Goal: Task Accomplishment & Management: Complete application form

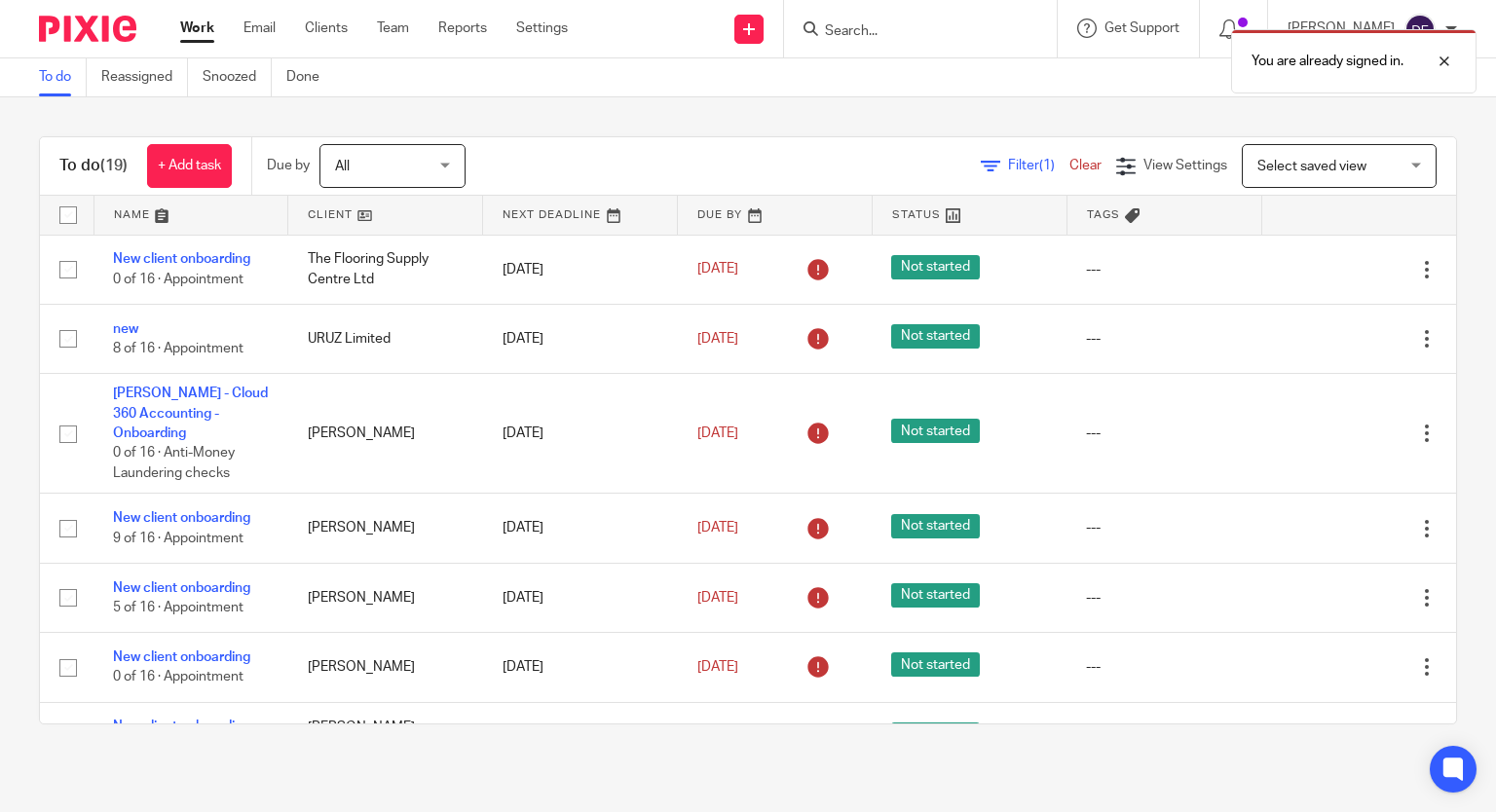
click at [910, 48] on div "You are already signed in." at bounding box center [1112, 57] width 729 height 74
click at [859, 36] on div "You are already signed in." at bounding box center [1112, 57] width 729 height 74
click at [862, 24] on div "You are already signed in." at bounding box center [1112, 57] width 729 height 74
click at [871, 18] on form at bounding box center [927, 29] width 207 height 24
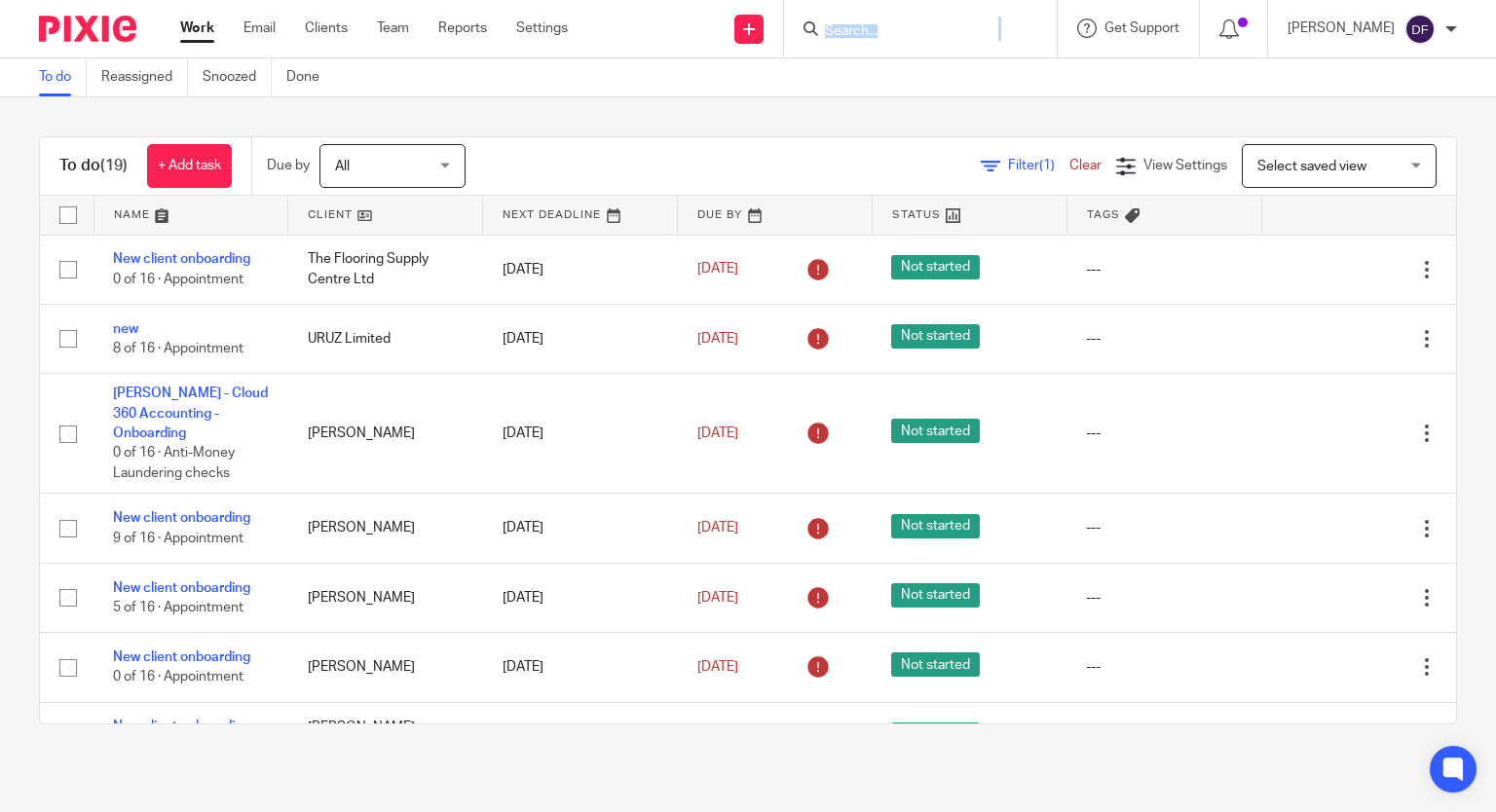
click at [876, 36] on input "Search" at bounding box center [911, 32] width 175 height 18
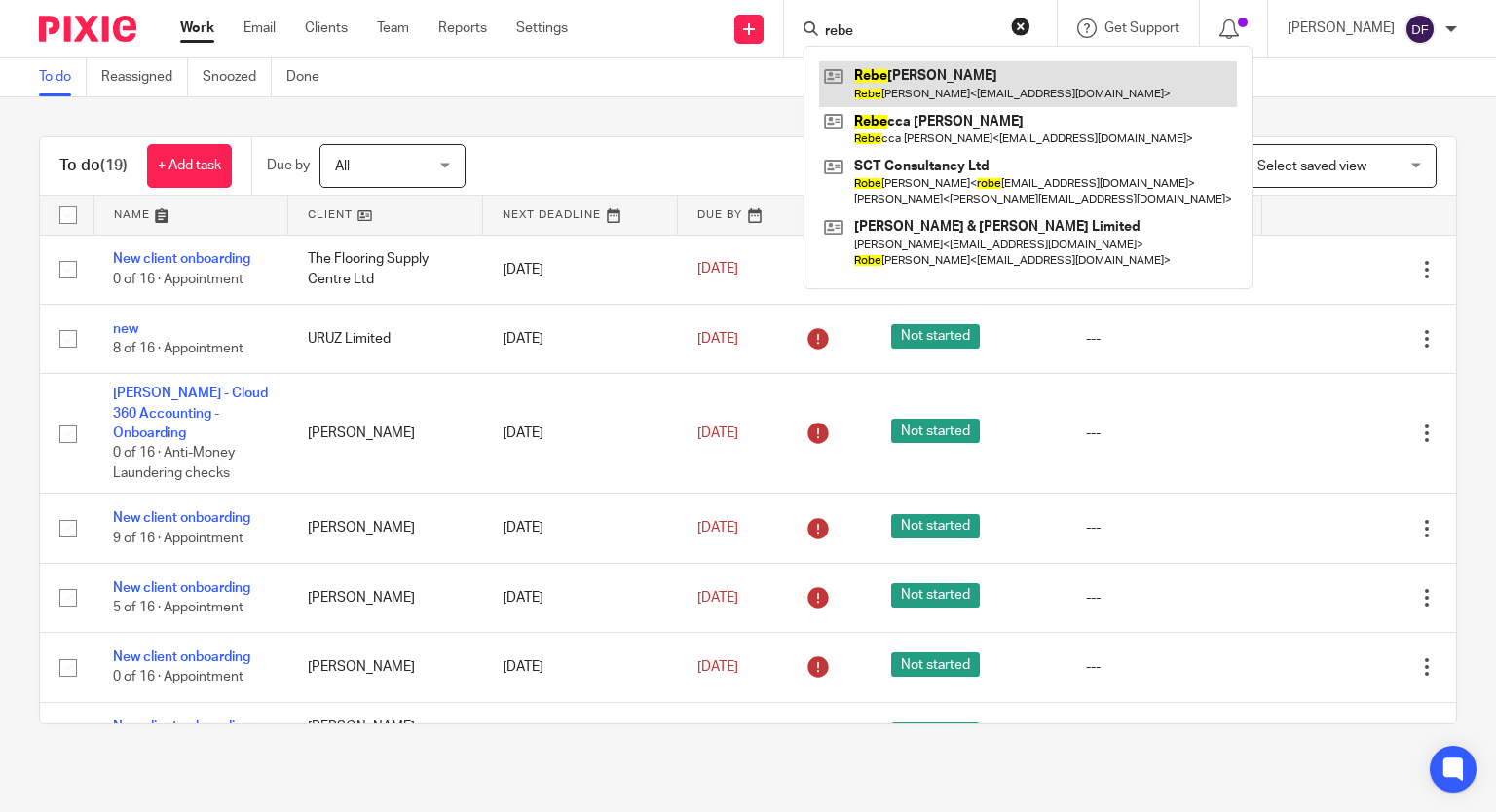
type input "rebe"
click at [1067, 82] on link at bounding box center [1028, 84] width 418 height 45
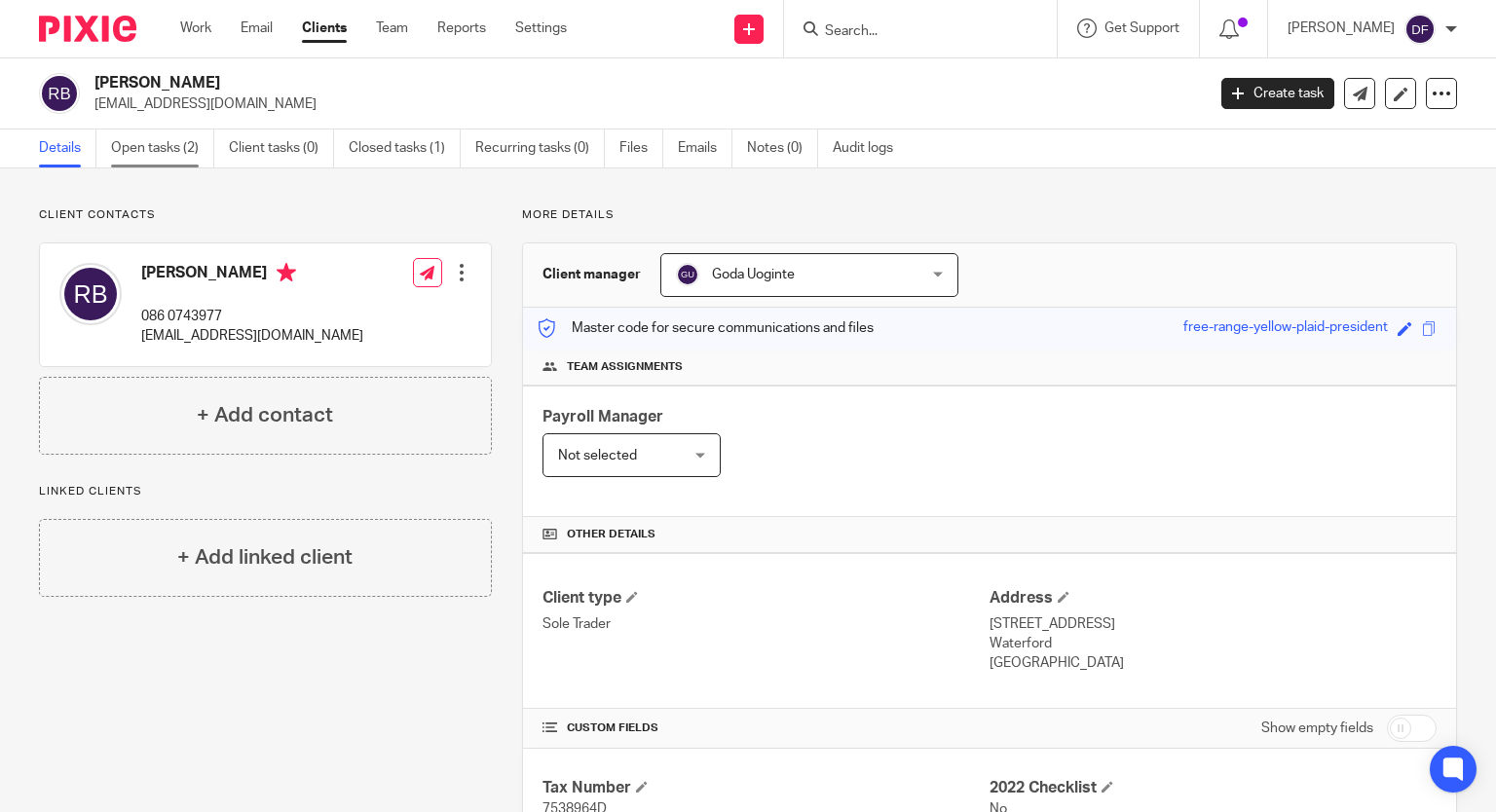
click at [171, 138] on link "Open tasks (2)" at bounding box center [162, 148] width 104 height 38
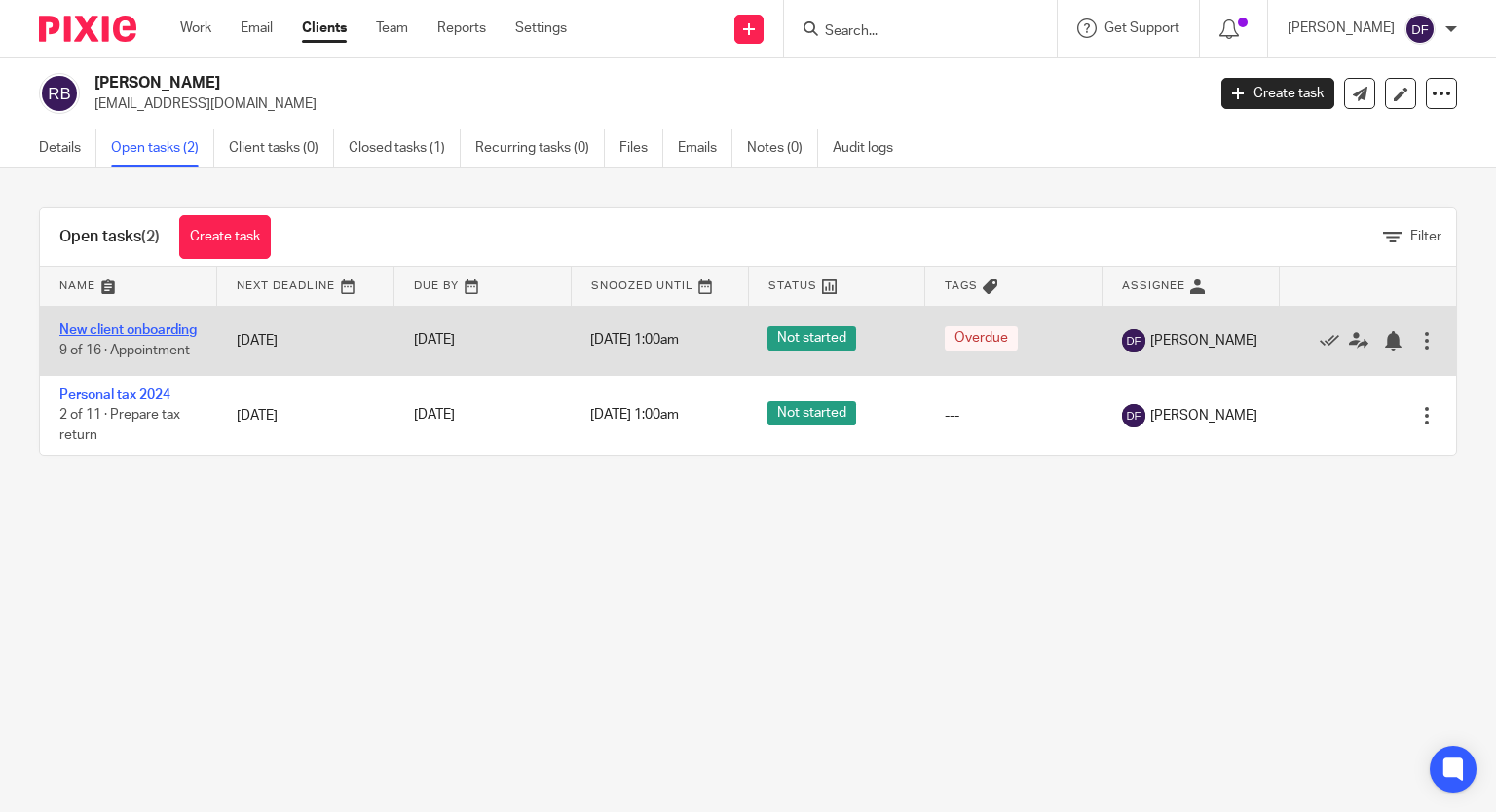
click at [117, 325] on link "New client onboarding" at bounding box center [129, 331] width 138 height 14
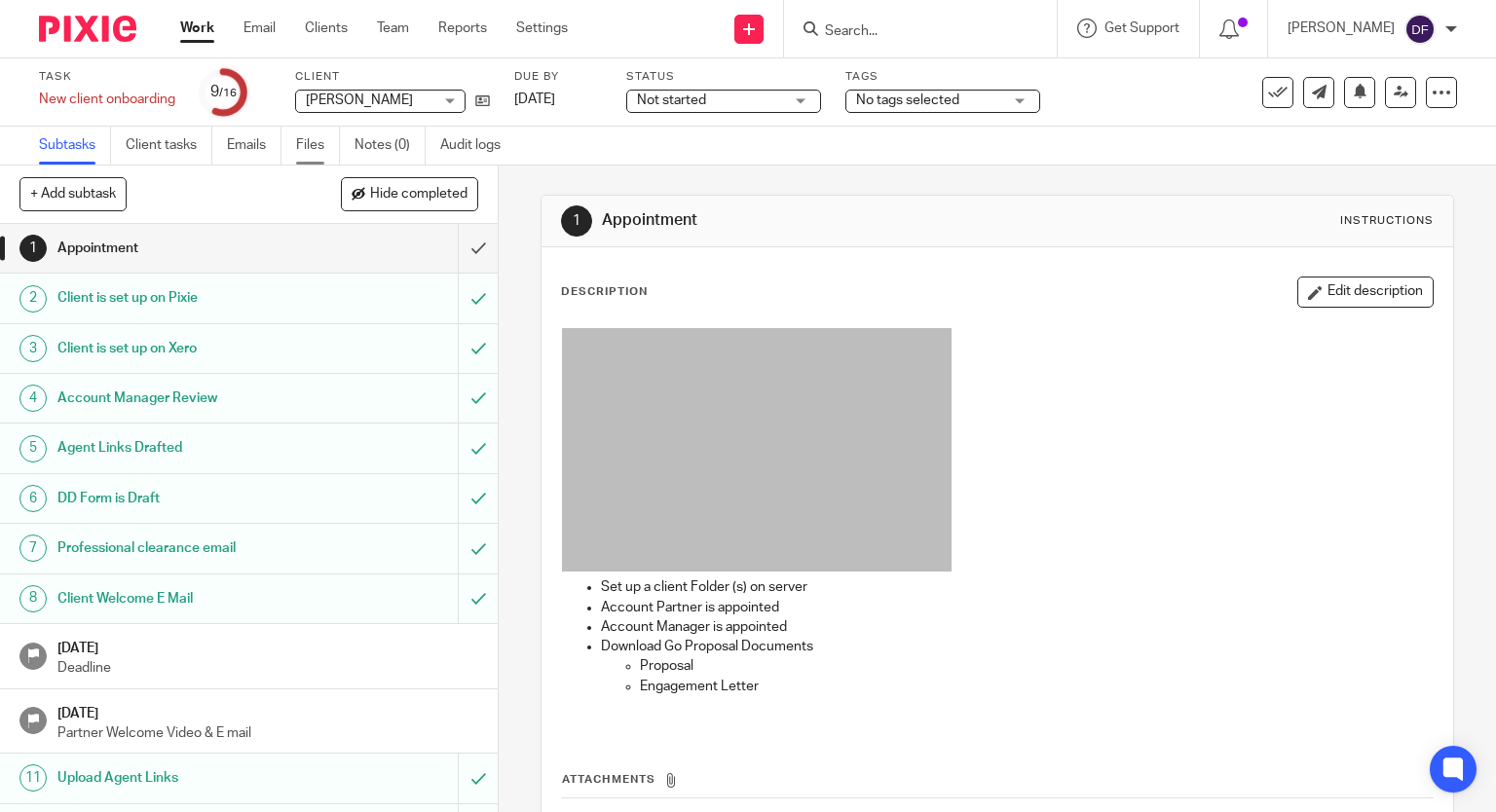
click at [320, 142] on link "Files" at bounding box center [318, 145] width 44 height 38
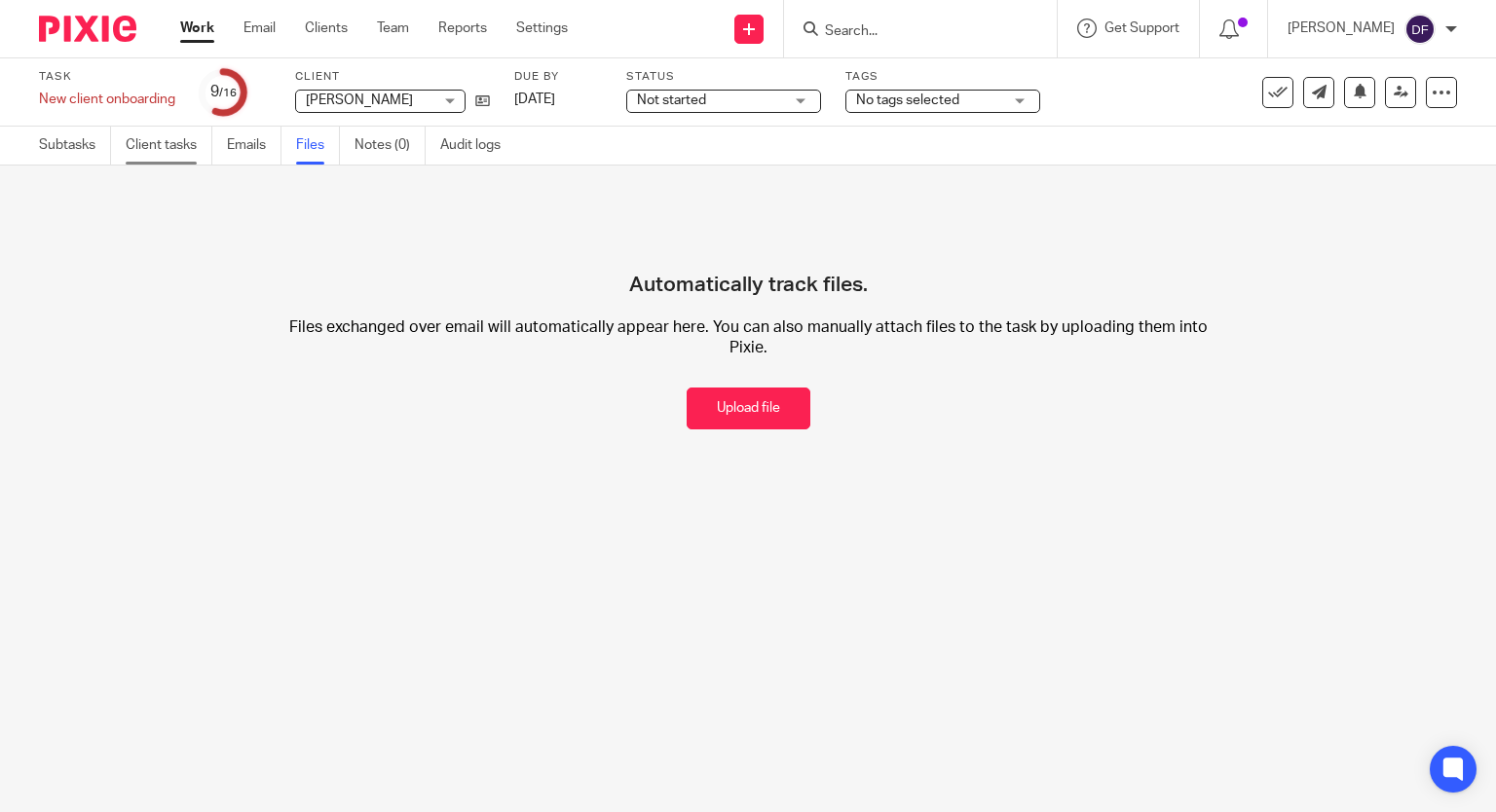
click at [155, 160] on link "Client tasks" at bounding box center [168, 145] width 87 height 38
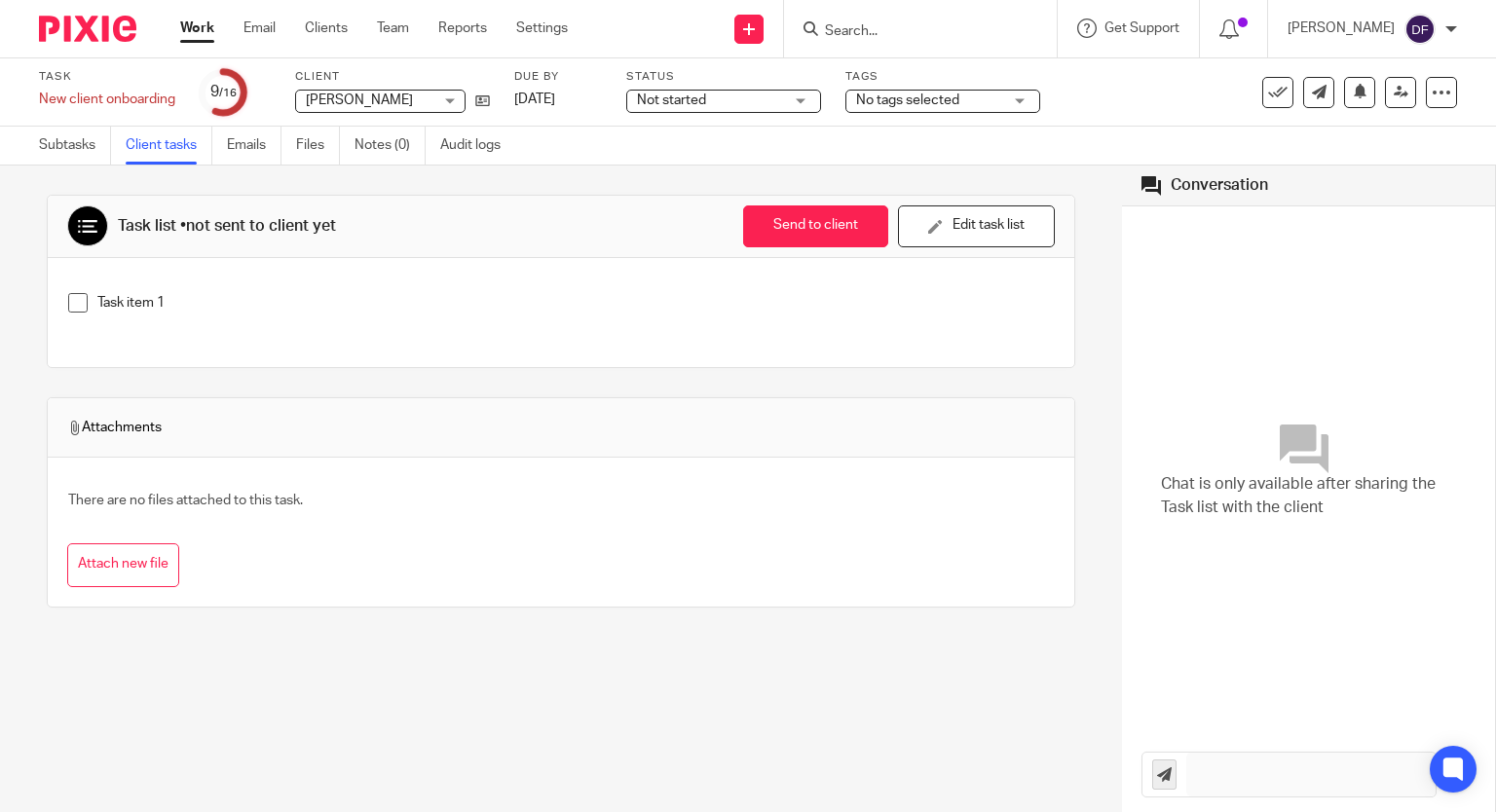
click at [900, 10] on div at bounding box center [921, 29] width 273 height 58
click at [893, 24] on input "Search" at bounding box center [911, 32] width 175 height 18
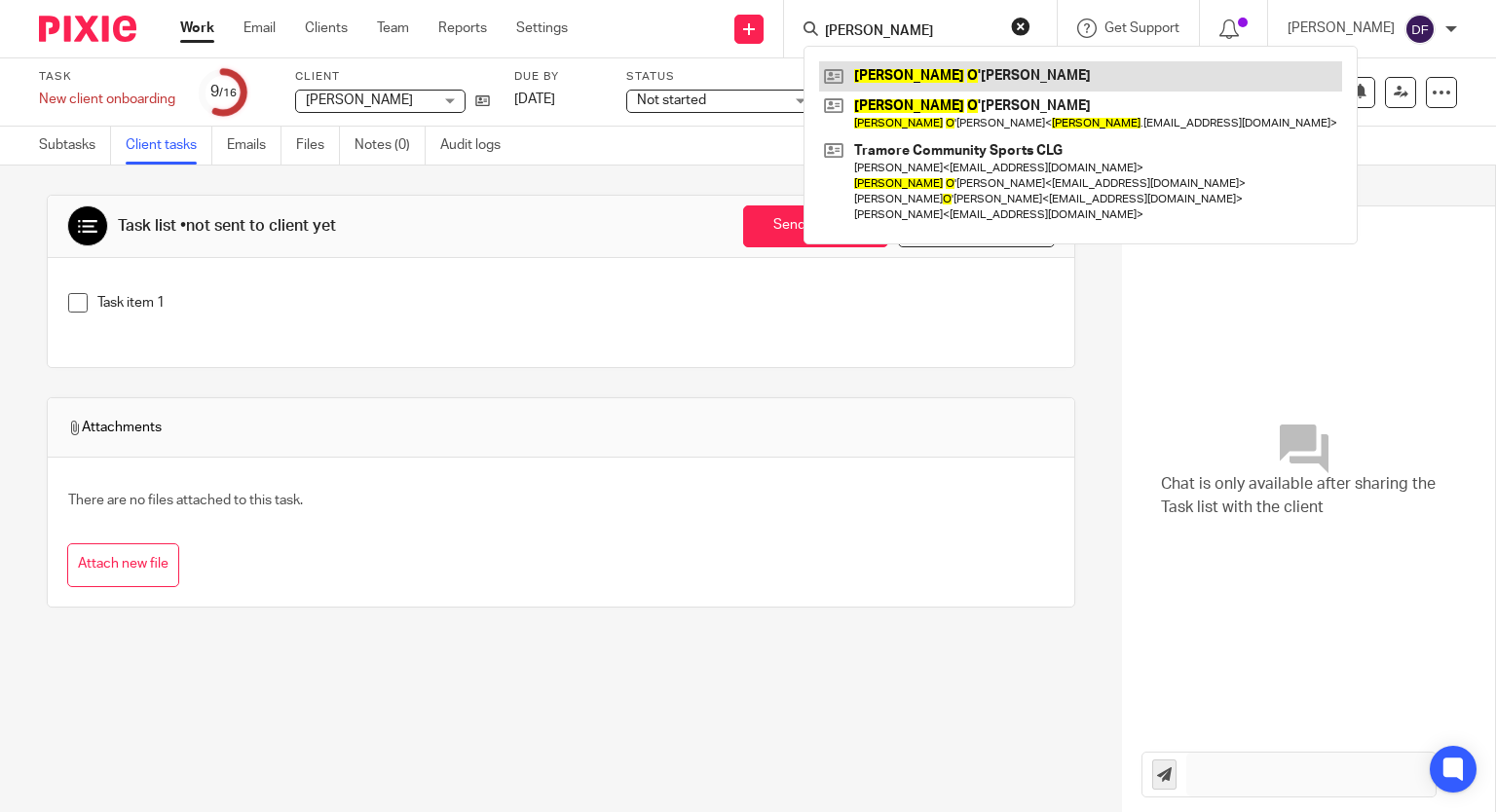
type input "john o"
click at [1010, 76] on link at bounding box center [1080, 76] width 523 height 29
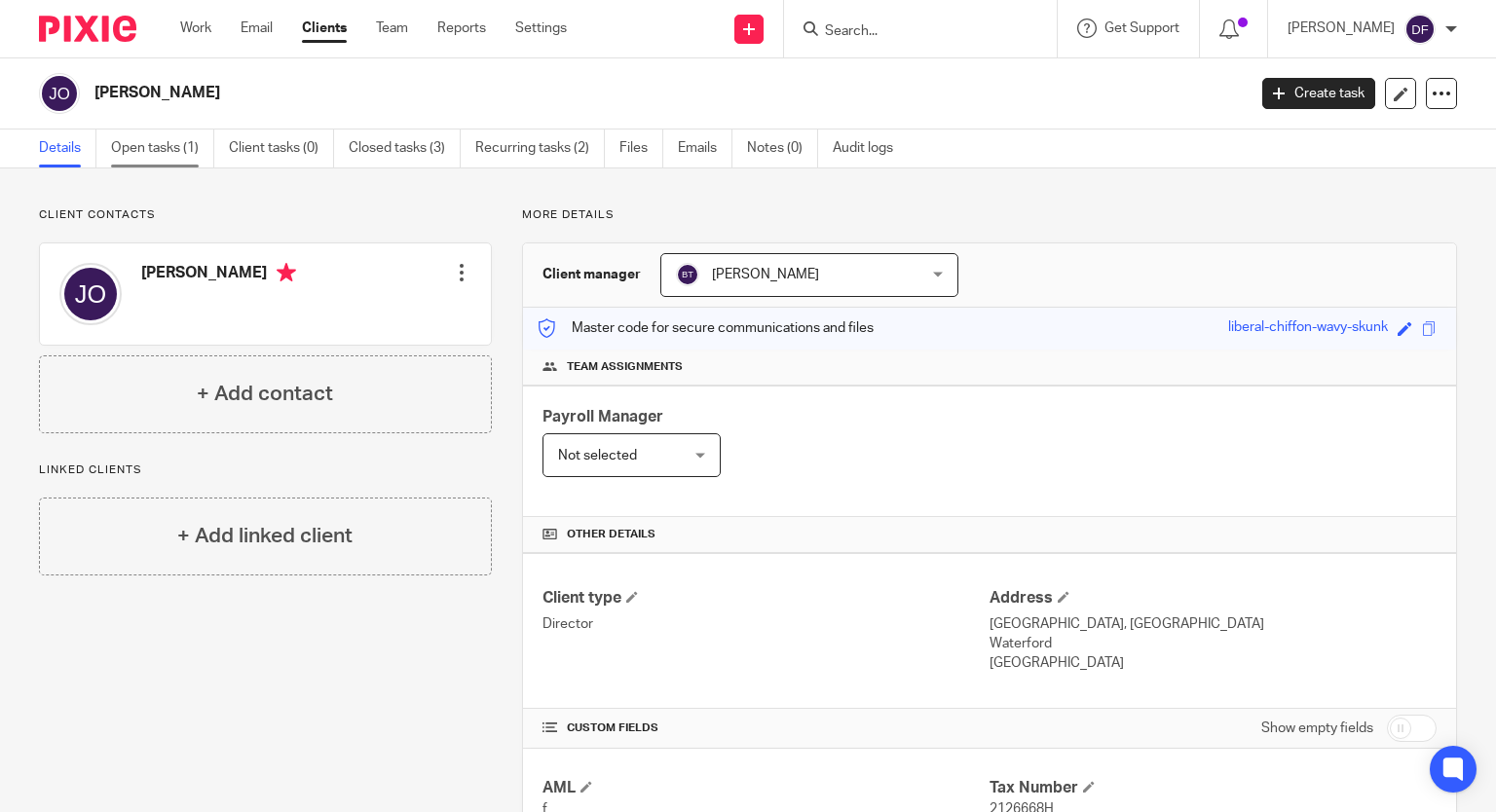
click at [151, 149] on link "Open tasks (1)" at bounding box center [162, 148] width 104 height 38
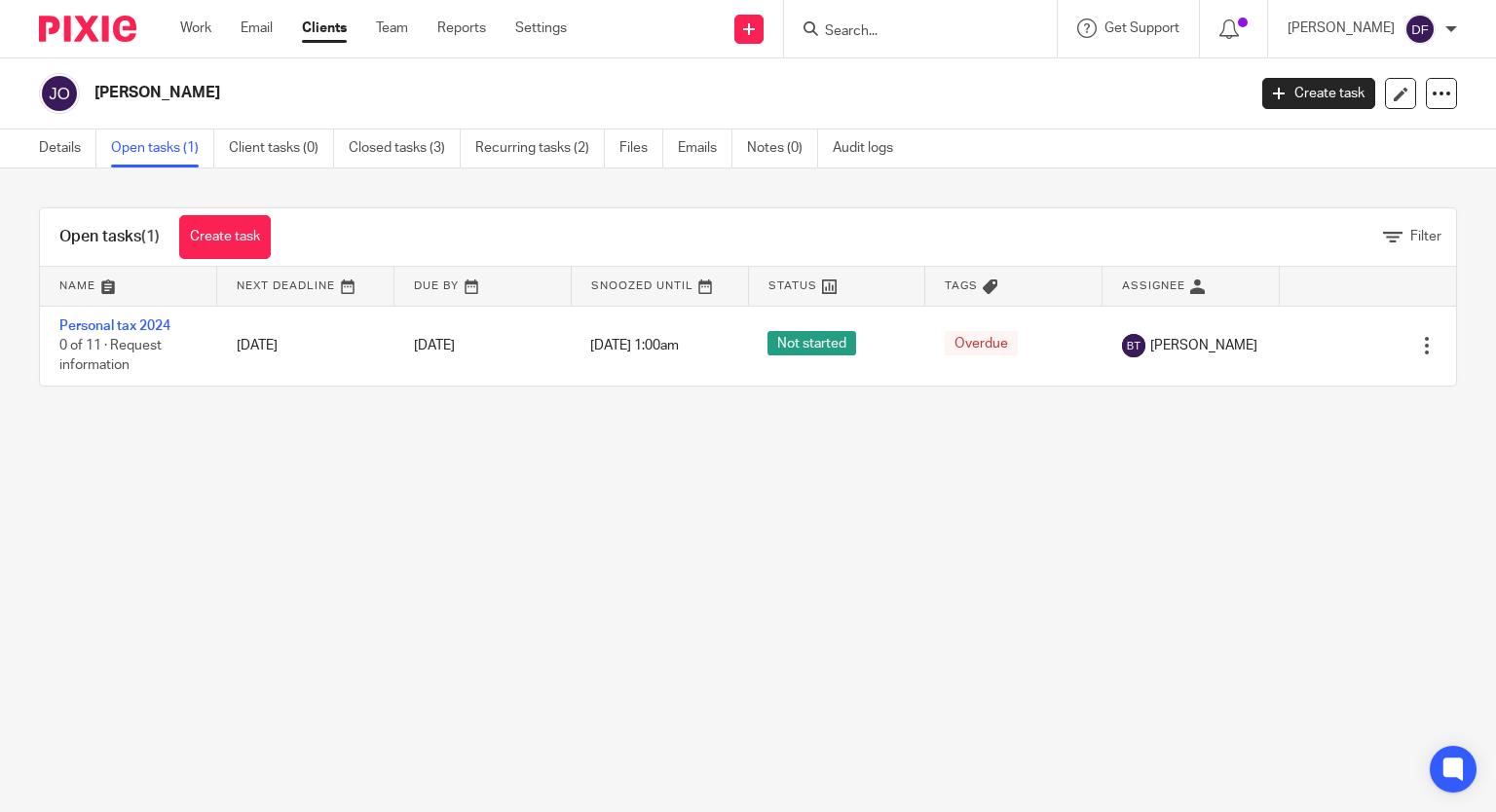
click at [920, 55] on div at bounding box center [921, 29] width 273 height 58
click at [912, 30] on input "Search" at bounding box center [911, 32] width 175 height 18
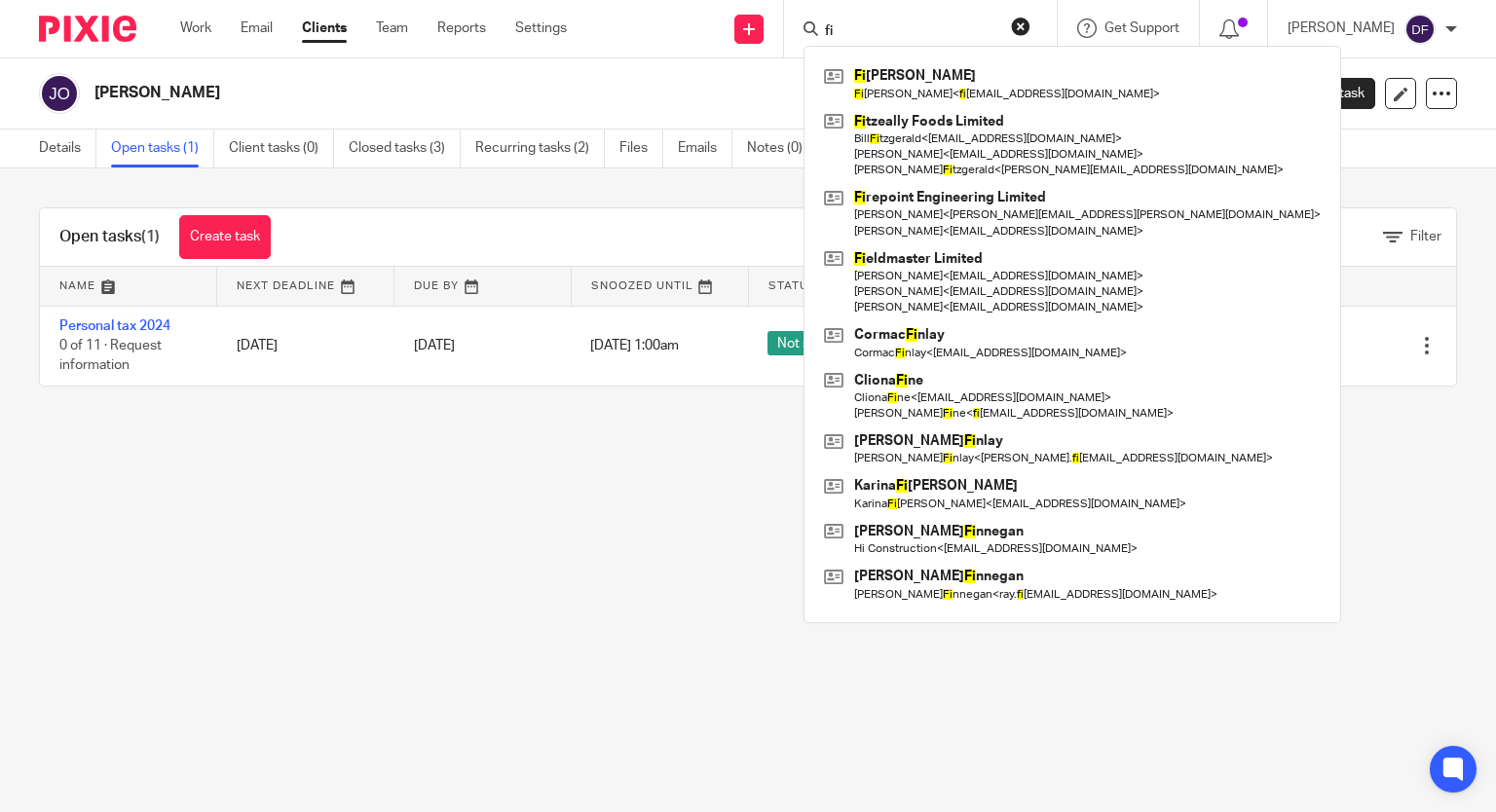
type input "f"
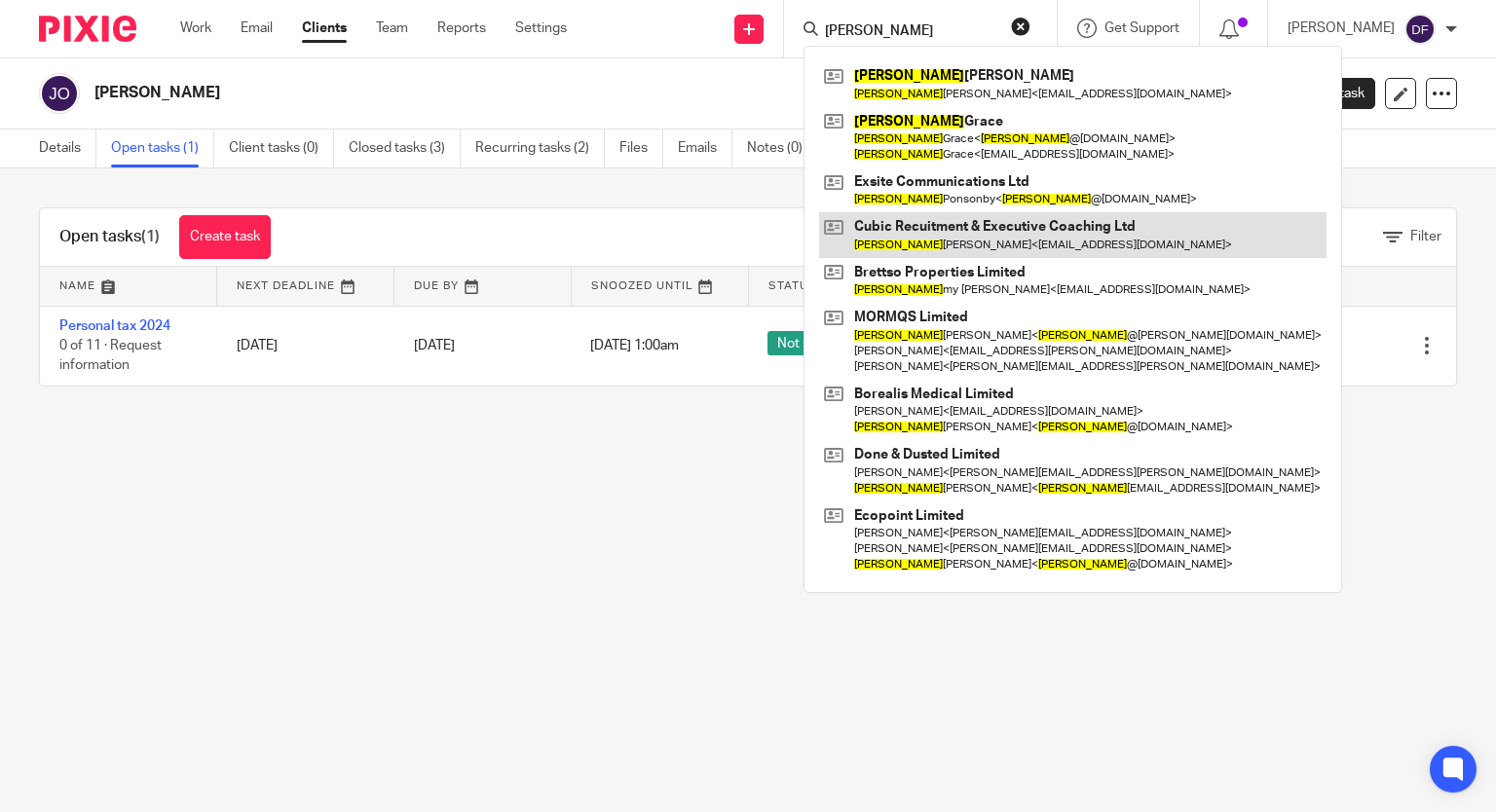
type input "[PERSON_NAME]"
click at [978, 238] on link at bounding box center [1072, 234] width 507 height 45
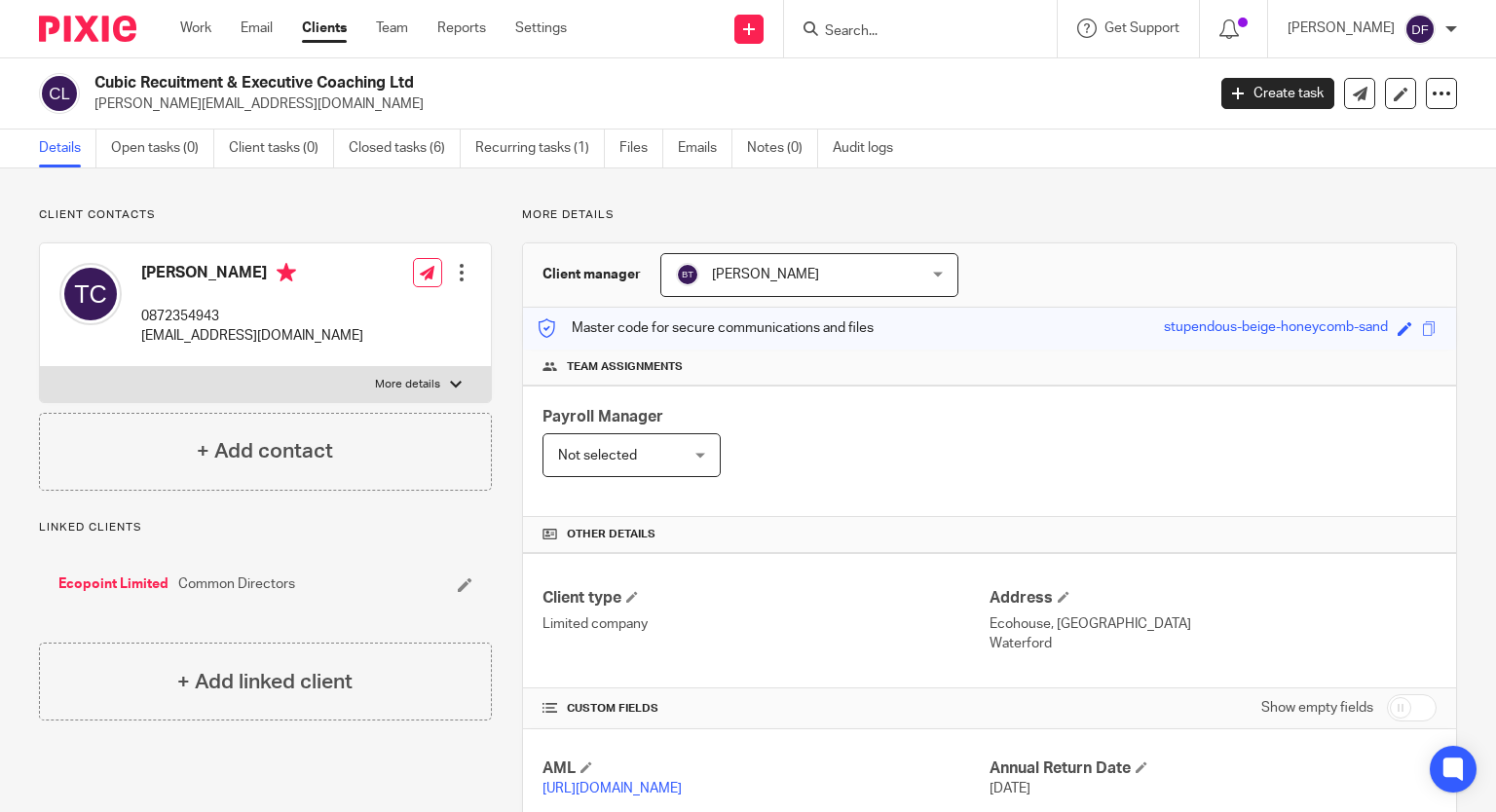
click at [905, 36] on input "Search" at bounding box center [911, 32] width 175 height 18
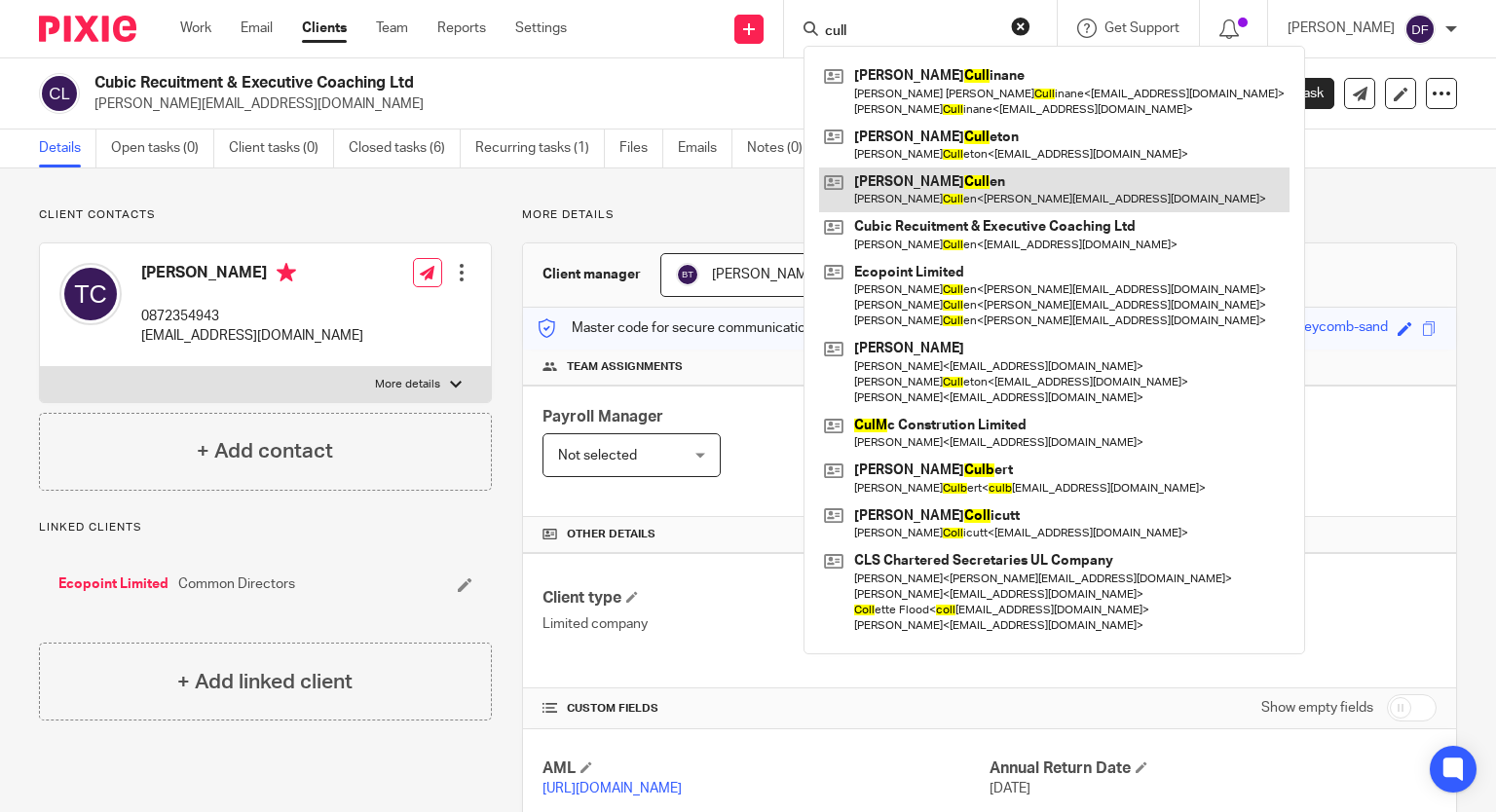
type input "cull"
click at [912, 189] on link at bounding box center [1054, 189] width 470 height 45
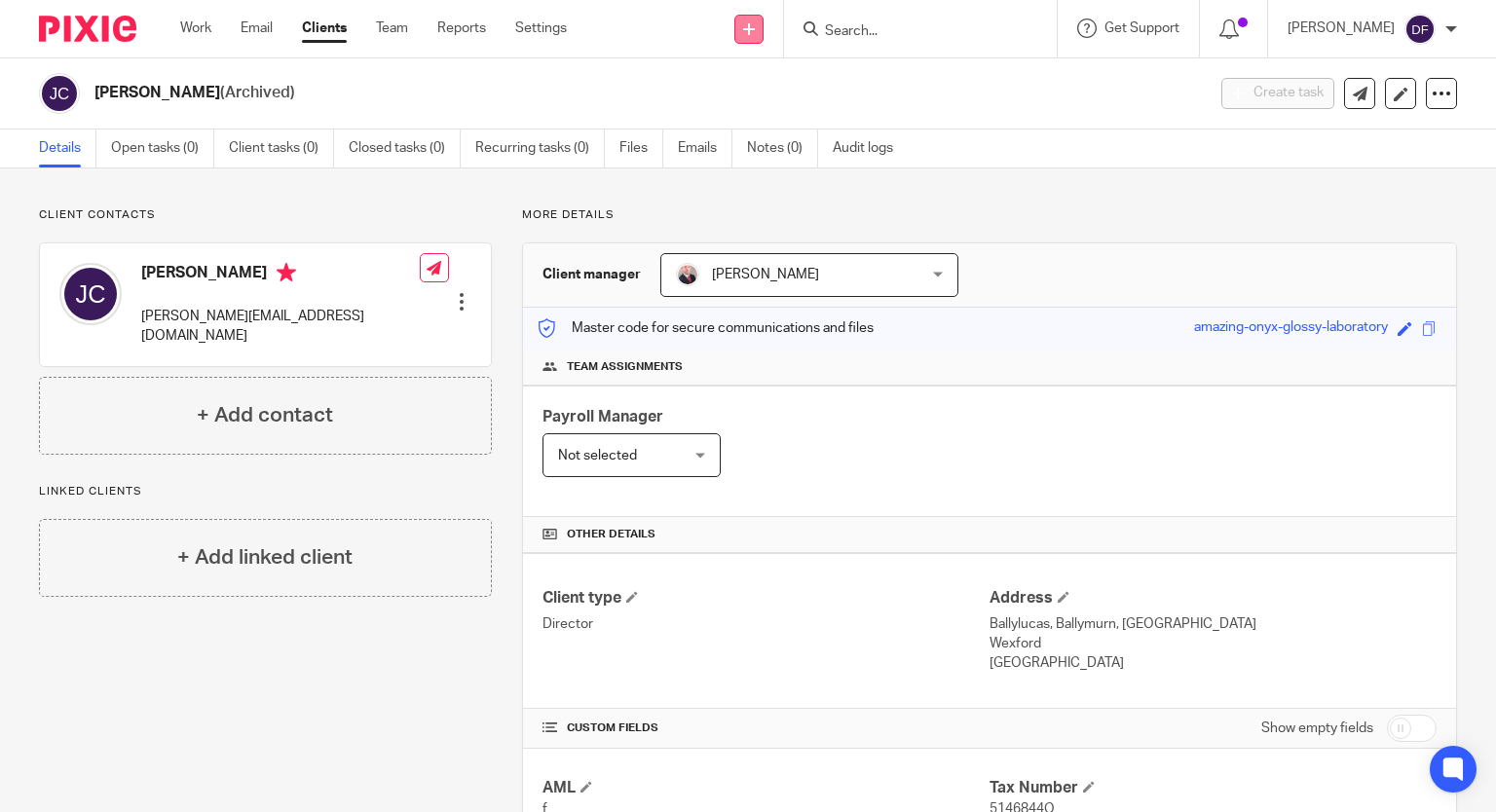
click at [755, 29] on icon at bounding box center [749, 29] width 12 height 12
click at [756, 148] on link "Add client" at bounding box center [773, 148] width 120 height 28
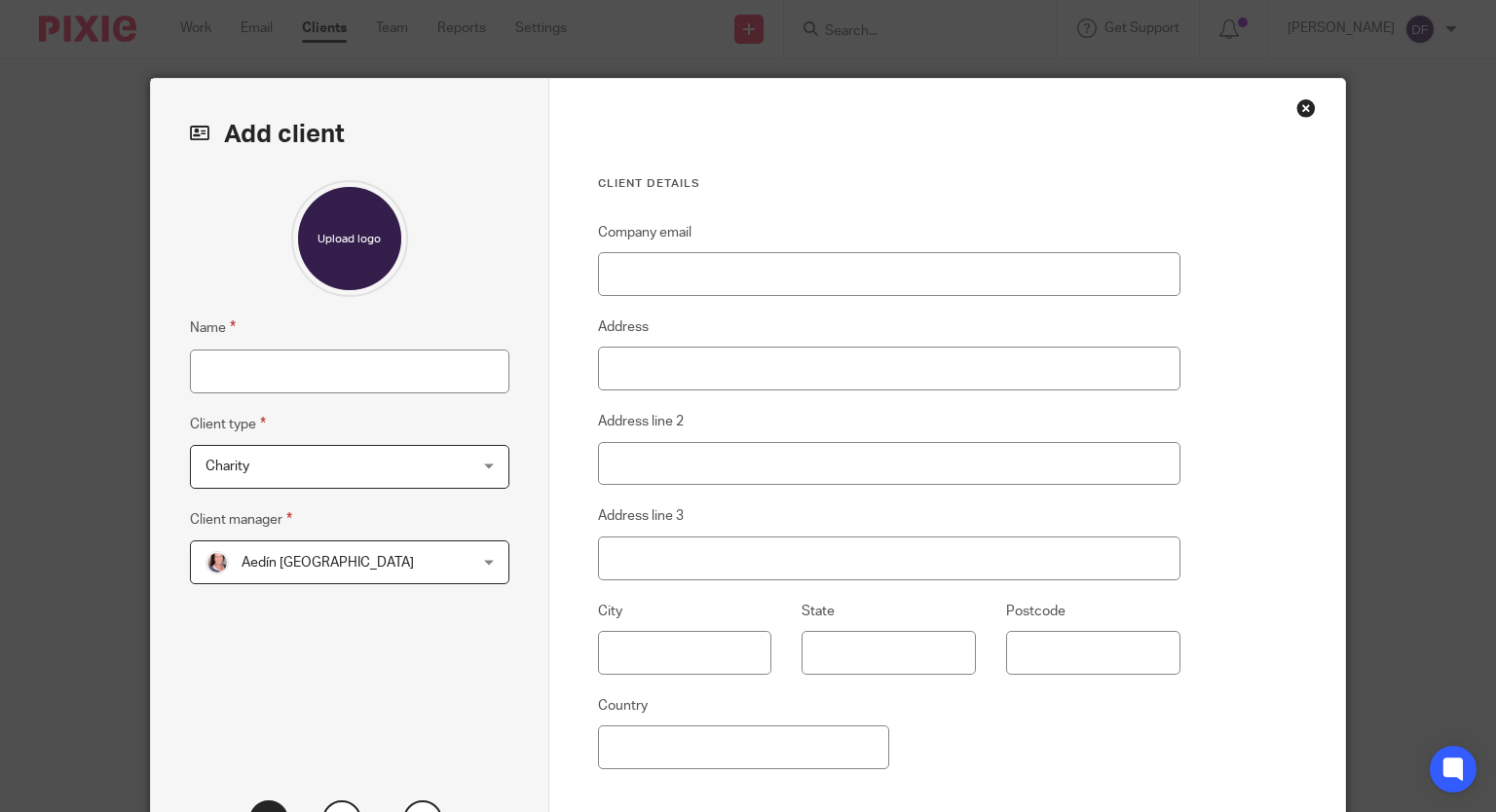
click at [892, 32] on div "Add client Name Client type Charity Charity Charity Director Individual Limited…" at bounding box center [748, 406] width 1496 height 812
click at [482, 469] on div "Charity Charity" at bounding box center [350, 467] width 320 height 44
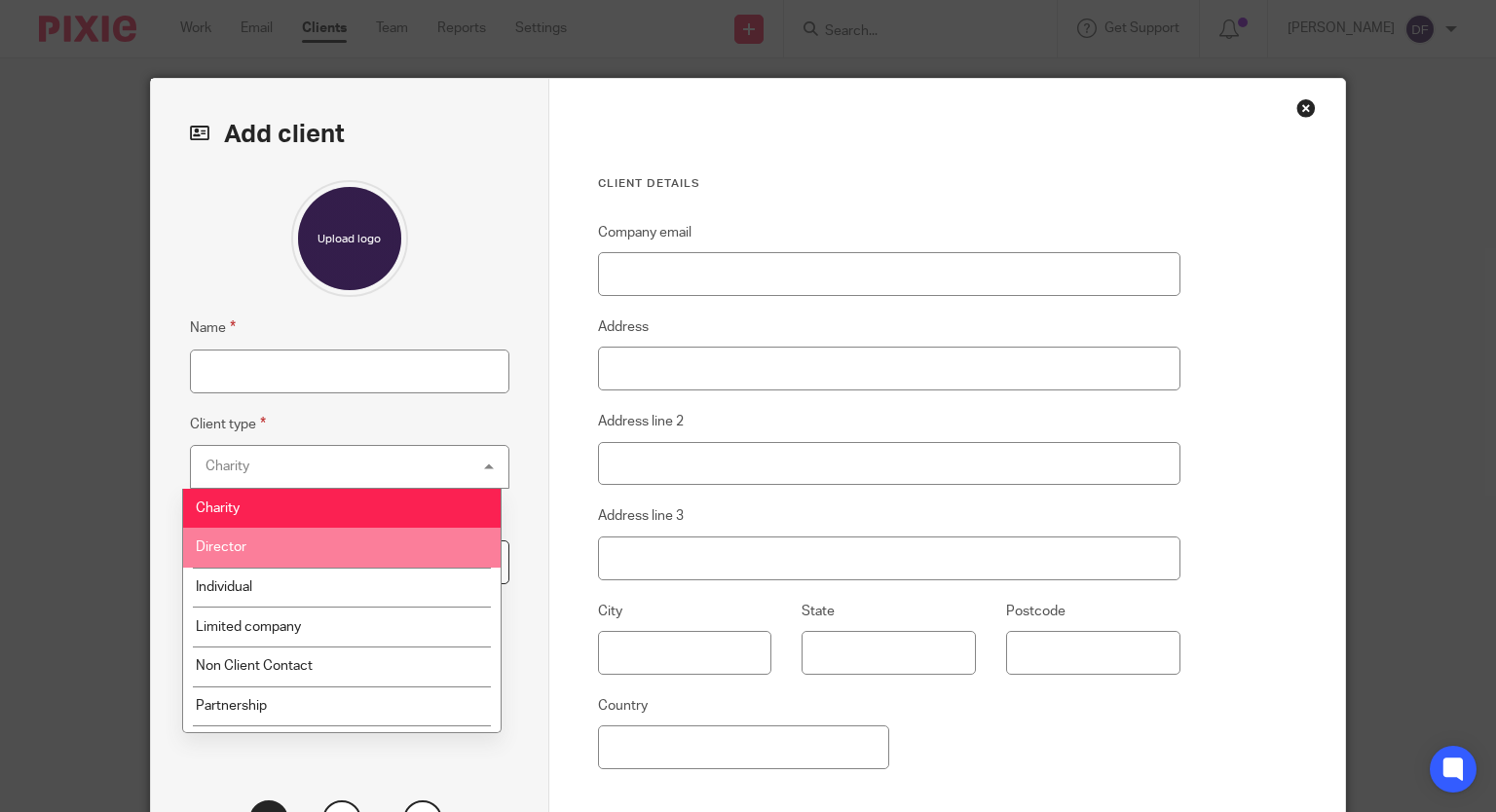
click at [433, 546] on li "Director" at bounding box center [342, 548] width 318 height 40
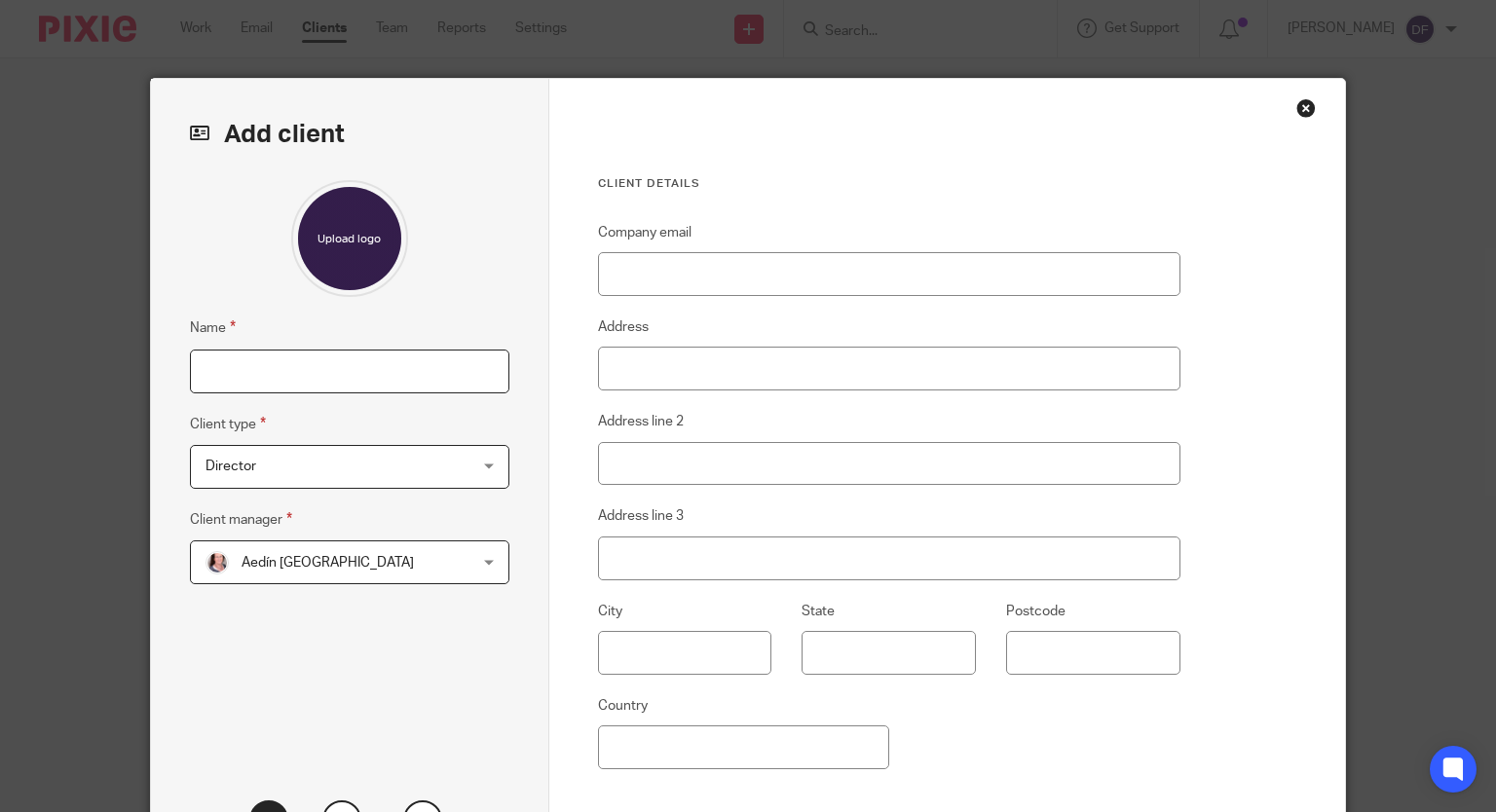
click at [335, 356] on input "Name" at bounding box center [350, 372] width 320 height 44
type input "[PERSON_NAME]"
click at [355, 562] on span "Aedín [GEOGRAPHIC_DATA]" at bounding box center [327, 563] width 172 height 14
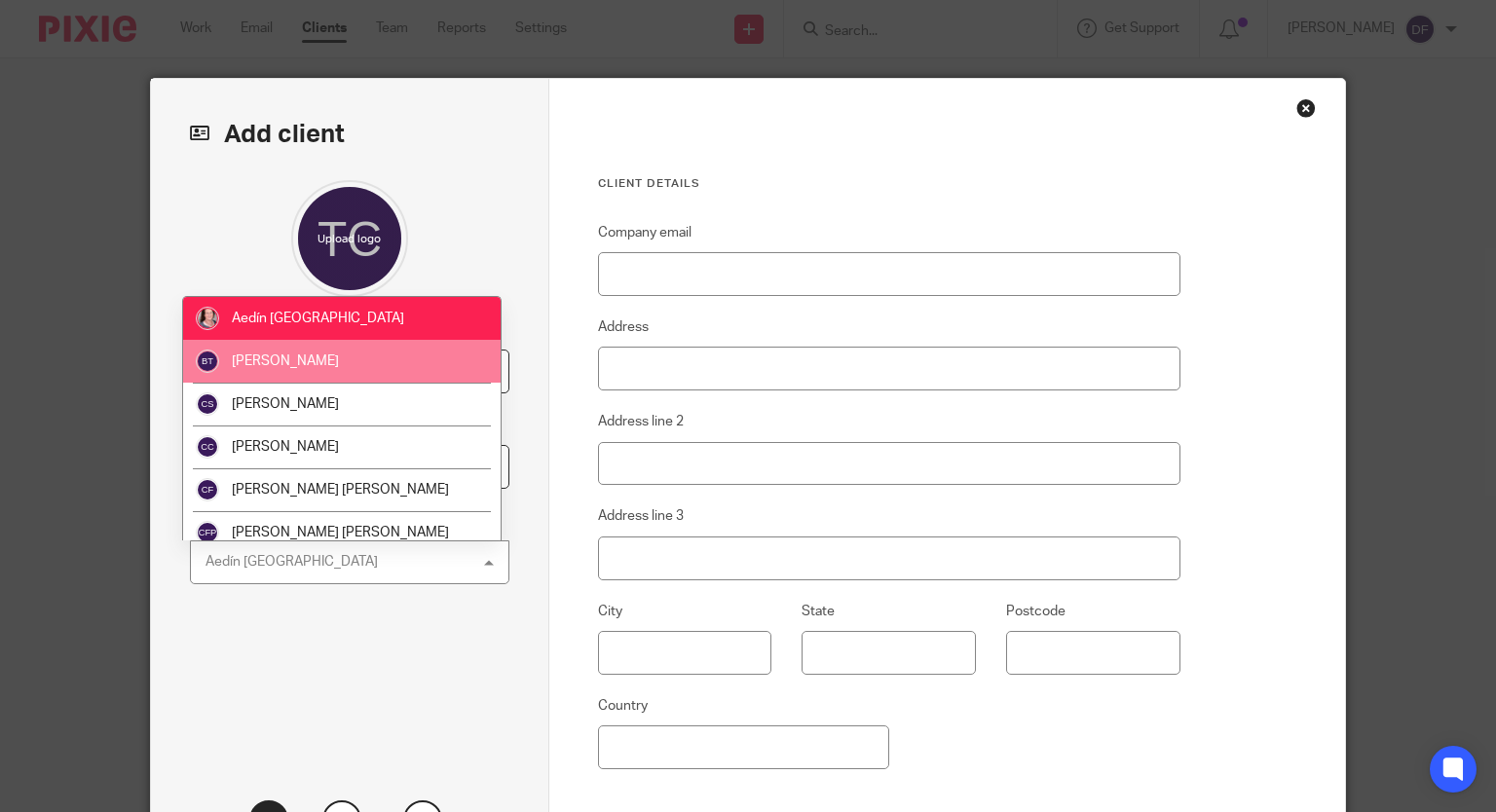
click at [353, 360] on li "[PERSON_NAME]" at bounding box center [342, 361] width 318 height 43
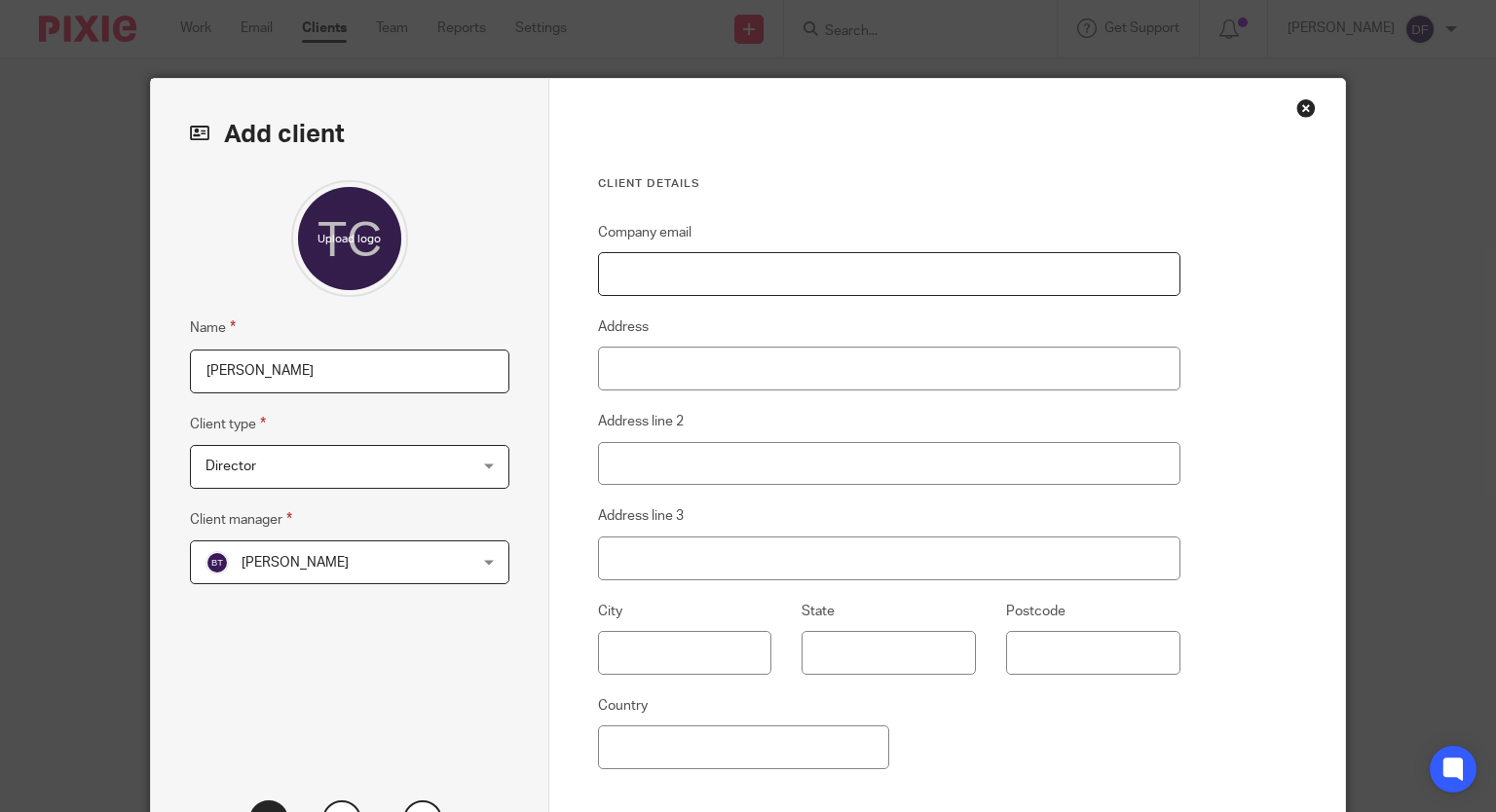
click at [685, 282] on input "Company email" at bounding box center [889, 274] width 583 height 44
type input "[PERSON_NAME][EMAIL_ADDRESS][DOMAIN_NAME]"
click at [675, 375] on input "Address" at bounding box center [889, 369] width 583 height 44
click at [655, 371] on input "Address" at bounding box center [889, 369] width 583 height 44
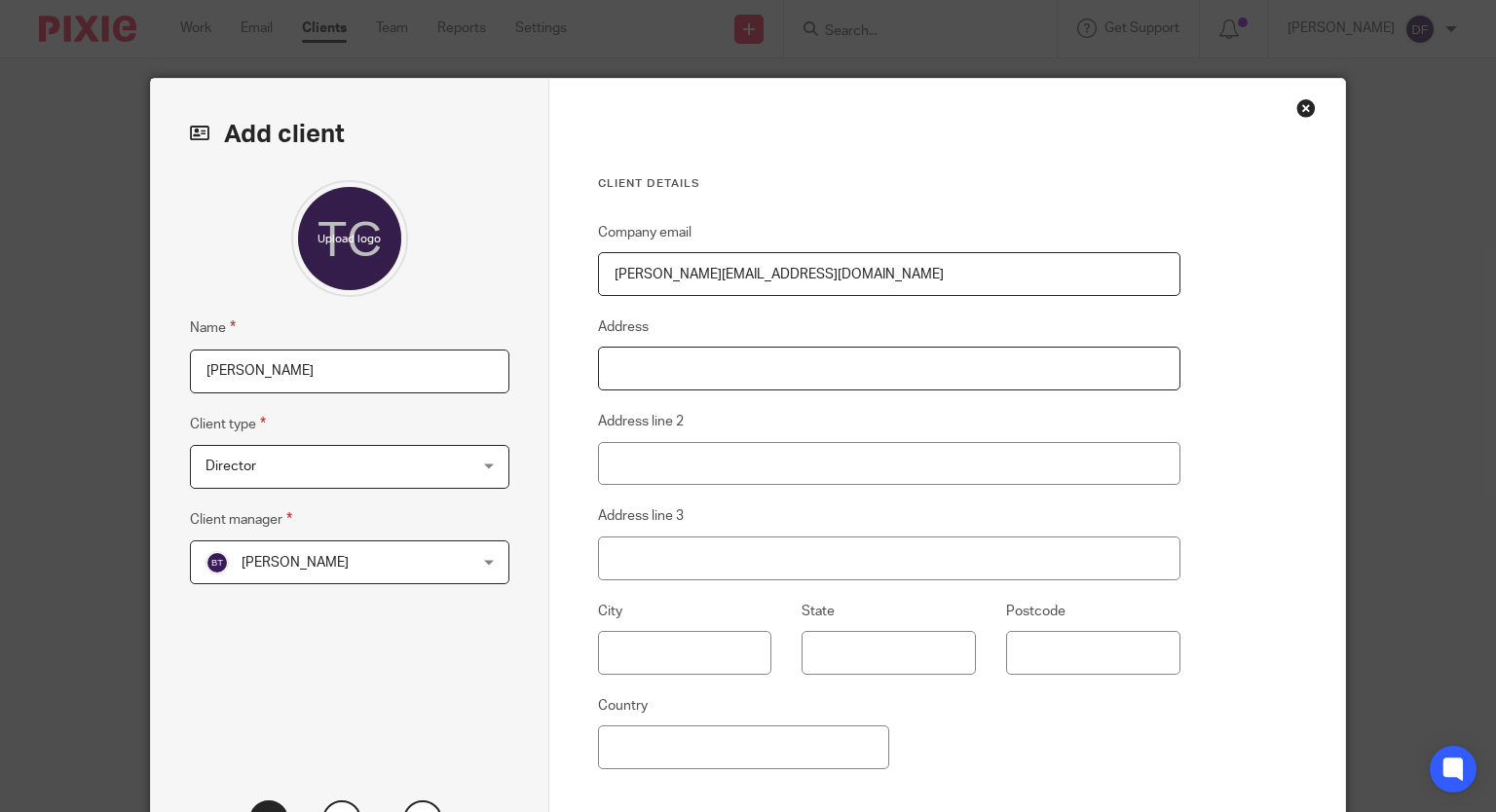
drag, startPoint x: 617, startPoint y: 348, endPoint x: 616, endPoint y: 371, distance: 23.0
click at [622, 375] on input "Address" at bounding box center [889, 369] width 583 height 44
click at [608, 368] on input "Address" at bounding box center [889, 369] width 583 height 44
type input "Carpe Diem"
click at [632, 450] on input "Address line 2" at bounding box center [889, 464] width 583 height 44
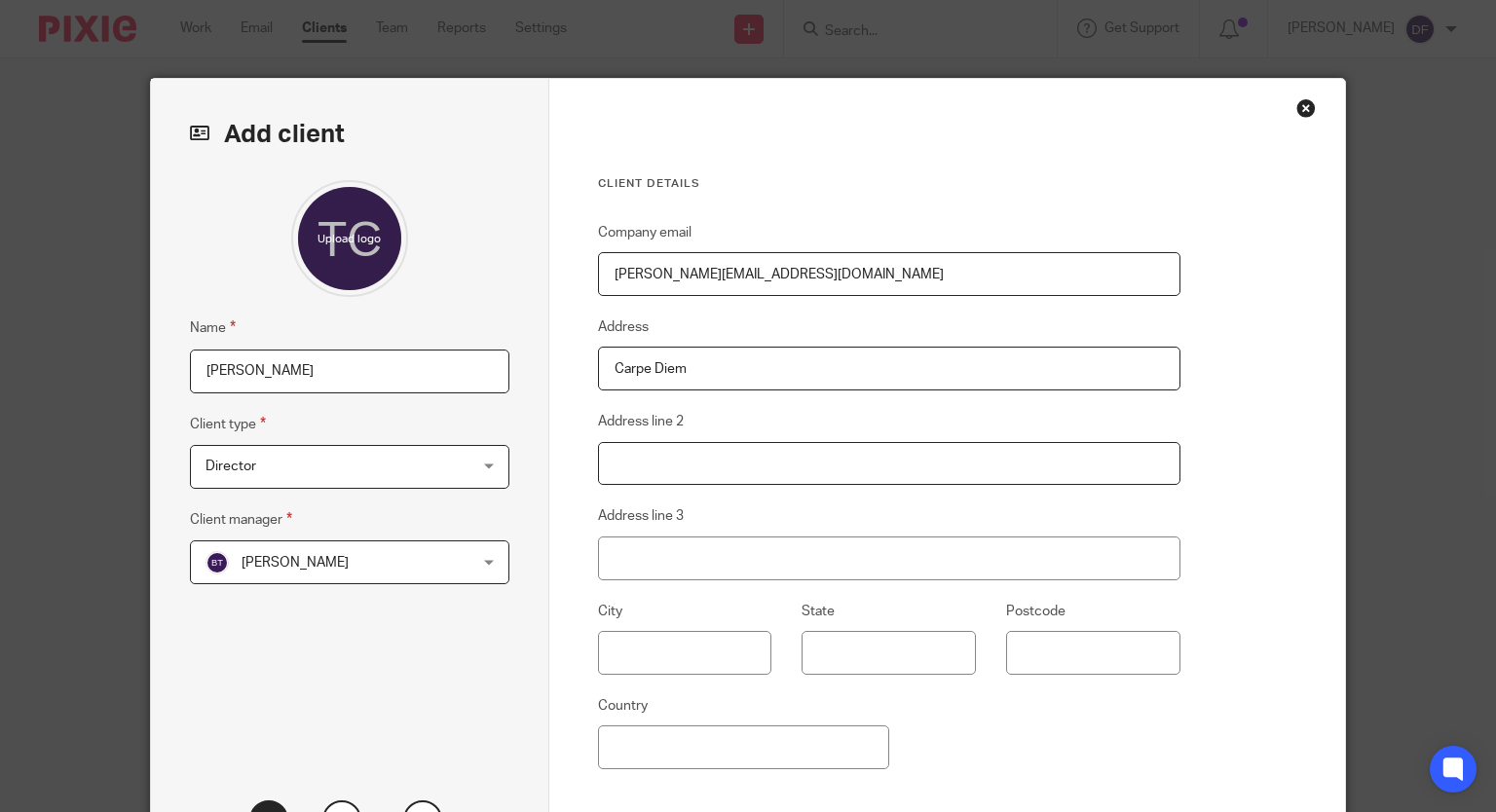
click at [632, 450] on input "Address line 2" at bounding box center [889, 464] width 583 height 44
type input "Westtown"
click at [640, 609] on fieldset "City" at bounding box center [669, 637] width 204 height 75
click at [669, 570] on input "Address line 3" at bounding box center [889, 559] width 583 height 44
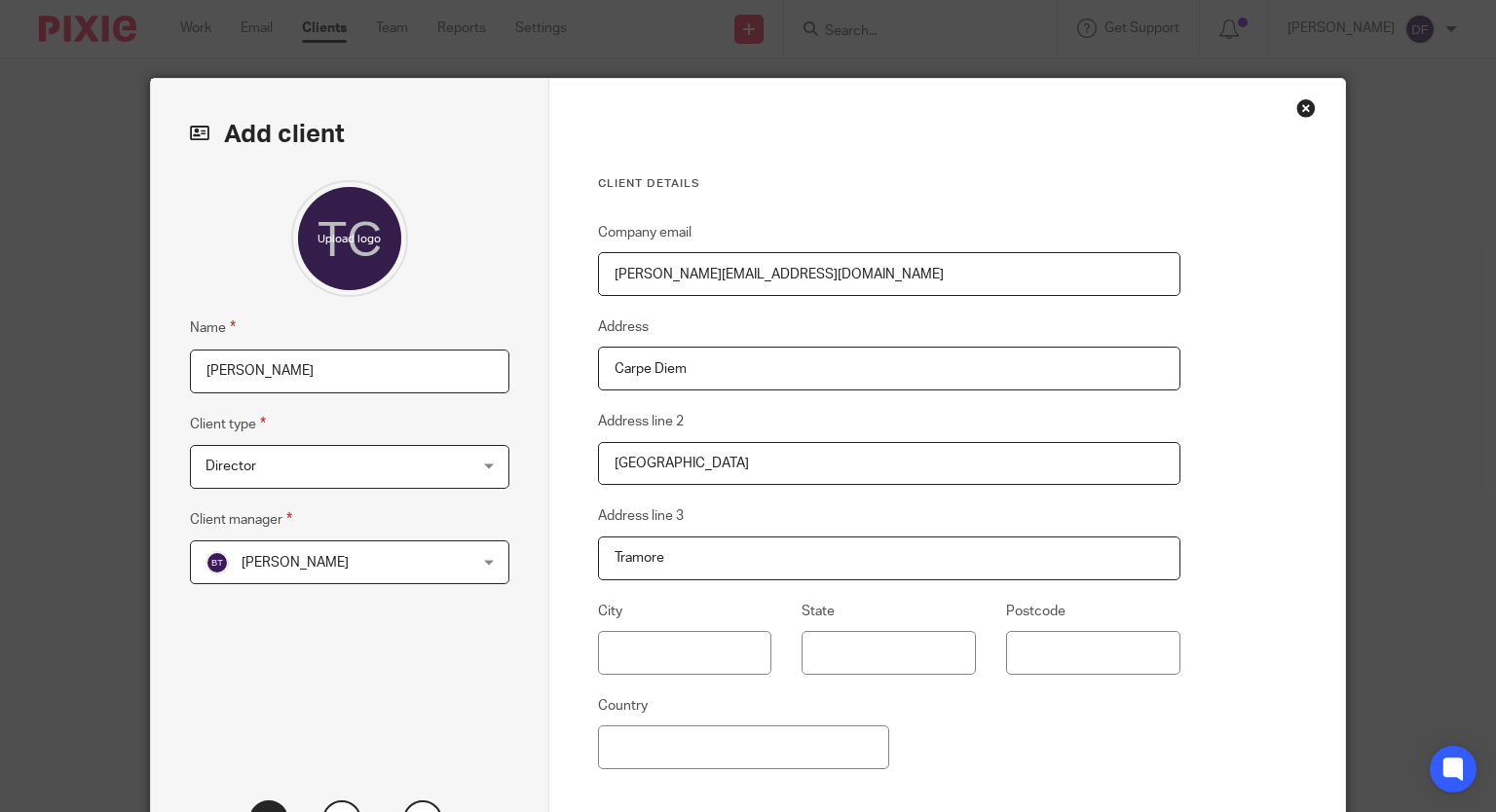
type input "Tramore"
click at [647, 527] on fieldset "Address line 3 Tramore" at bounding box center [889, 541] width 583 height 75
click at [637, 472] on input "Westtown" at bounding box center [889, 464] width 583 height 44
type input "Westown"
click at [598, 649] on input "text" at bounding box center [685, 653] width 174 height 44
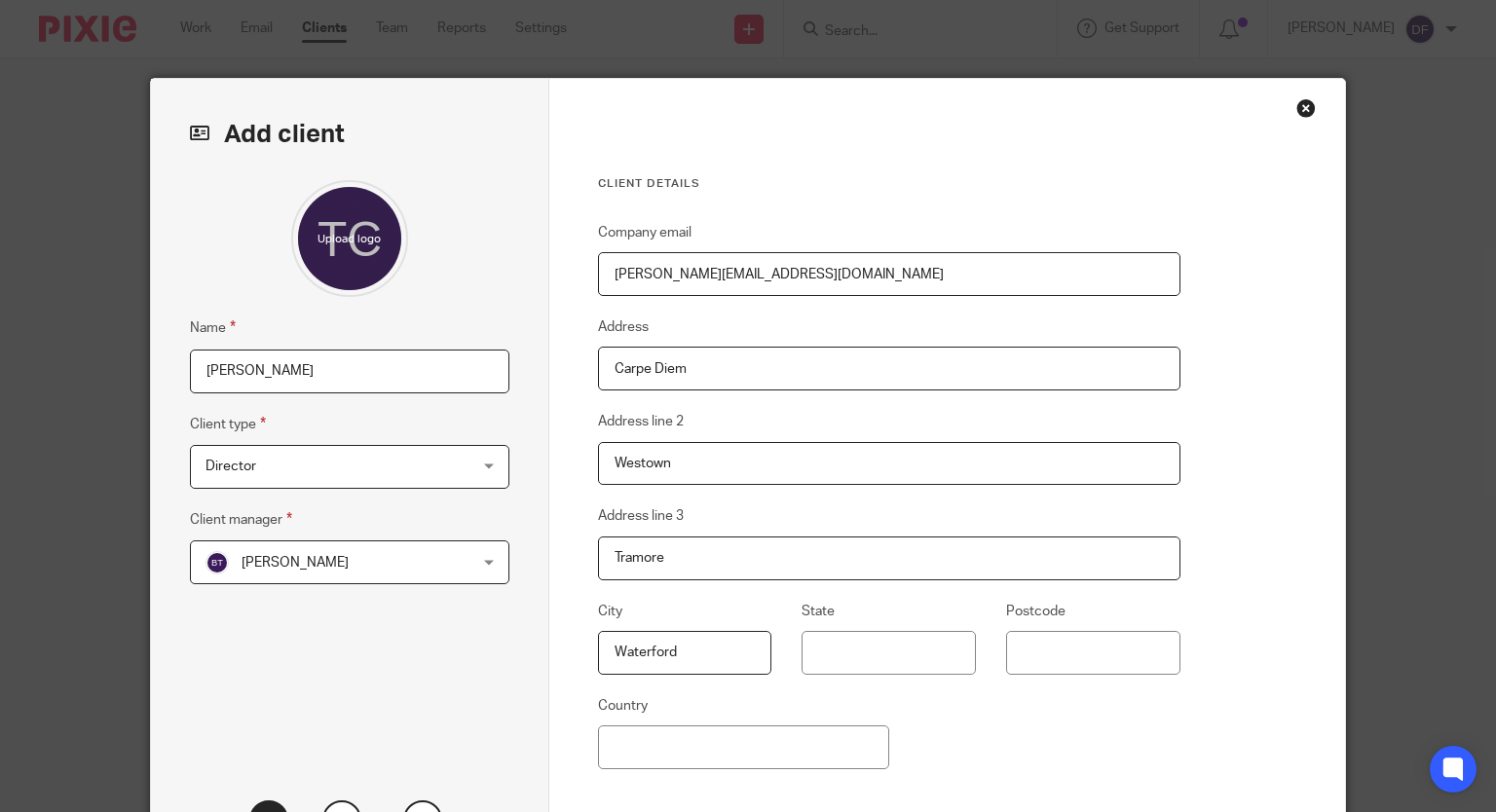
type input "Waterford"
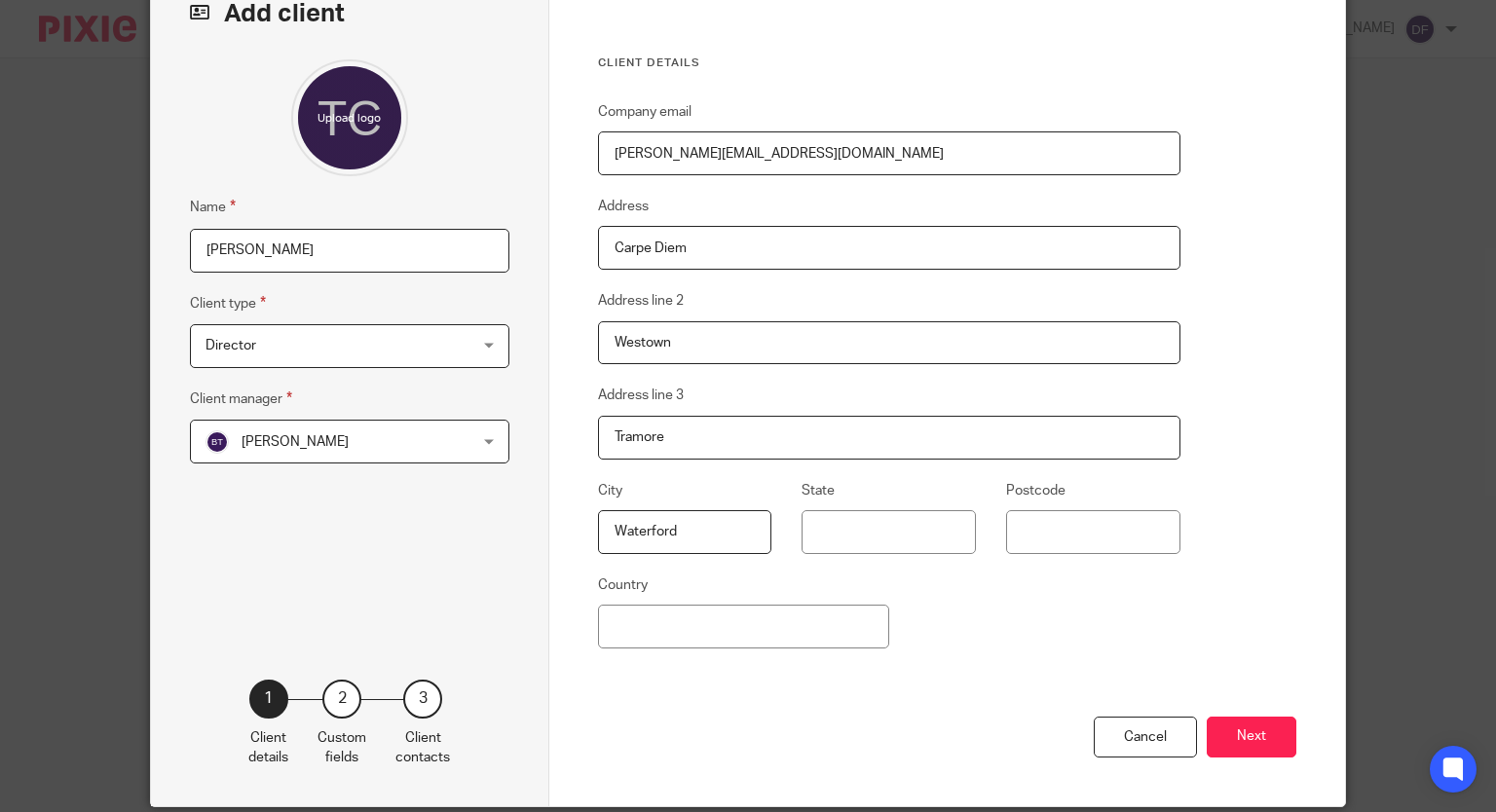
scroll to position [191, 0]
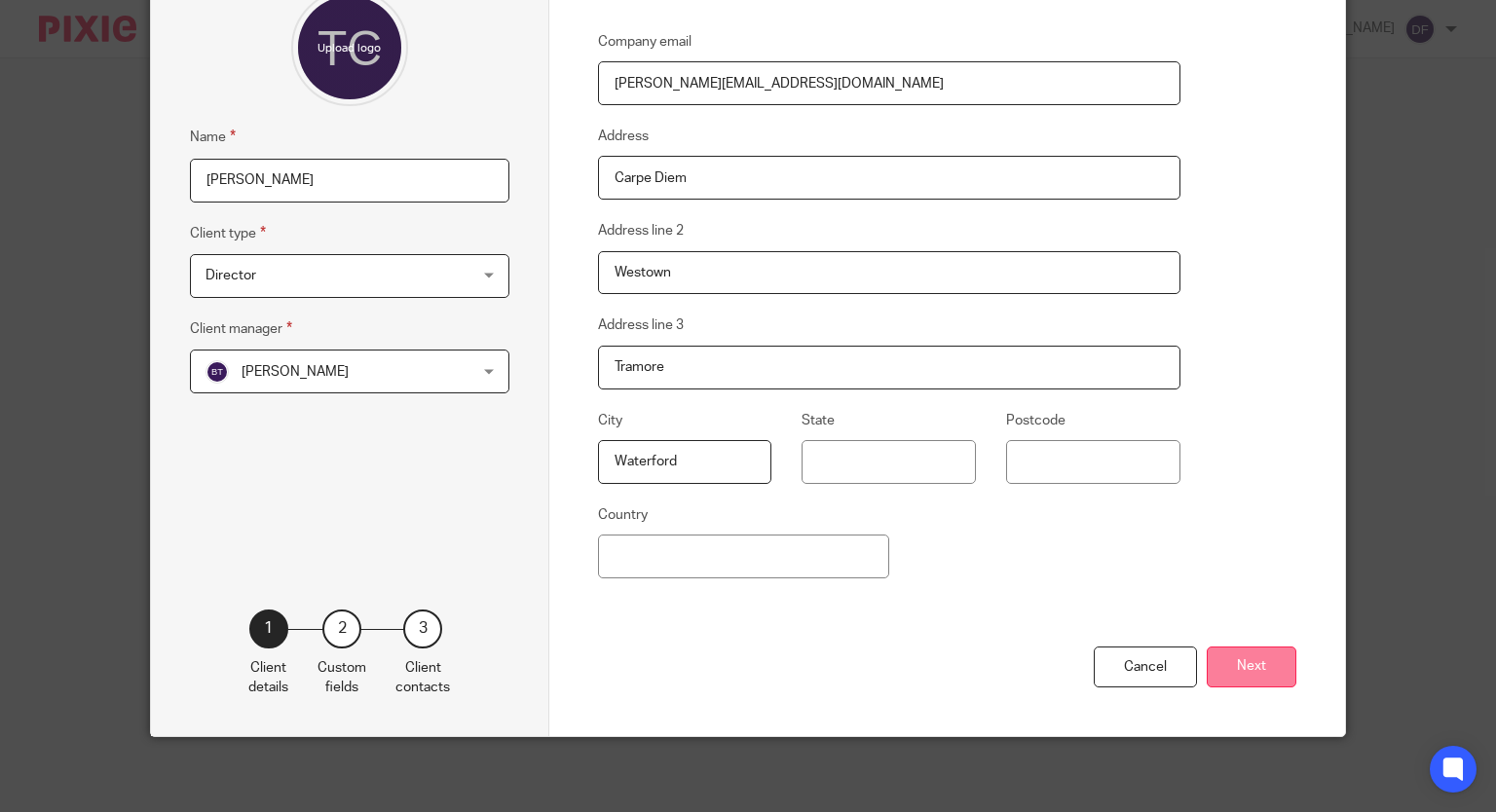
click at [1251, 669] on button "Next" at bounding box center [1252, 668] width 90 height 42
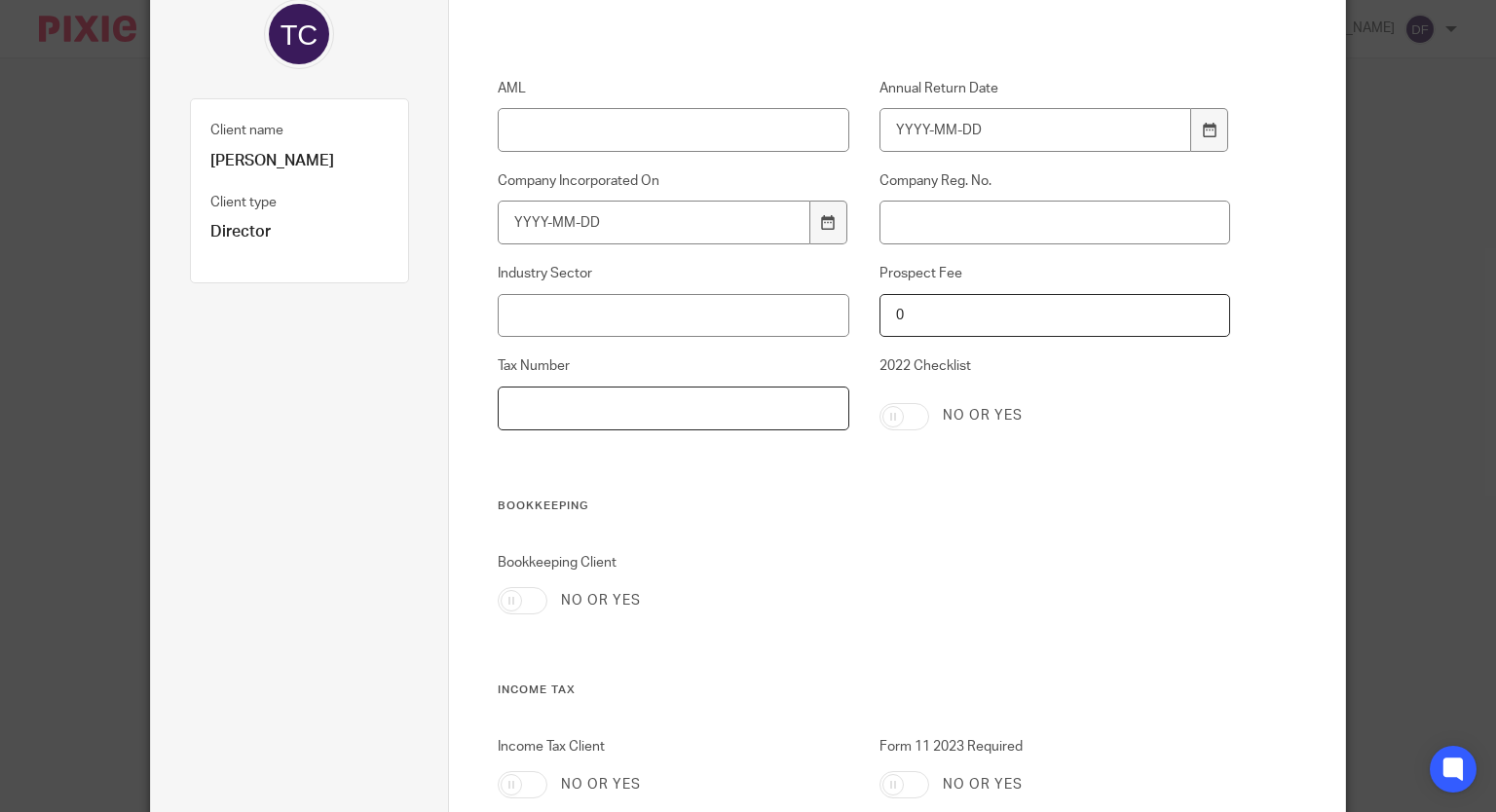
click at [526, 409] on input "Tax Number" at bounding box center [673, 408] width 351 height 44
paste input "5222020M"
click at [526, 409] on input "5222020M" at bounding box center [673, 408] width 351 height 44
type input "5222020M"
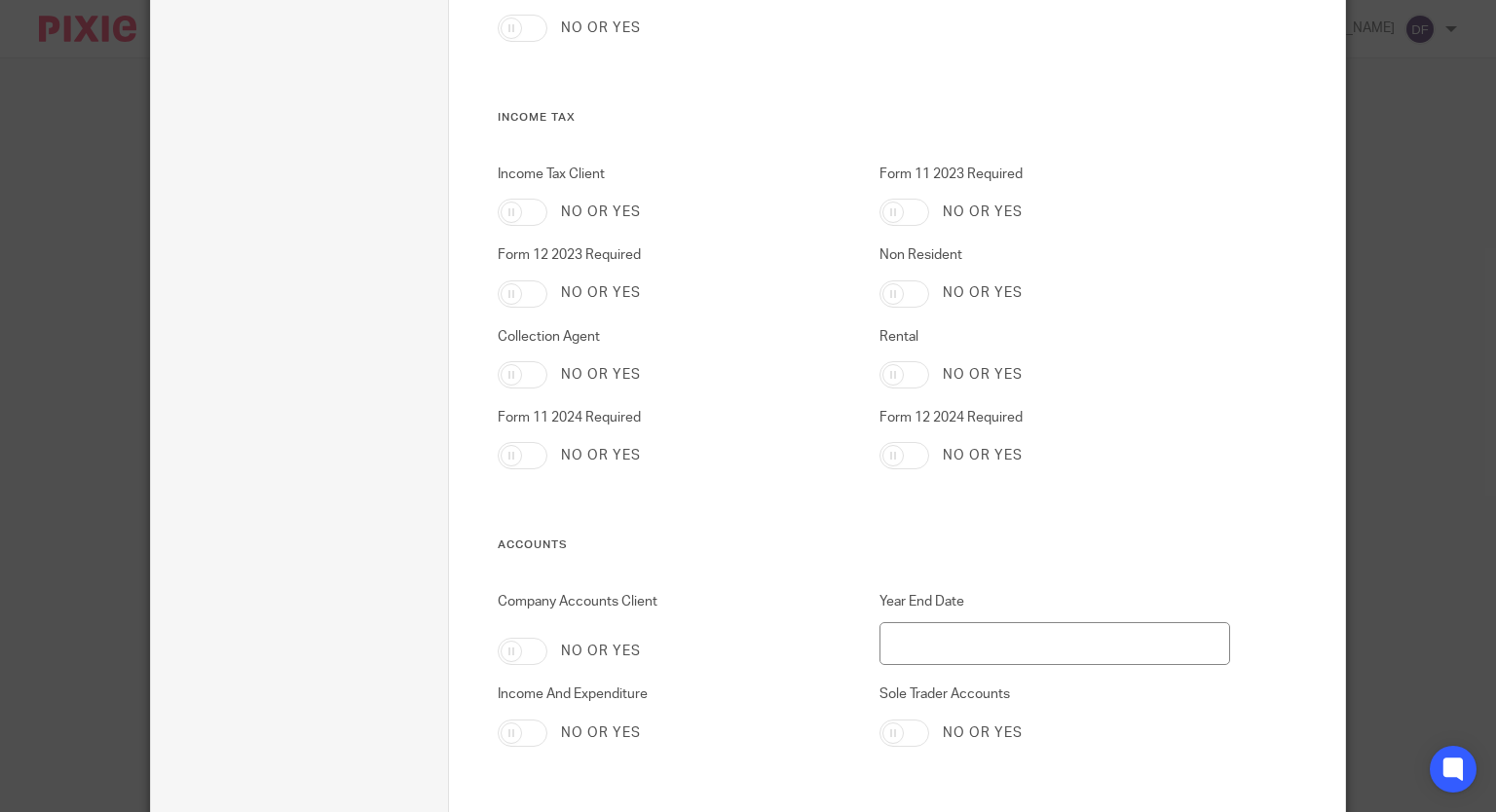
scroll to position [795, 0]
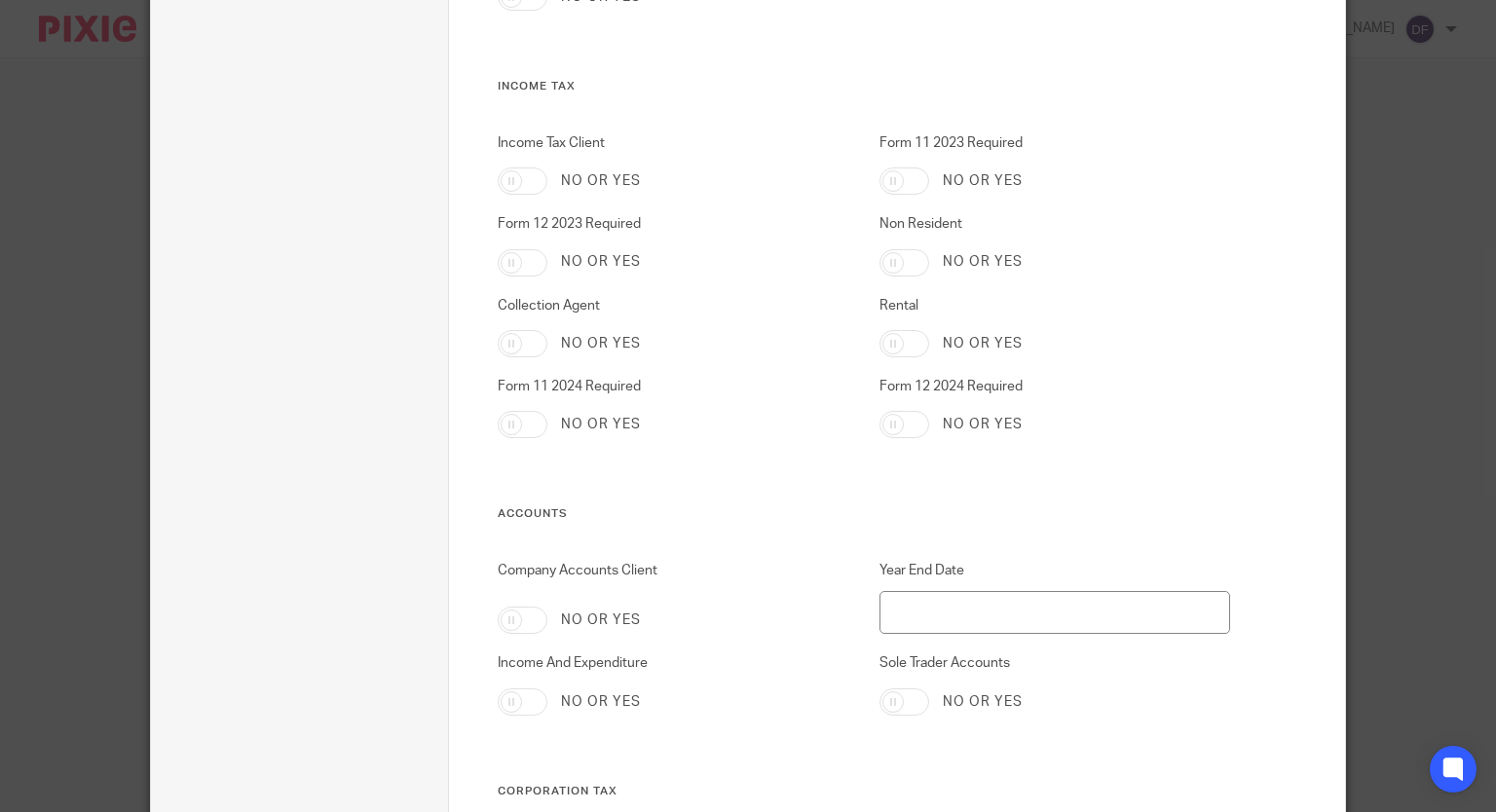
click at [535, 423] on input "Form 11 2024 Required" at bounding box center [522, 423] width 50 height 27
checkbox input "true"
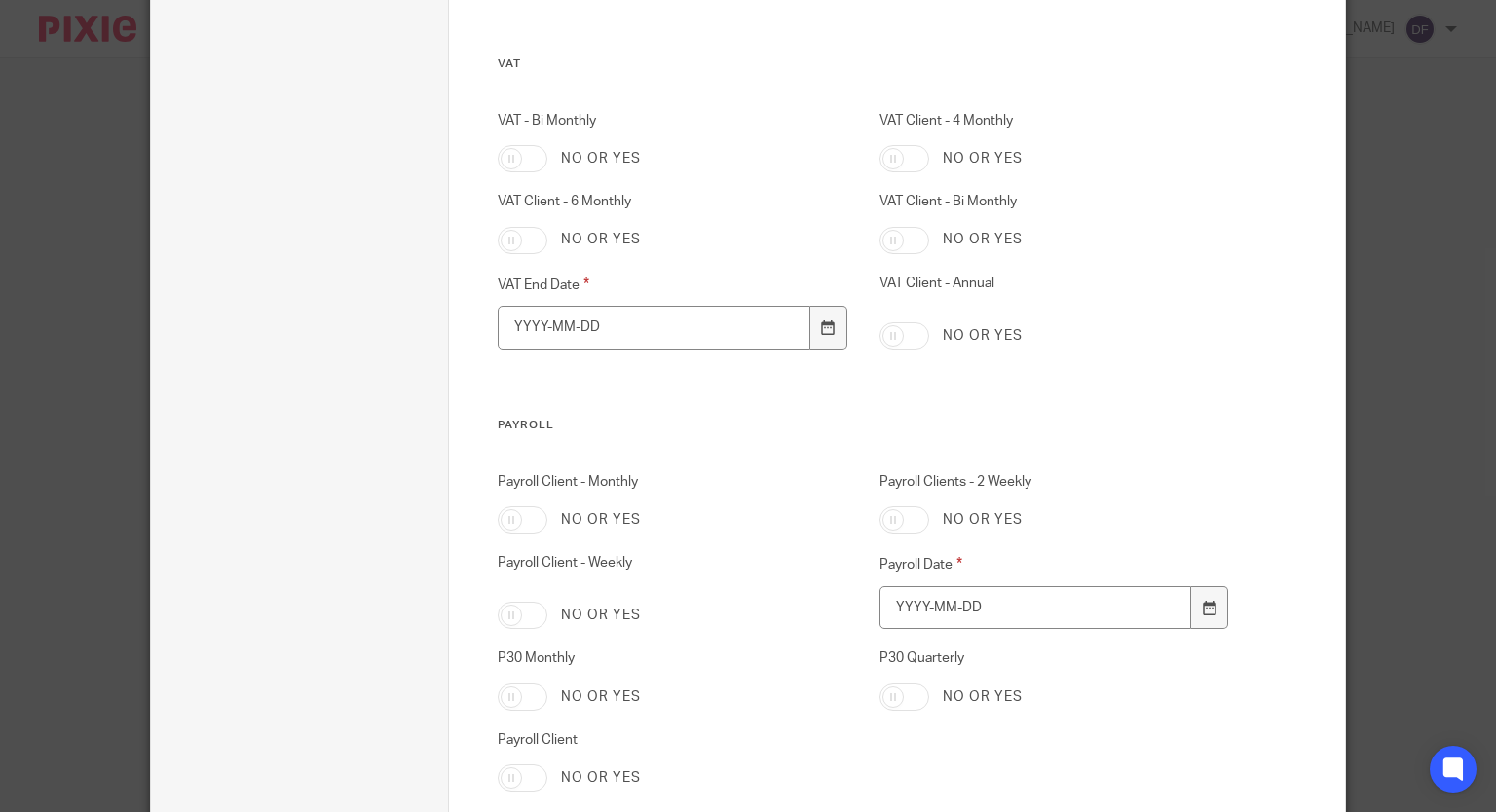
scroll to position [1935, 0]
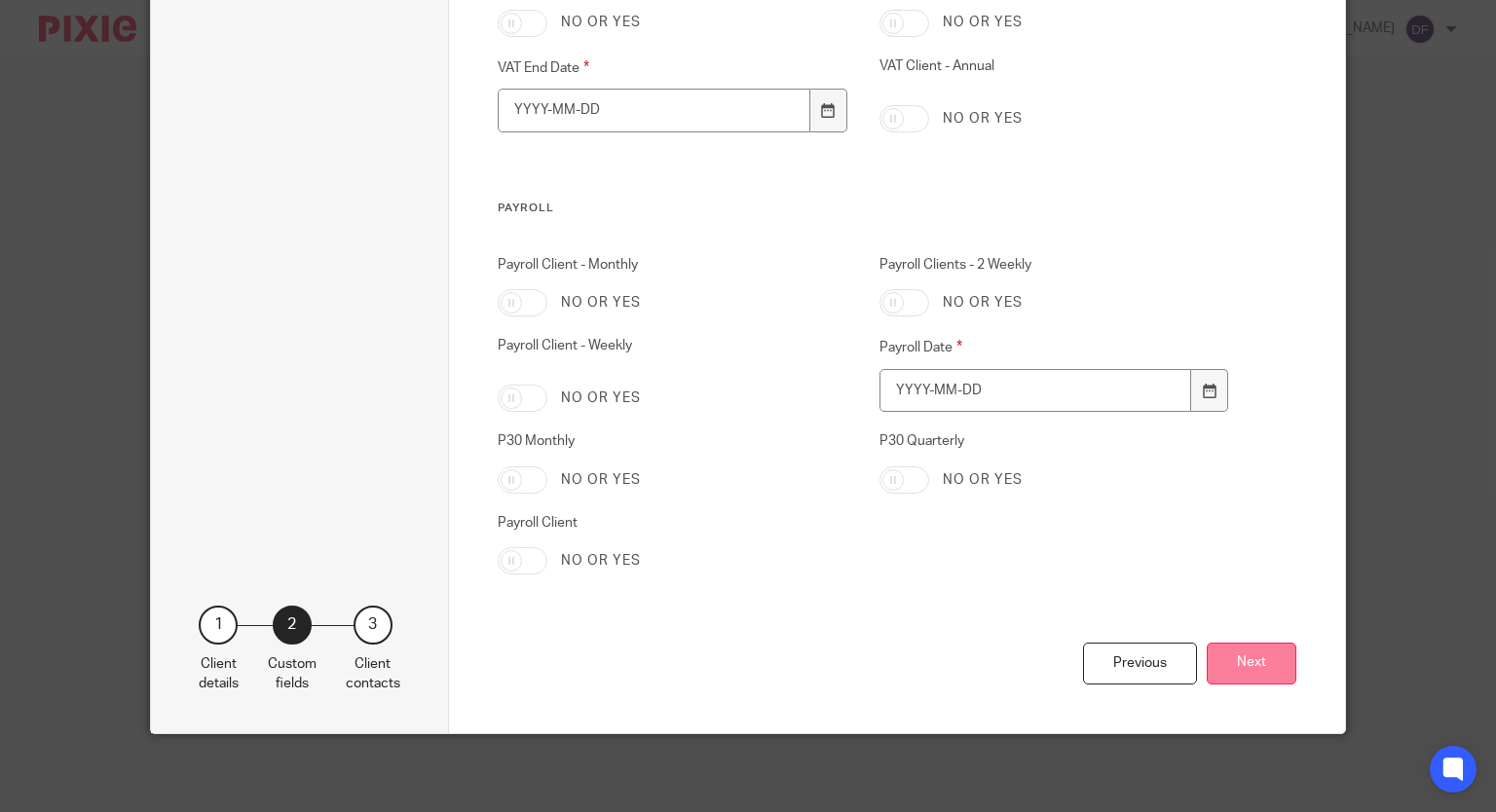
click at [1247, 653] on button "Next" at bounding box center [1252, 664] width 90 height 42
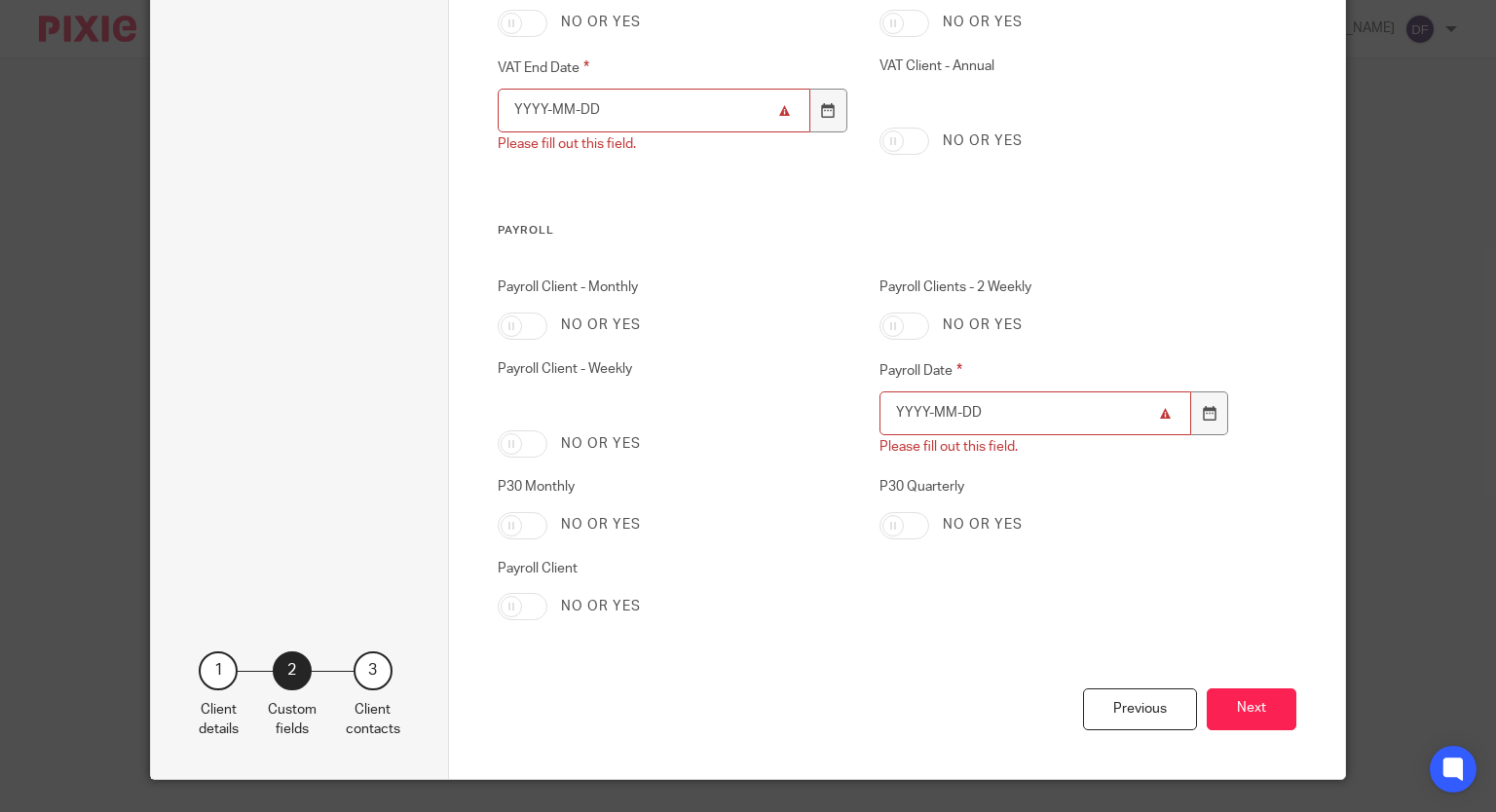
click at [601, 111] on input "VAT End Date" at bounding box center [653, 111] width 312 height 44
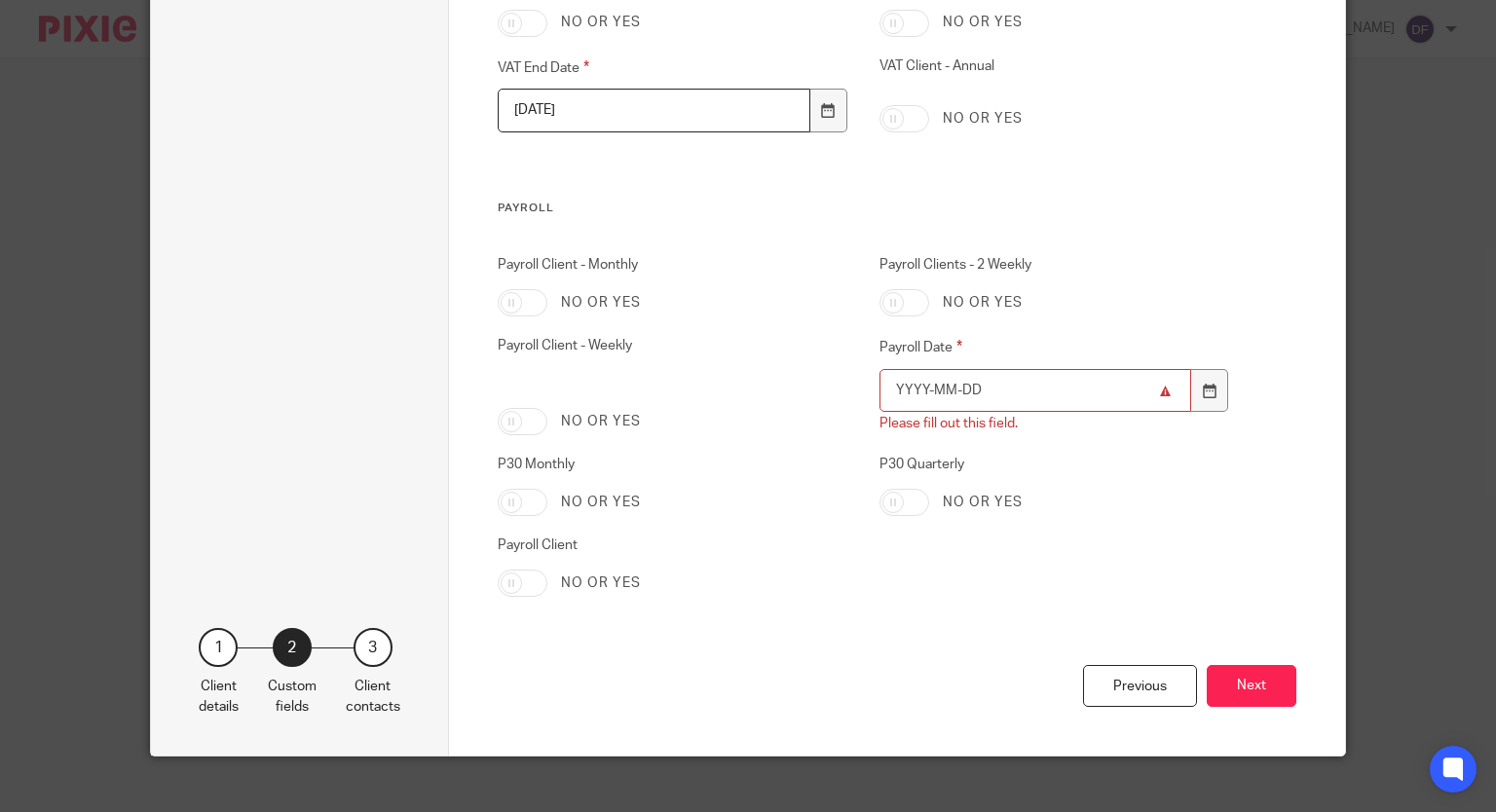
type input "2025-12-31"
click at [976, 400] on input "Payroll Date" at bounding box center [1036, 391] width 312 height 44
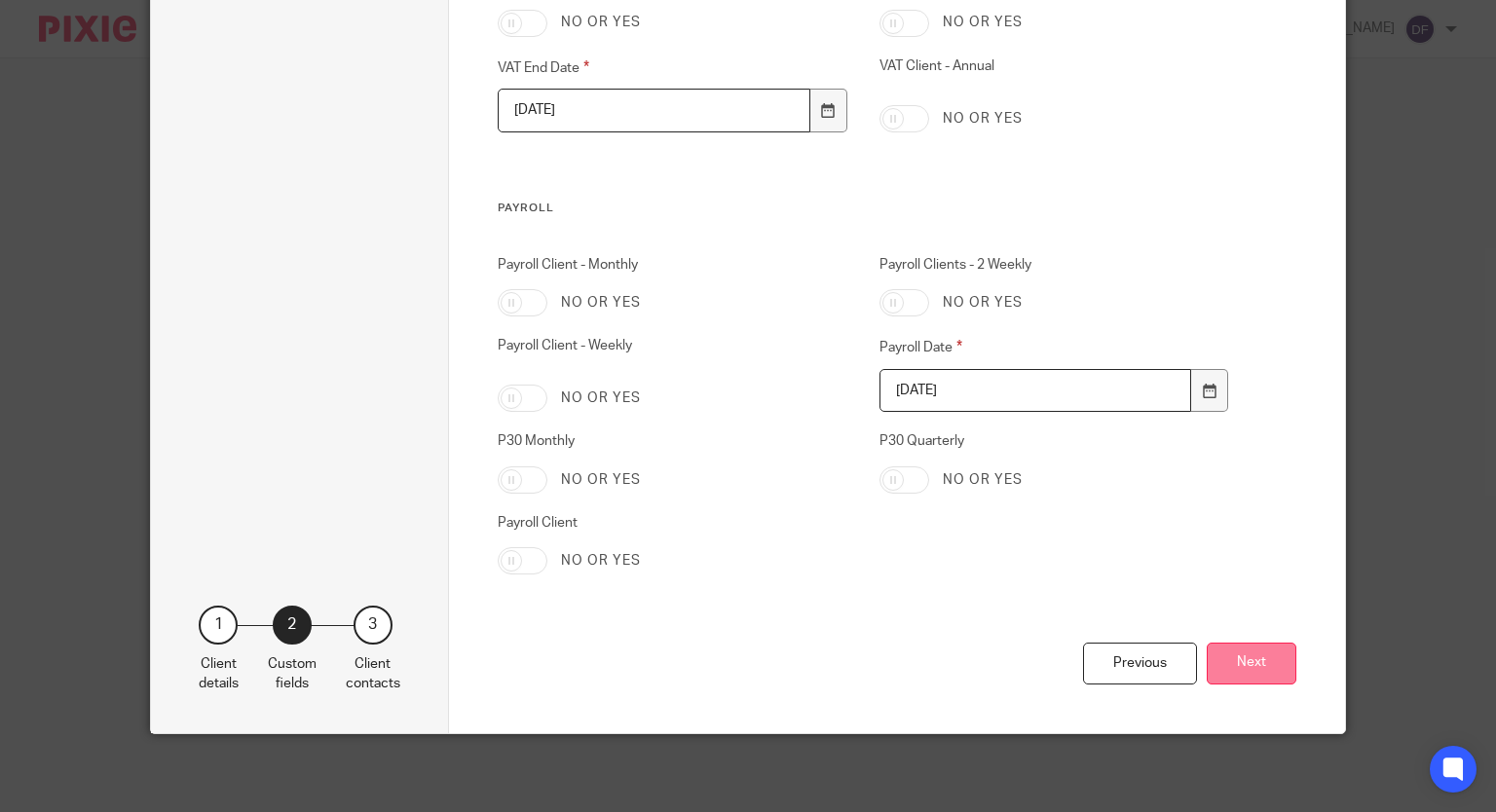
type input "2025-12-31"
click at [1263, 661] on button "Next" at bounding box center [1252, 664] width 90 height 42
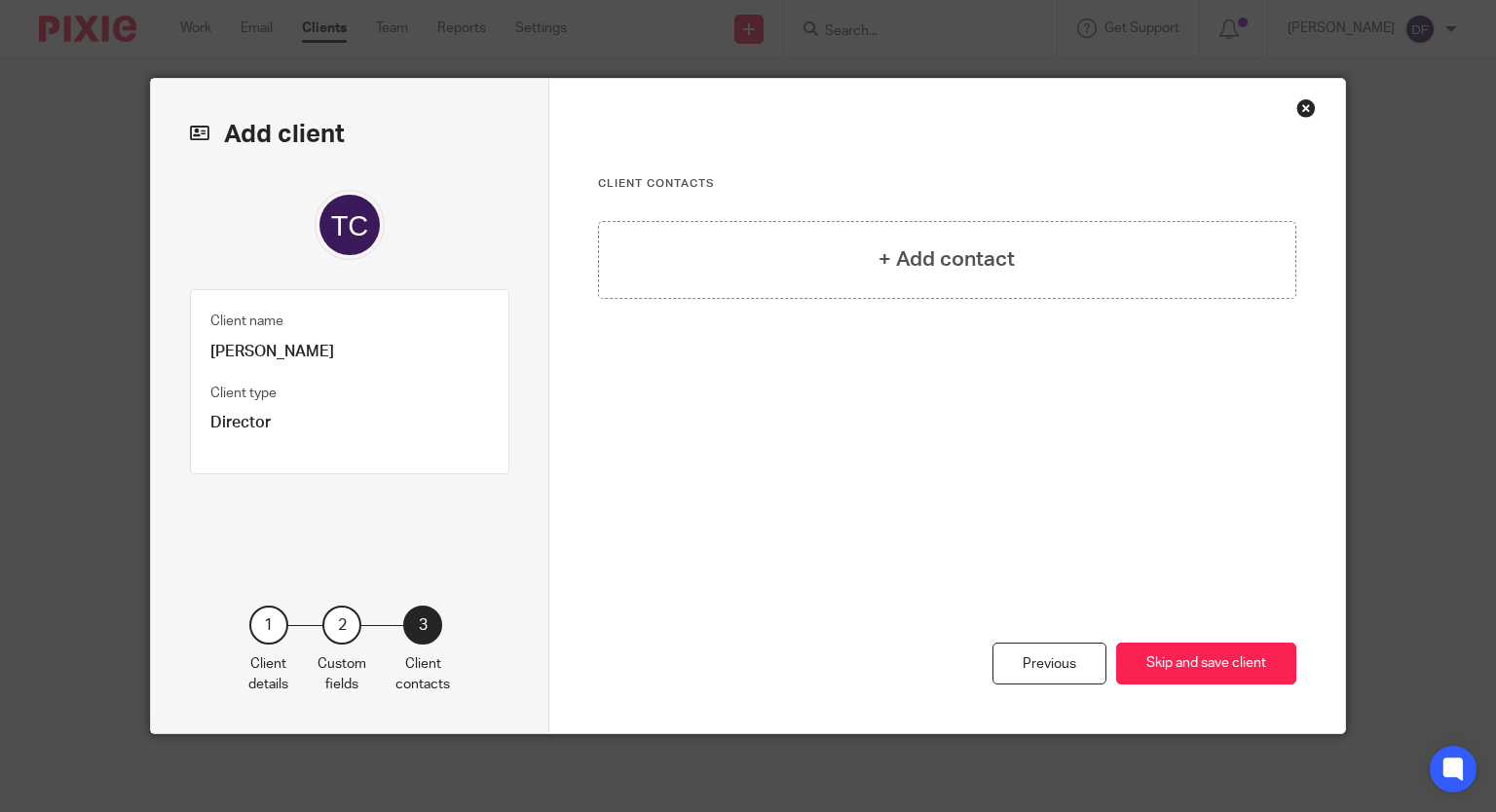
scroll to position [0, 0]
click at [985, 262] on h4 "+ Add contact" at bounding box center [947, 259] width 137 height 30
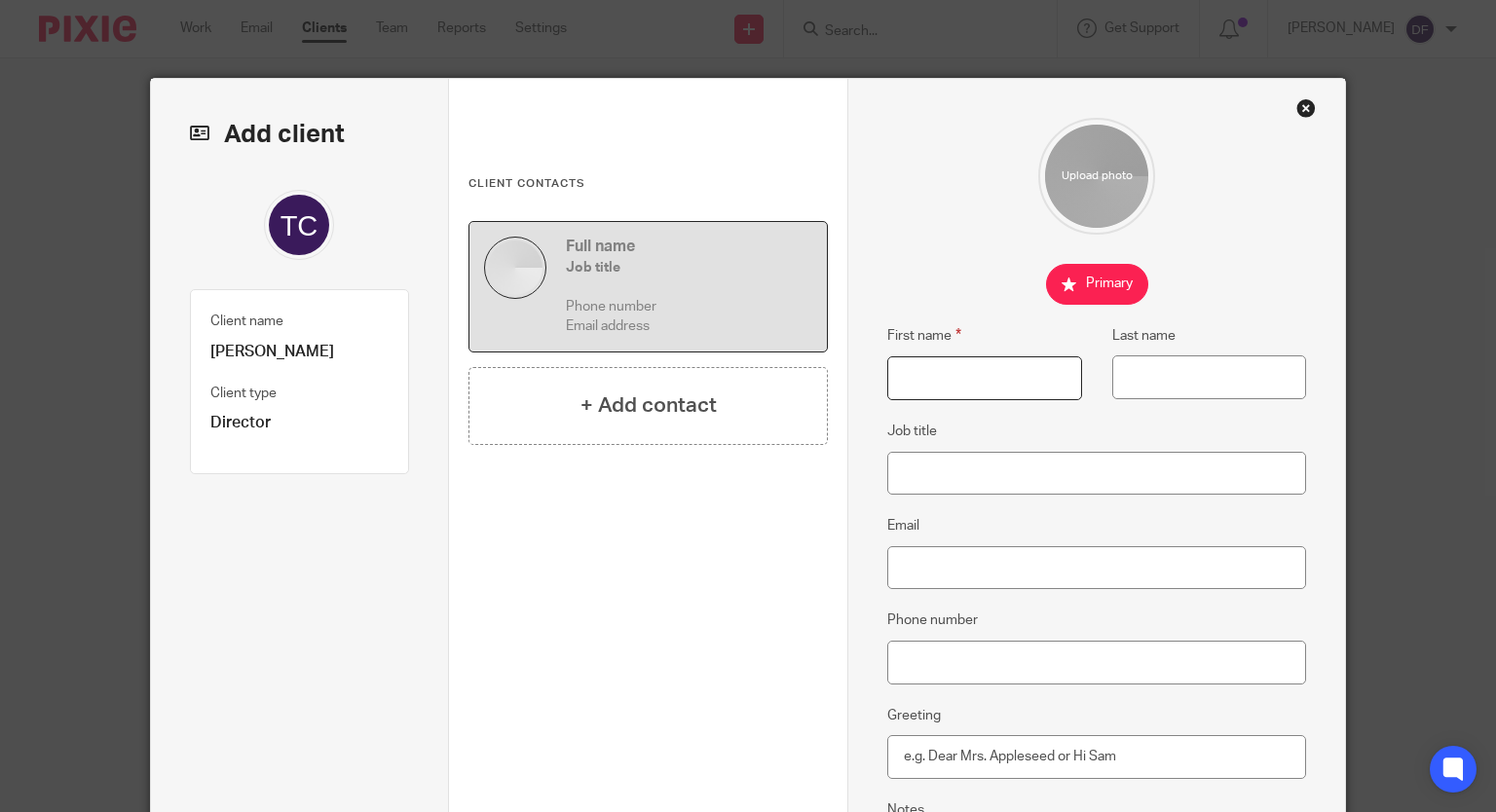
click at [930, 384] on input "First name" at bounding box center [984, 379] width 194 height 44
type input "Tom"
click at [1143, 381] on input "Last name" at bounding box center [1209, 378] width 194 height 44
type input "Cullen"
click at [887, 570] on input "Email" at bounding box center [1096, 568] width 419 height 44
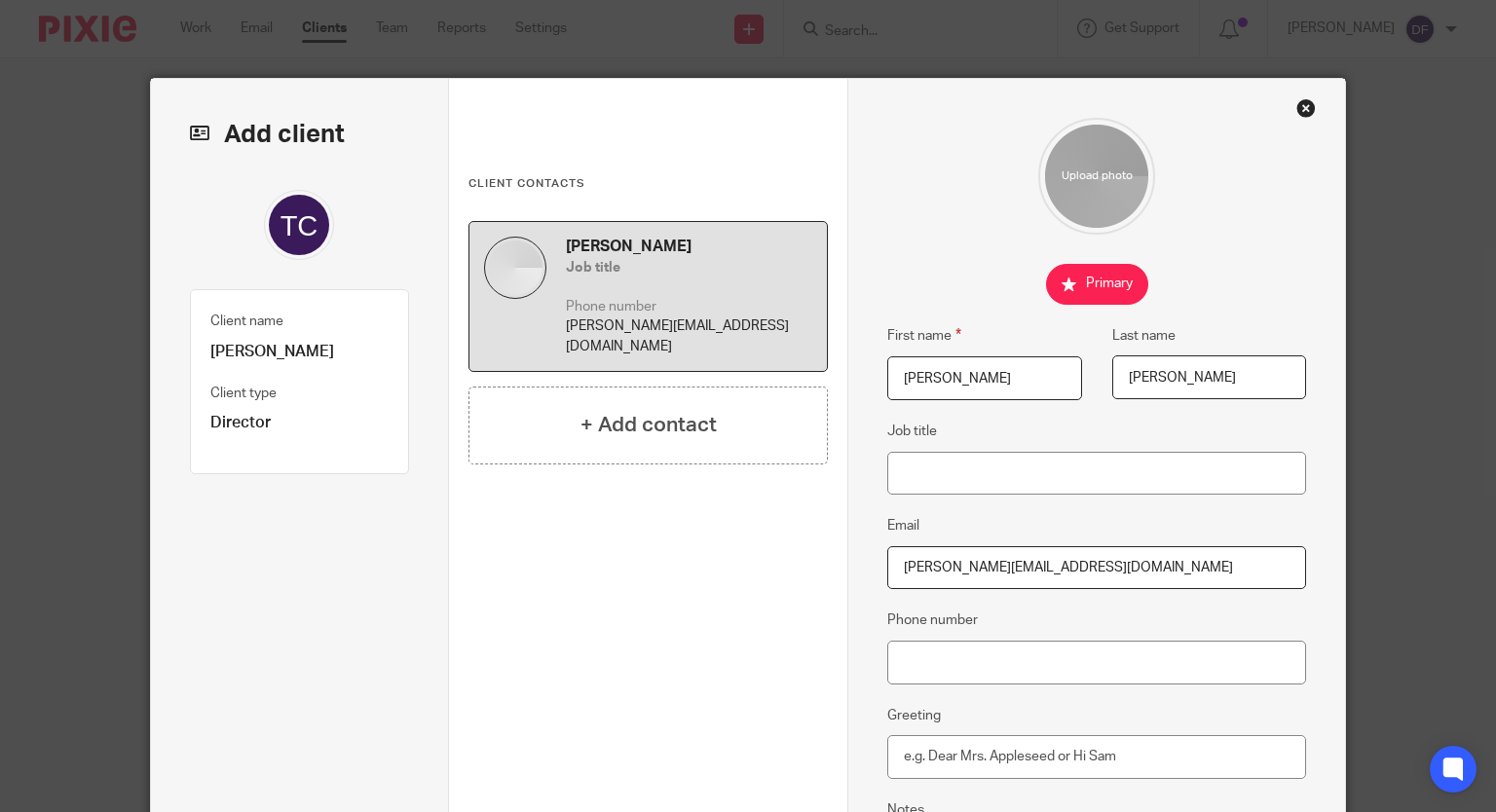
type input "Tom@ecopoint.ie"
click at [1481, 365] on div "Add client Name Tom Cullen Client type Director Director Charity Director Indiv…" at bounding box center [748, 406] width 1496 height 812
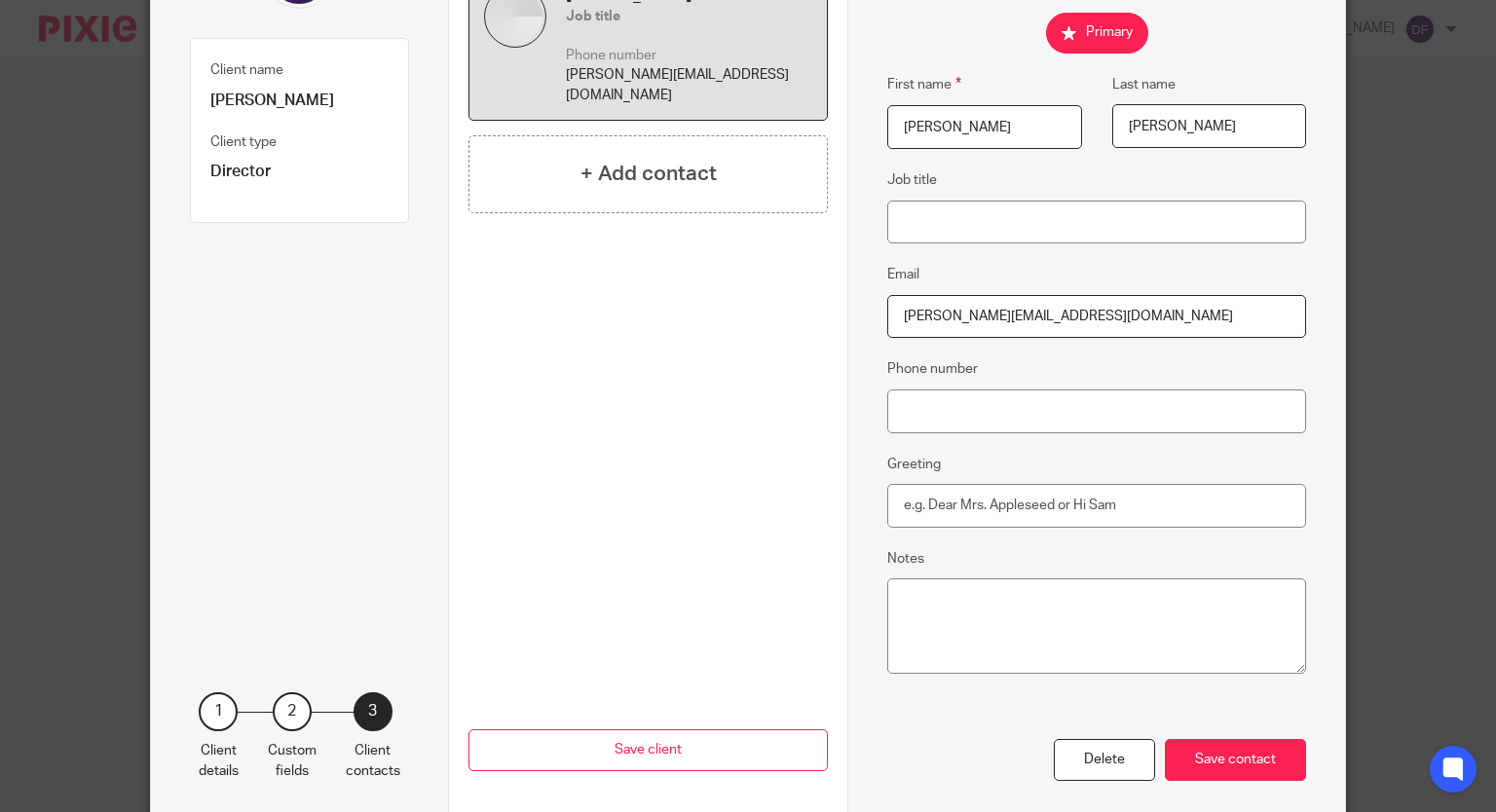
scroll to position [300, 0]
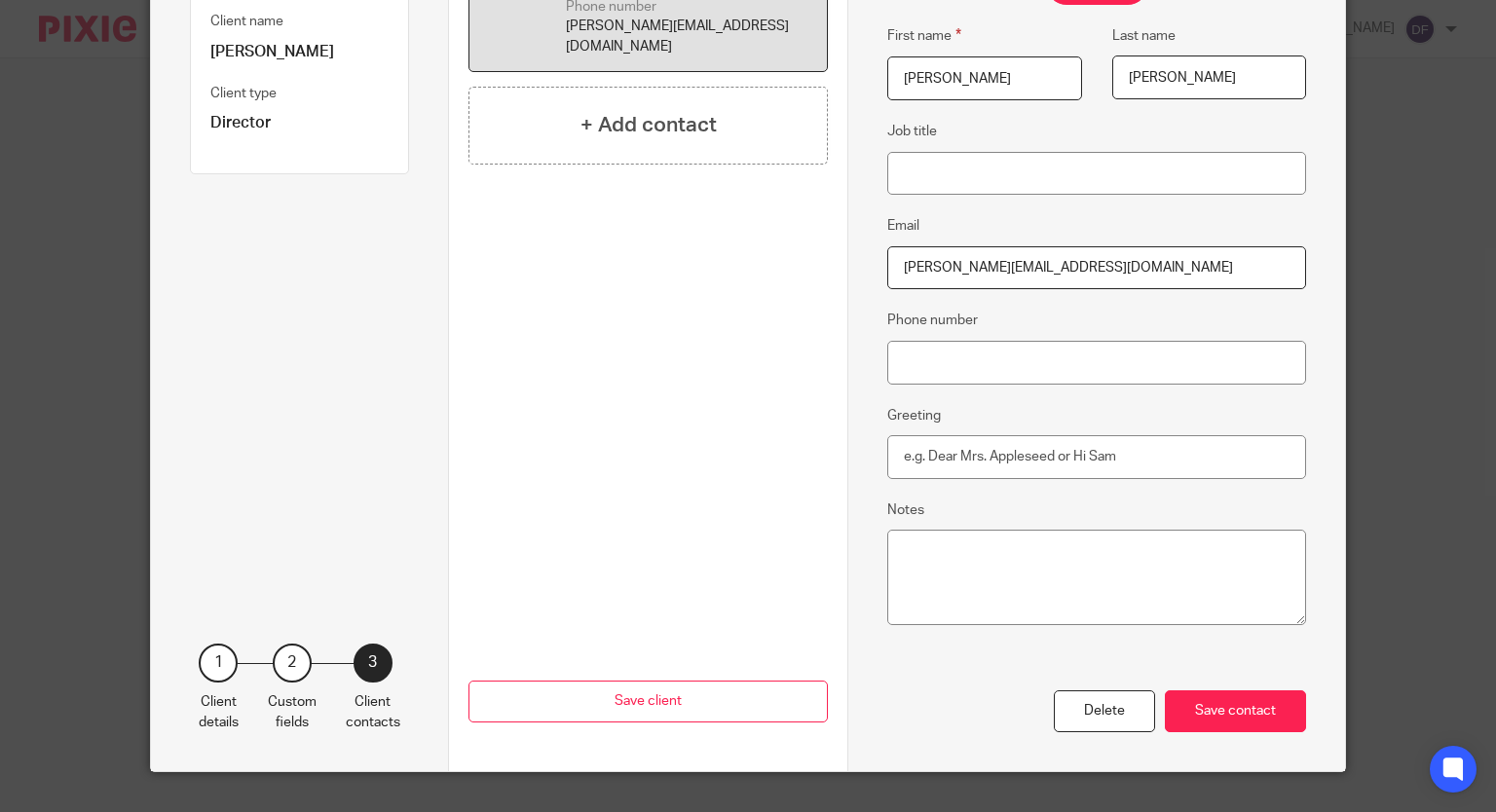
click at [1202, 700] on div "Save contact" at bounding box center [1236, 711] width 142 height 42
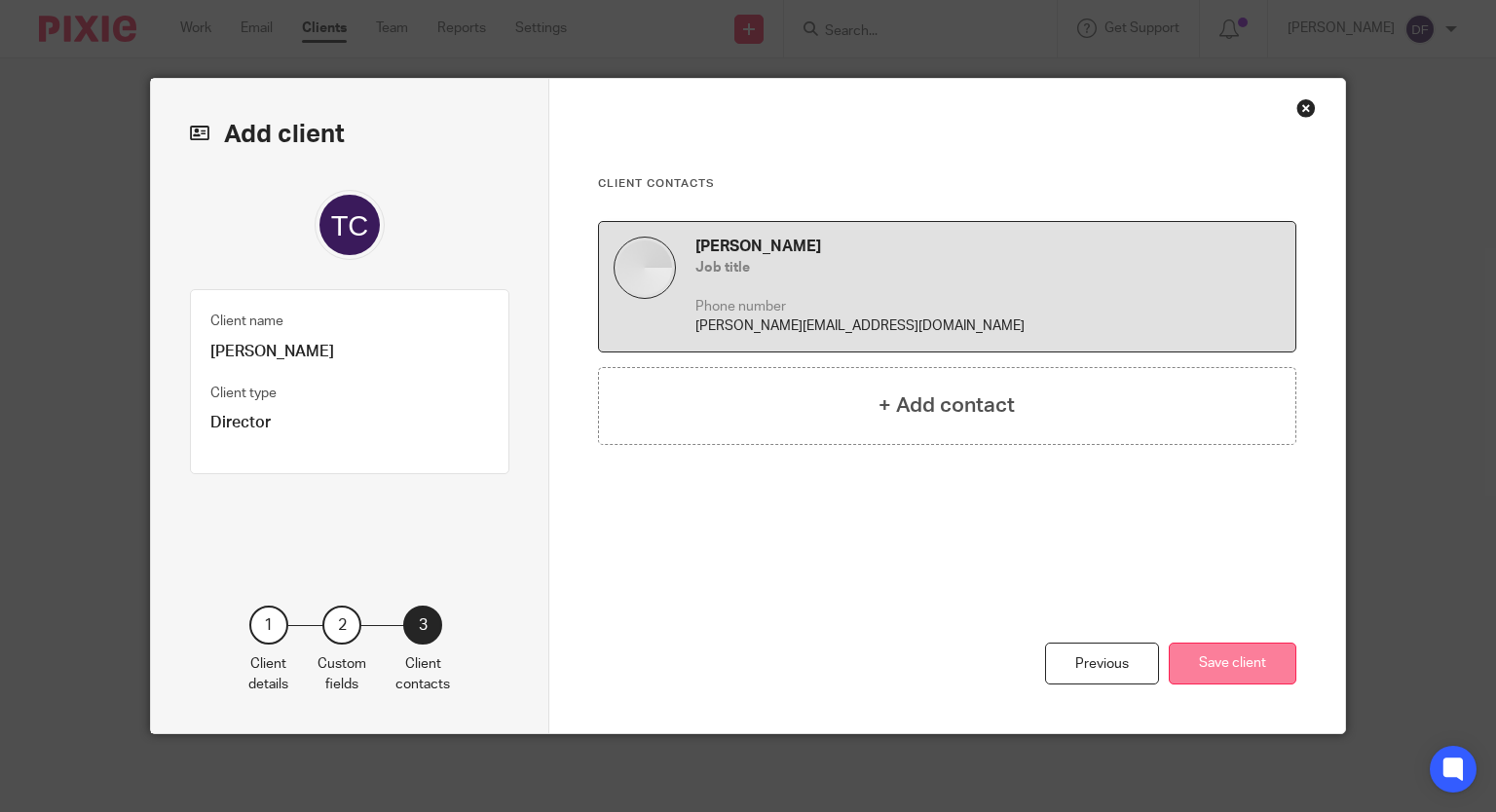
click at [1228, 652] on button "Save client" at bounding box center [1233, 664] width 128 height 42
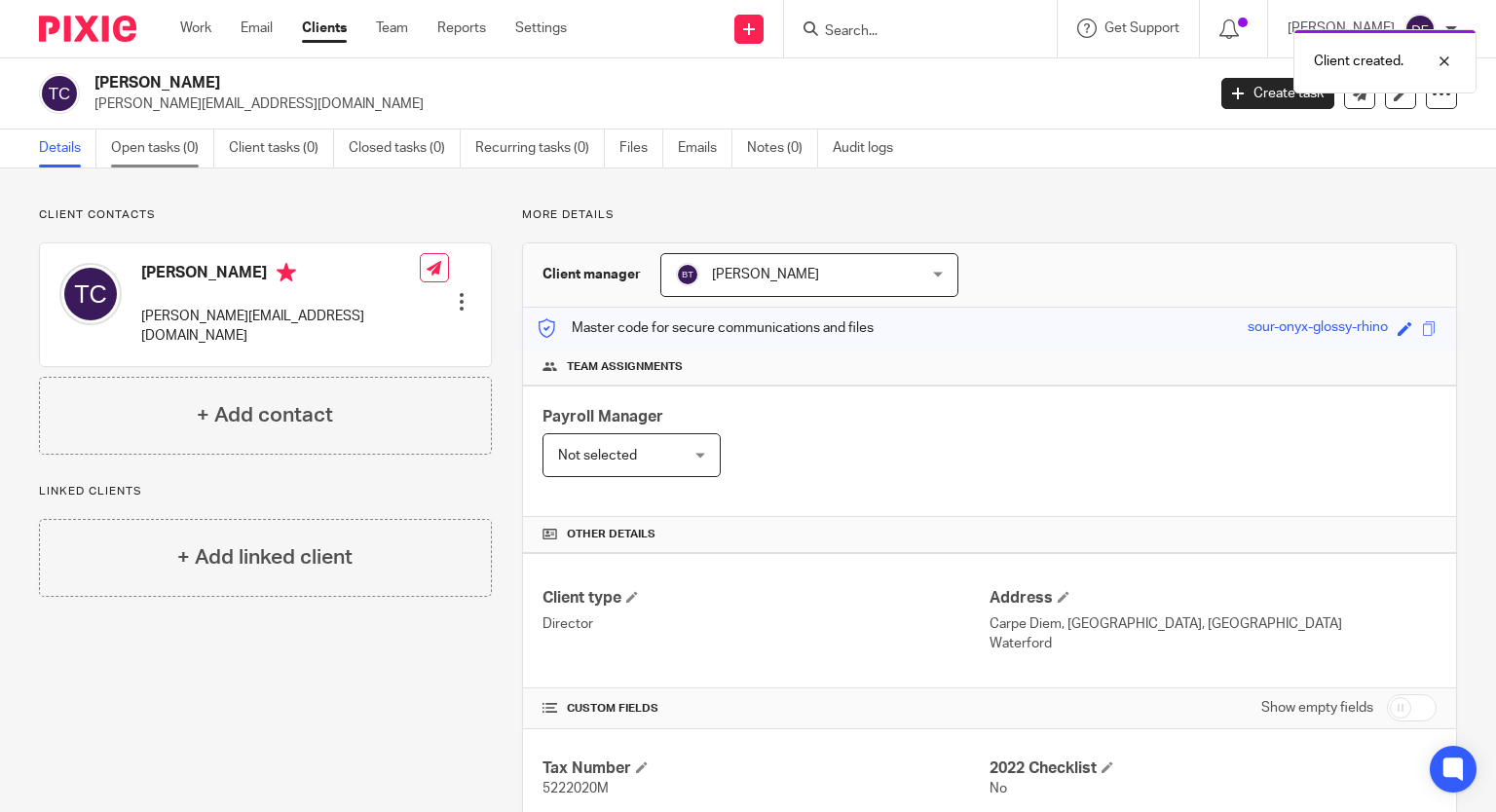
click at [153, 150] on link "Open tasks (0)" at bounding box center [162, 148] width 104 height 38
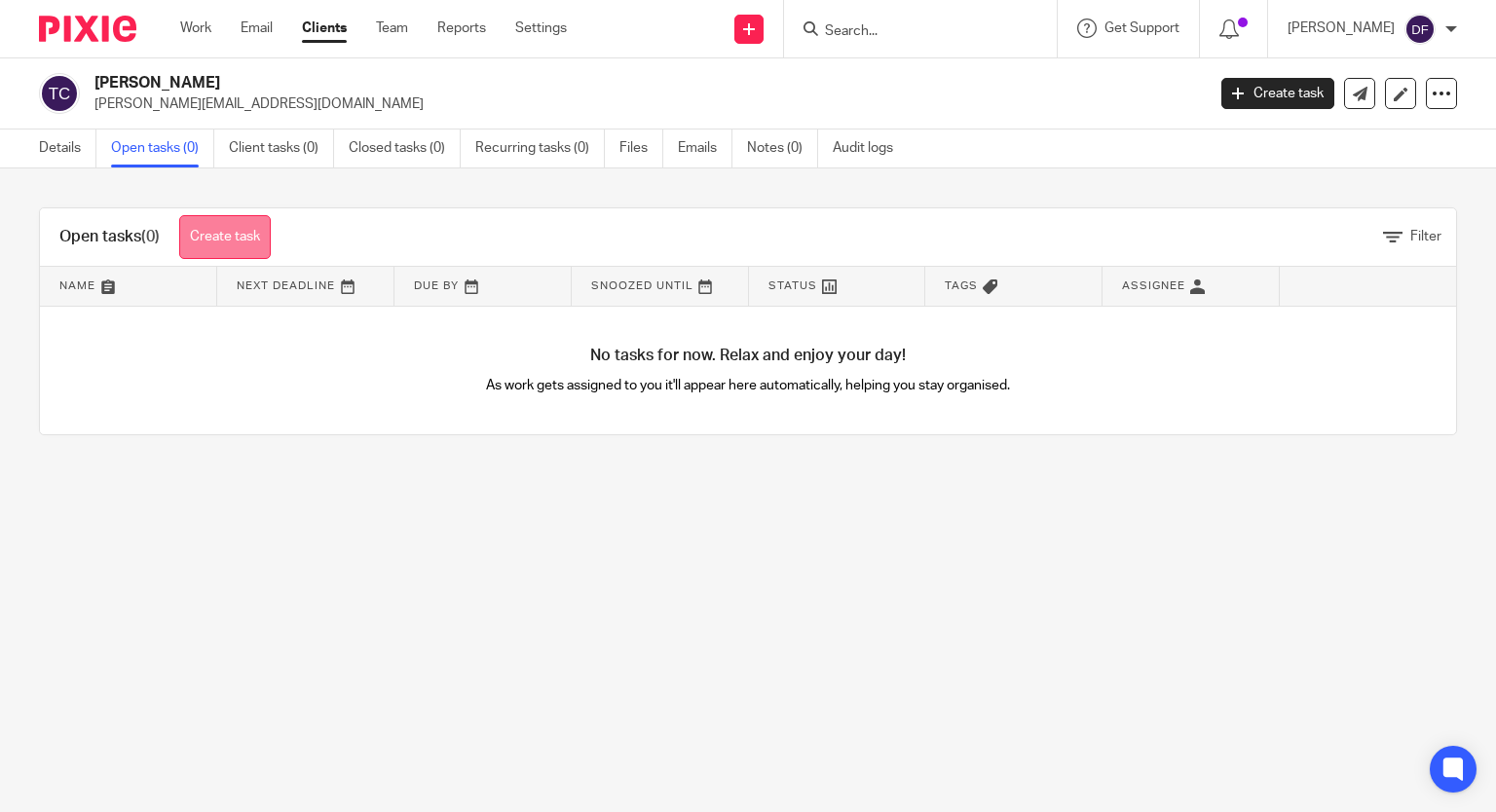
click at [236, 251] on link "Create task" at bounding box center [225, 237] width 92 height 44
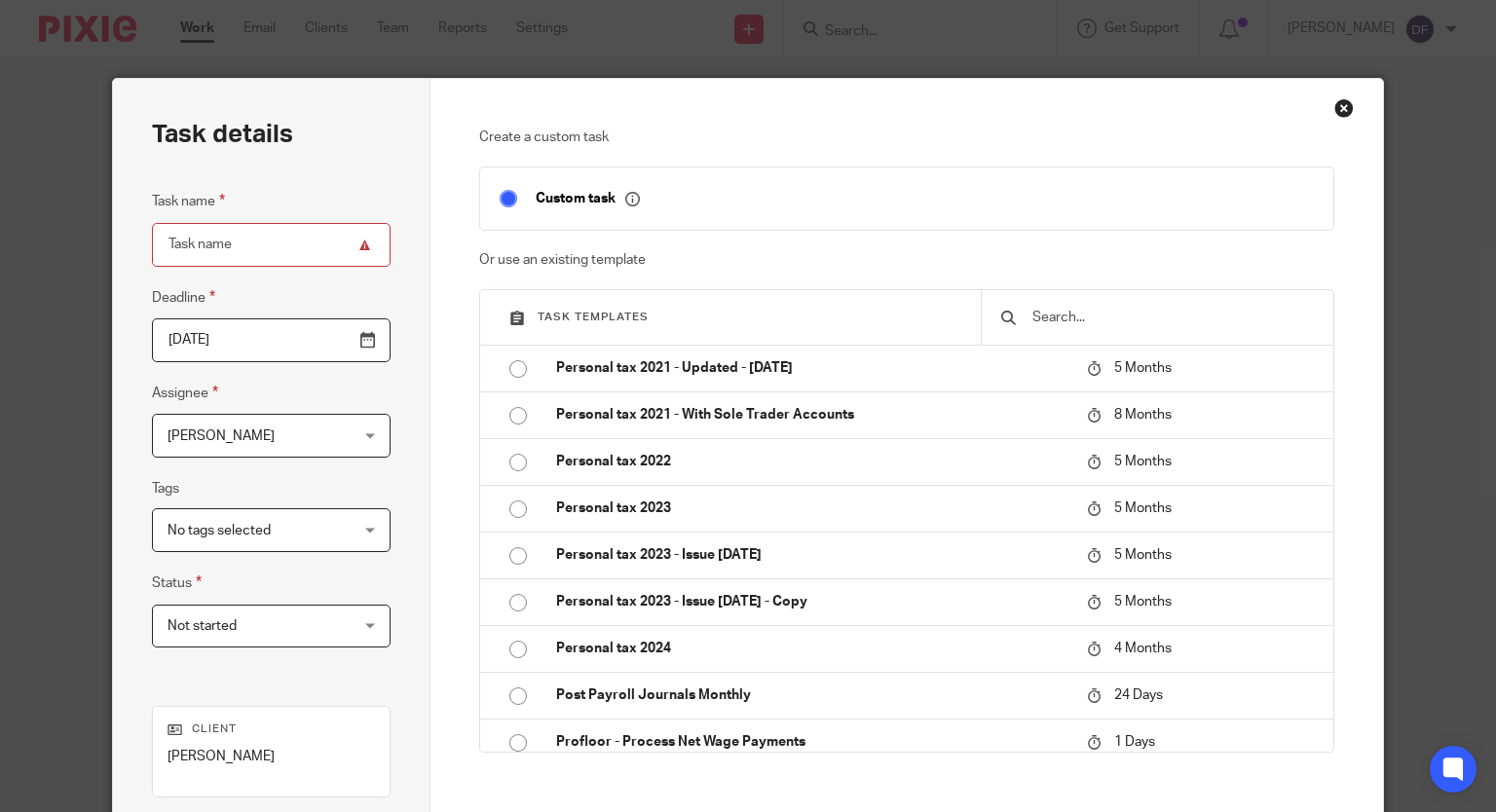
scroll to position [1958, 0]
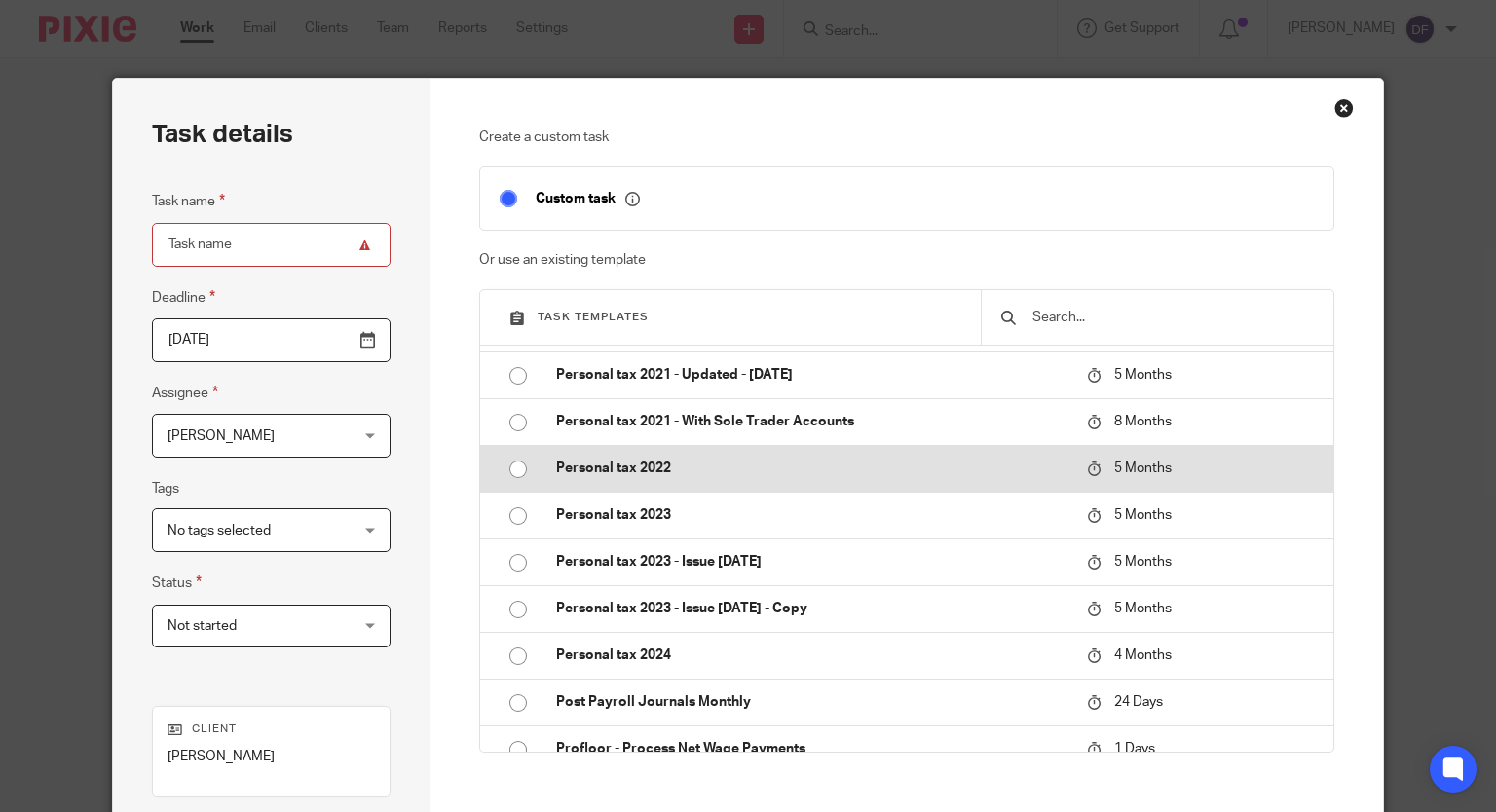
click at [509, 461] on input "radio" at bounding box center [517, 469] width 37 height 37
type input "[DATE]"
type input "Personal tax 2022"
checkbox input "false"
radio input "false"
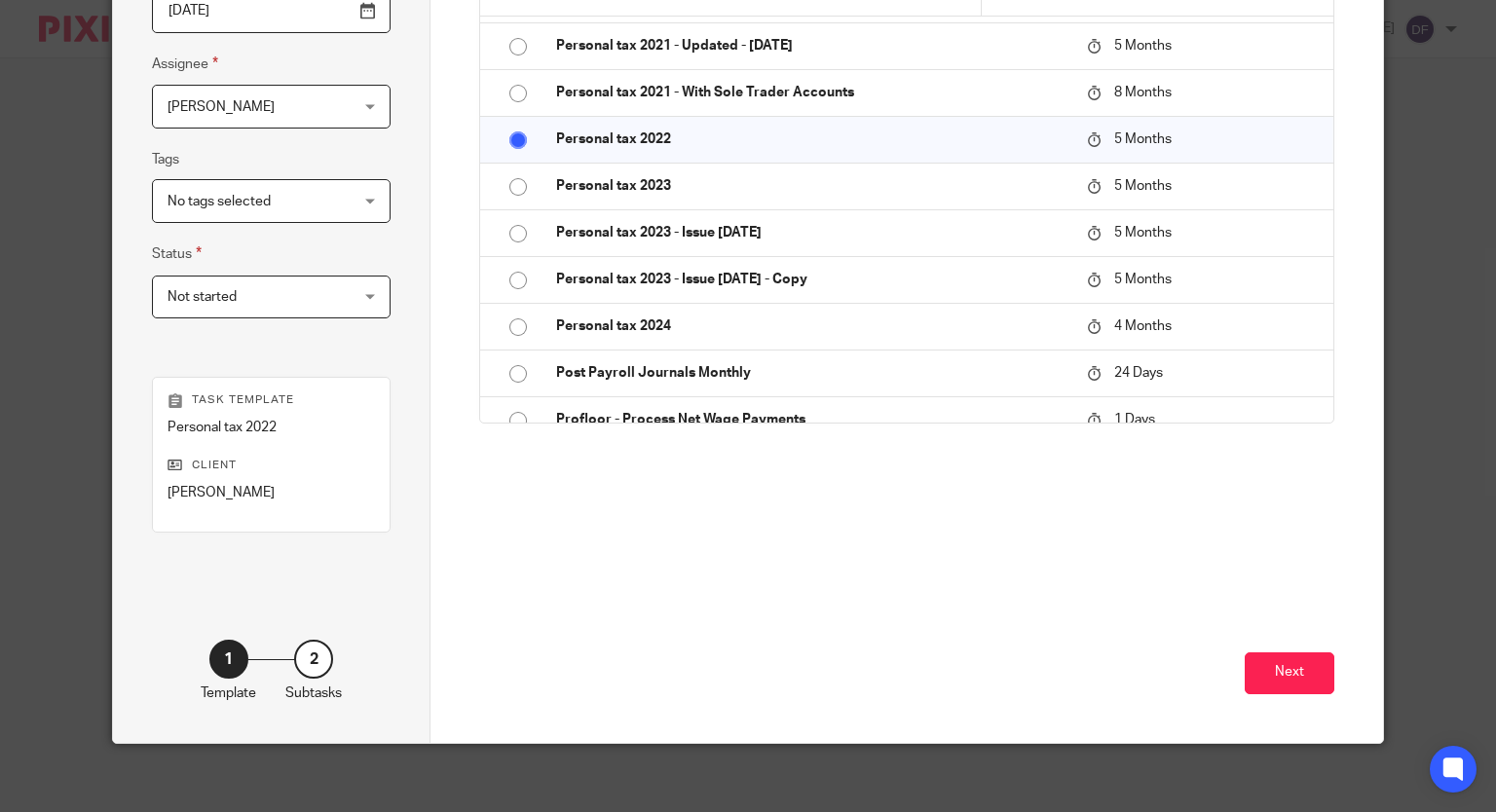
scroll to position [338, 0]
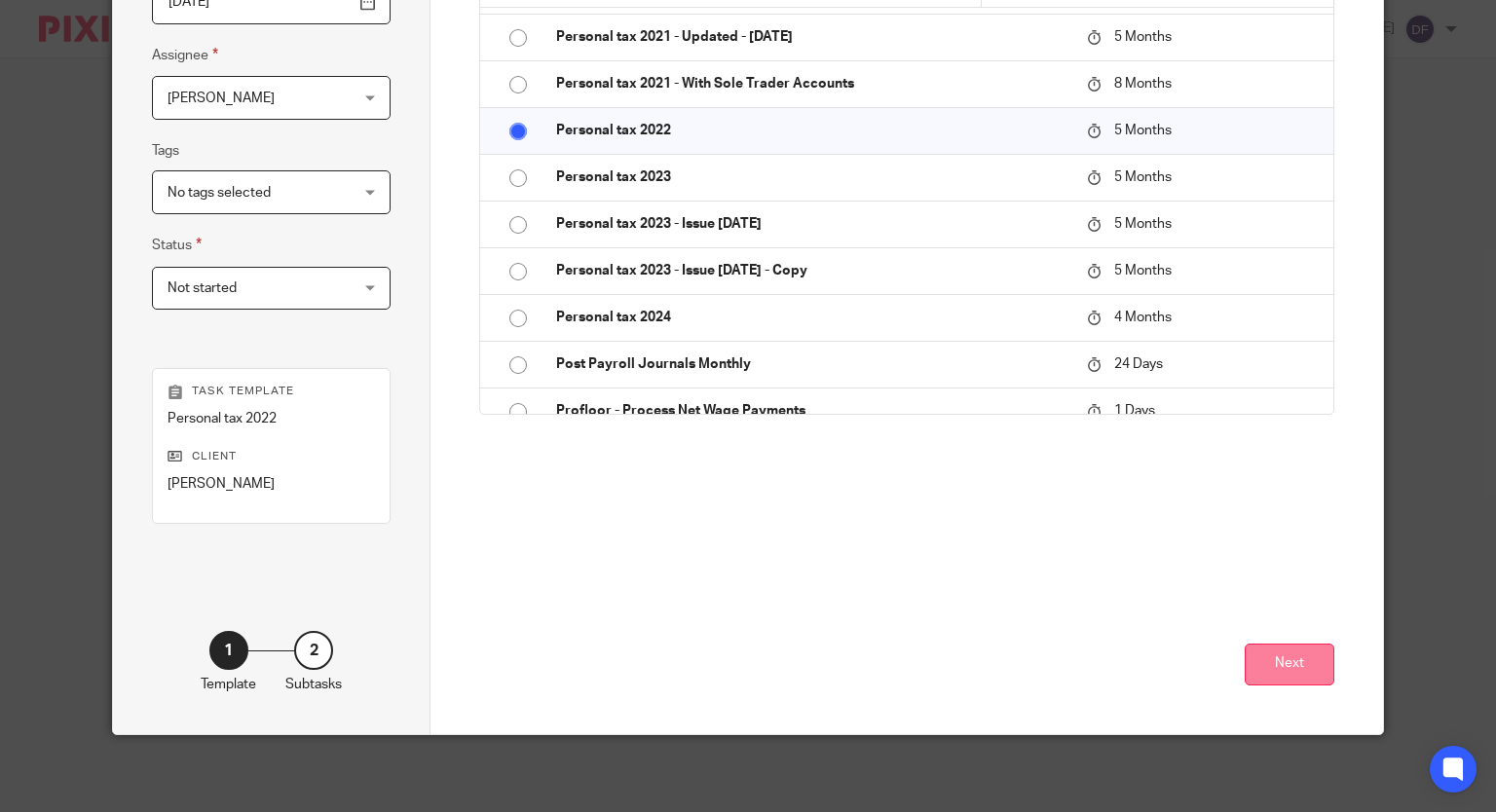
click at [1312, 664] on button "Next" at bounding box center [1290, 665] width 90 height 42
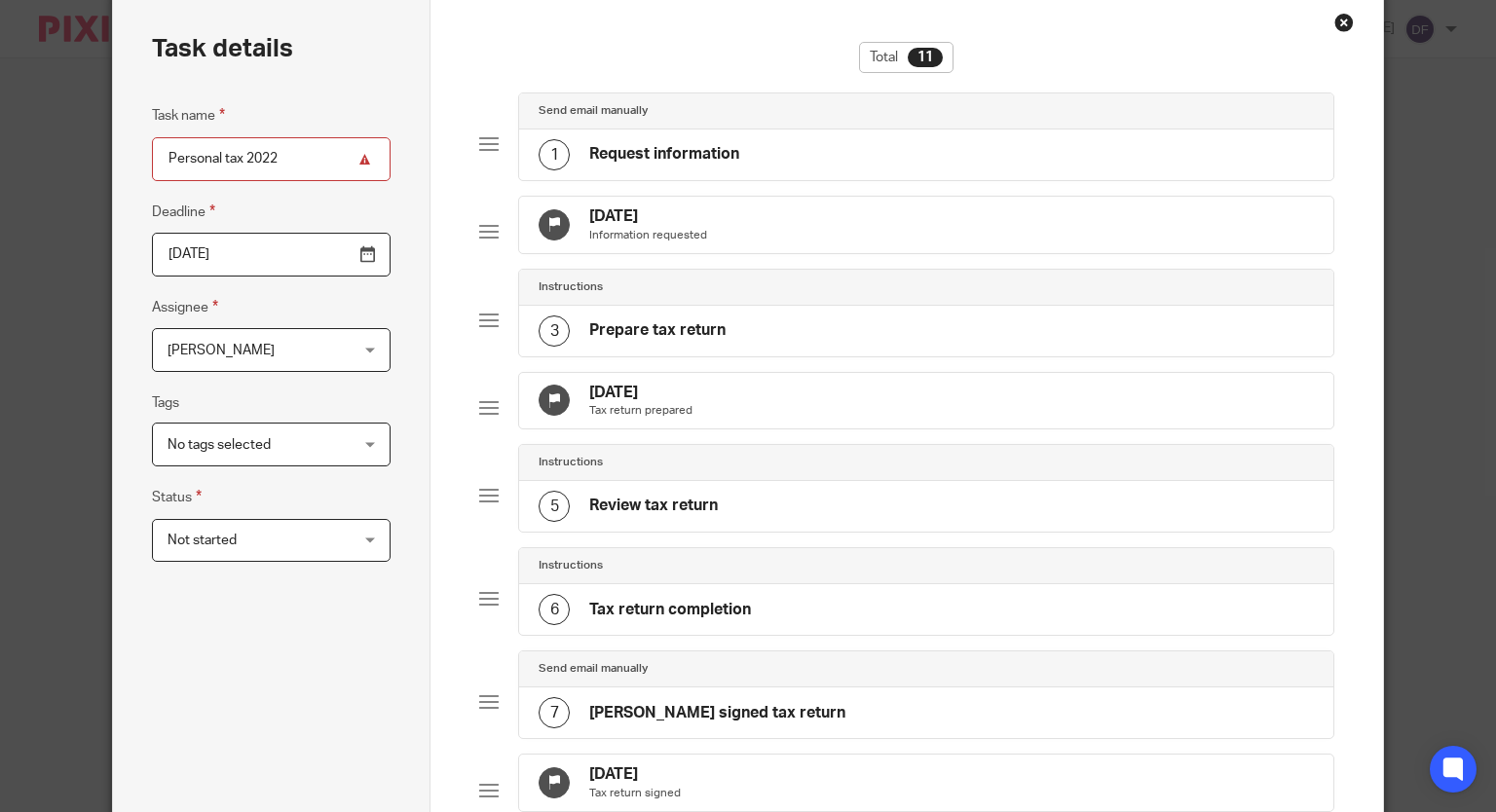
scroll to position [0, 0]
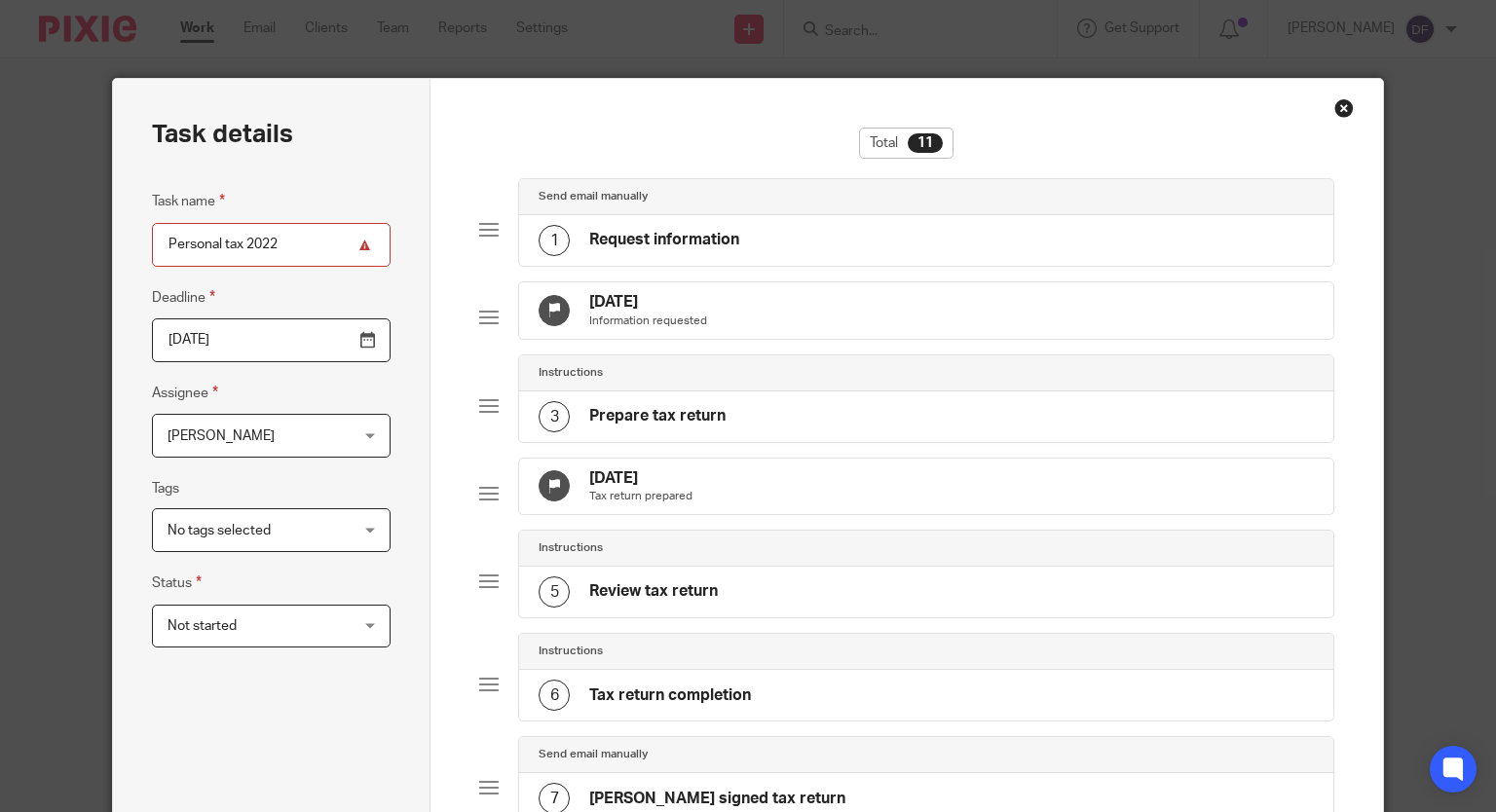
click at [359, 246] on input "Personal tax 2022" at bounding box center [270, 245] width 238 height 44
click at [357, 248] on input "Personal tax 2024" at bounding box center [270, 245] width 238 height 44
type input "Personal tax 2024"
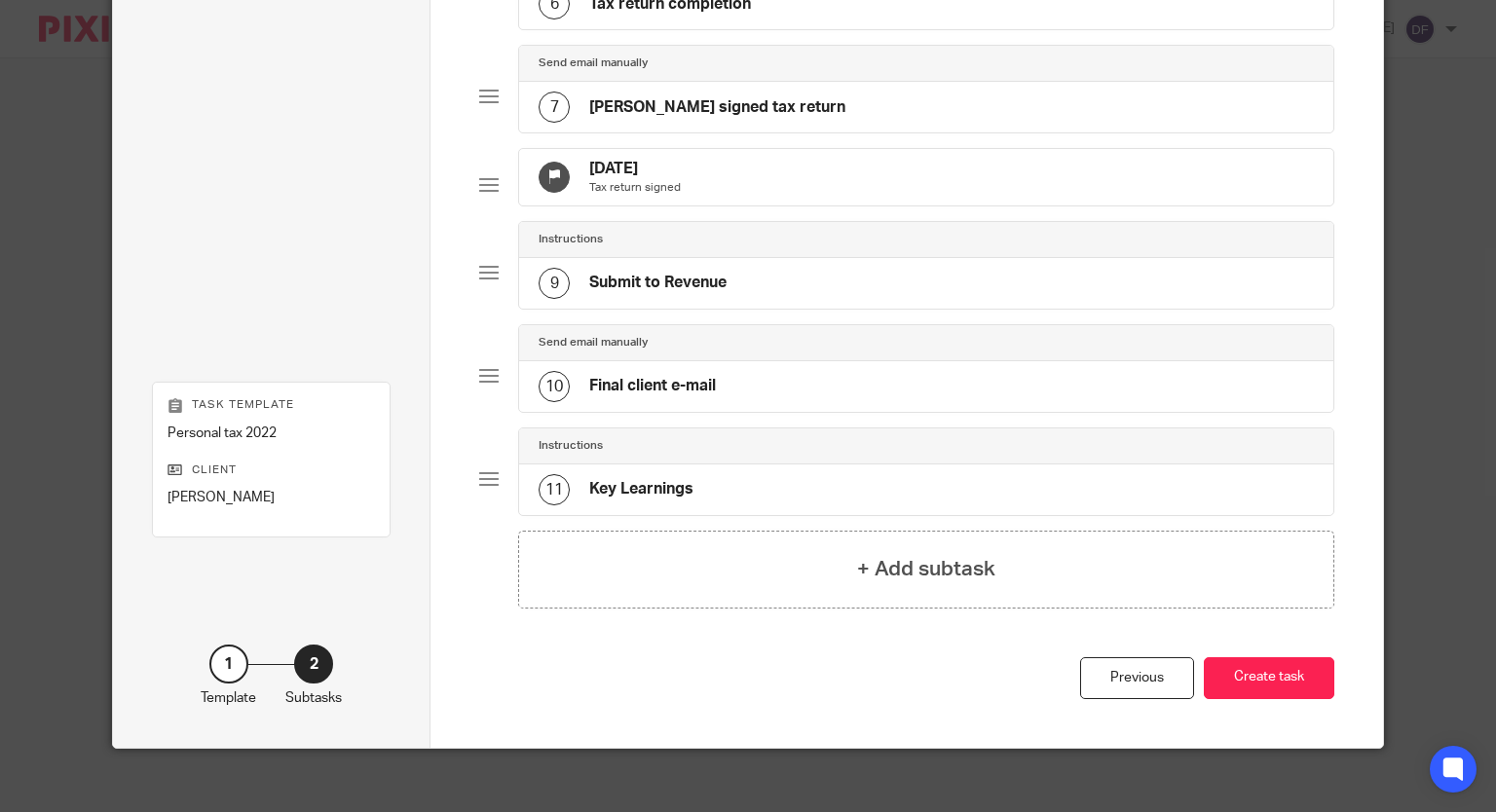
scroll to position [747, 0]
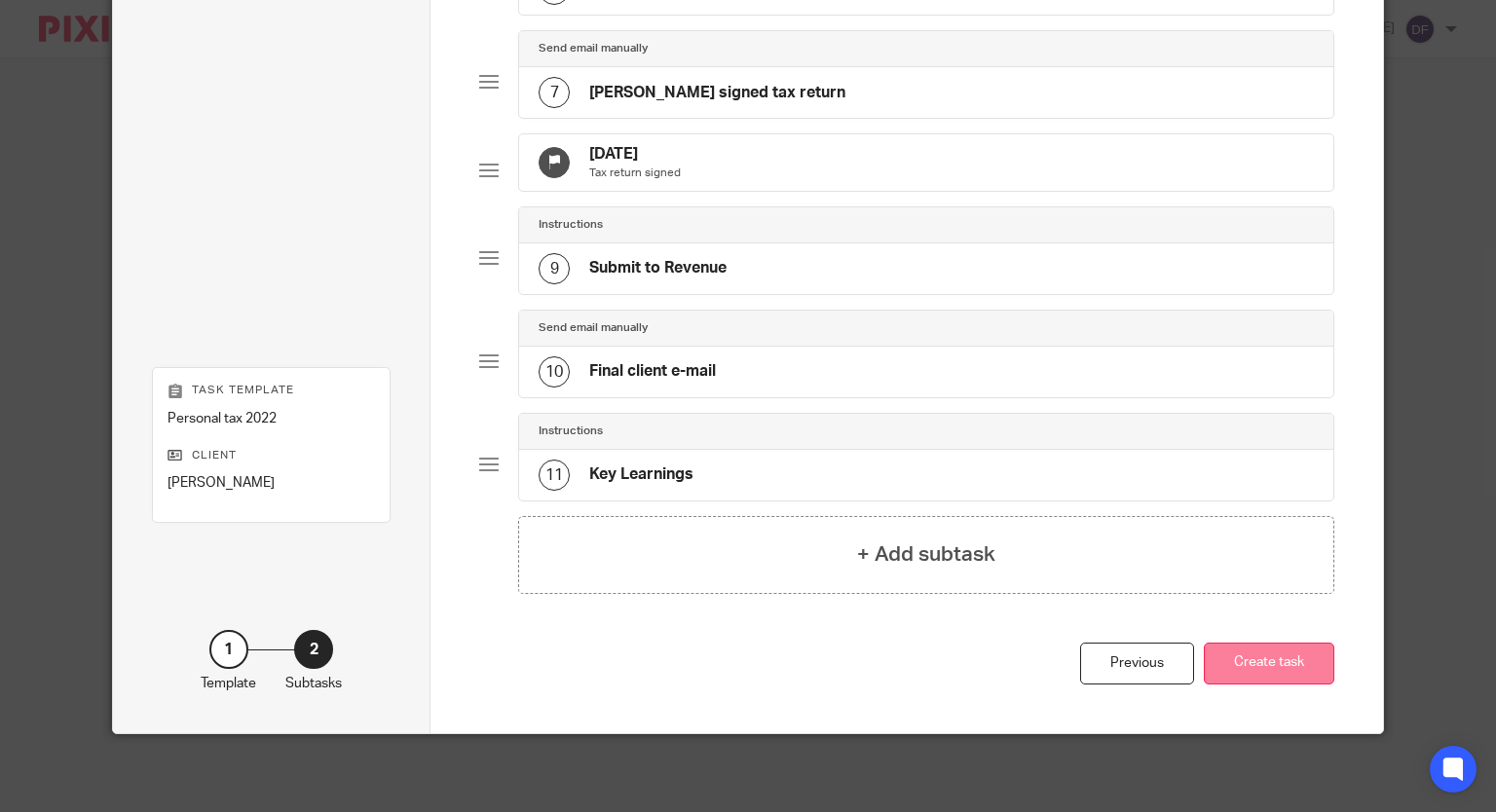
click at [1282, 677] on button "Create task" at bounding box center [1269, 664] width 131 height 42
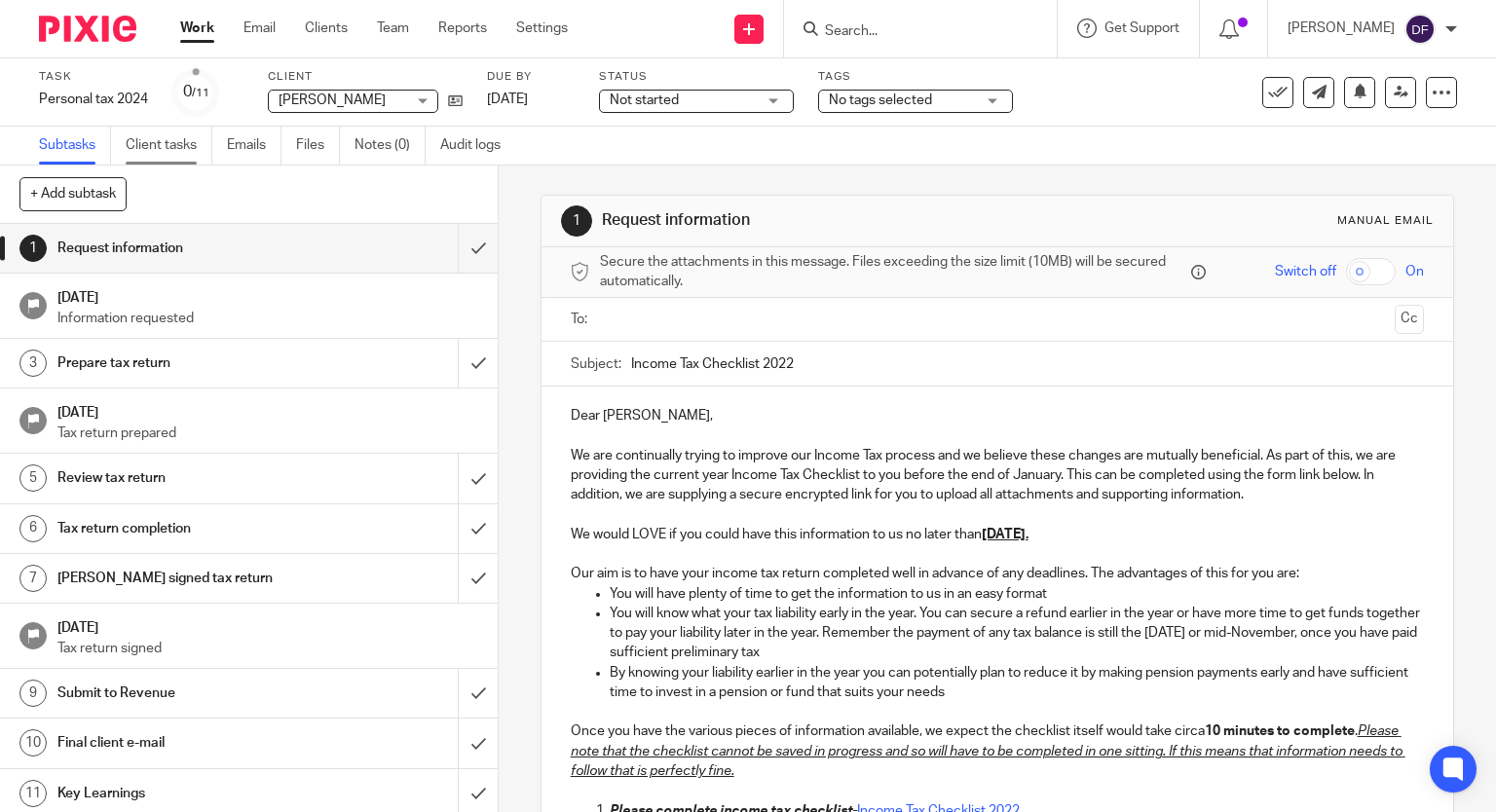
click at [153, 156] on link "Client tasks" at bounding box center [168, 145] width 87 height 38
click at [149, 147] on link "Client tasks" at bounding box center [168, 145] width 87 height 38
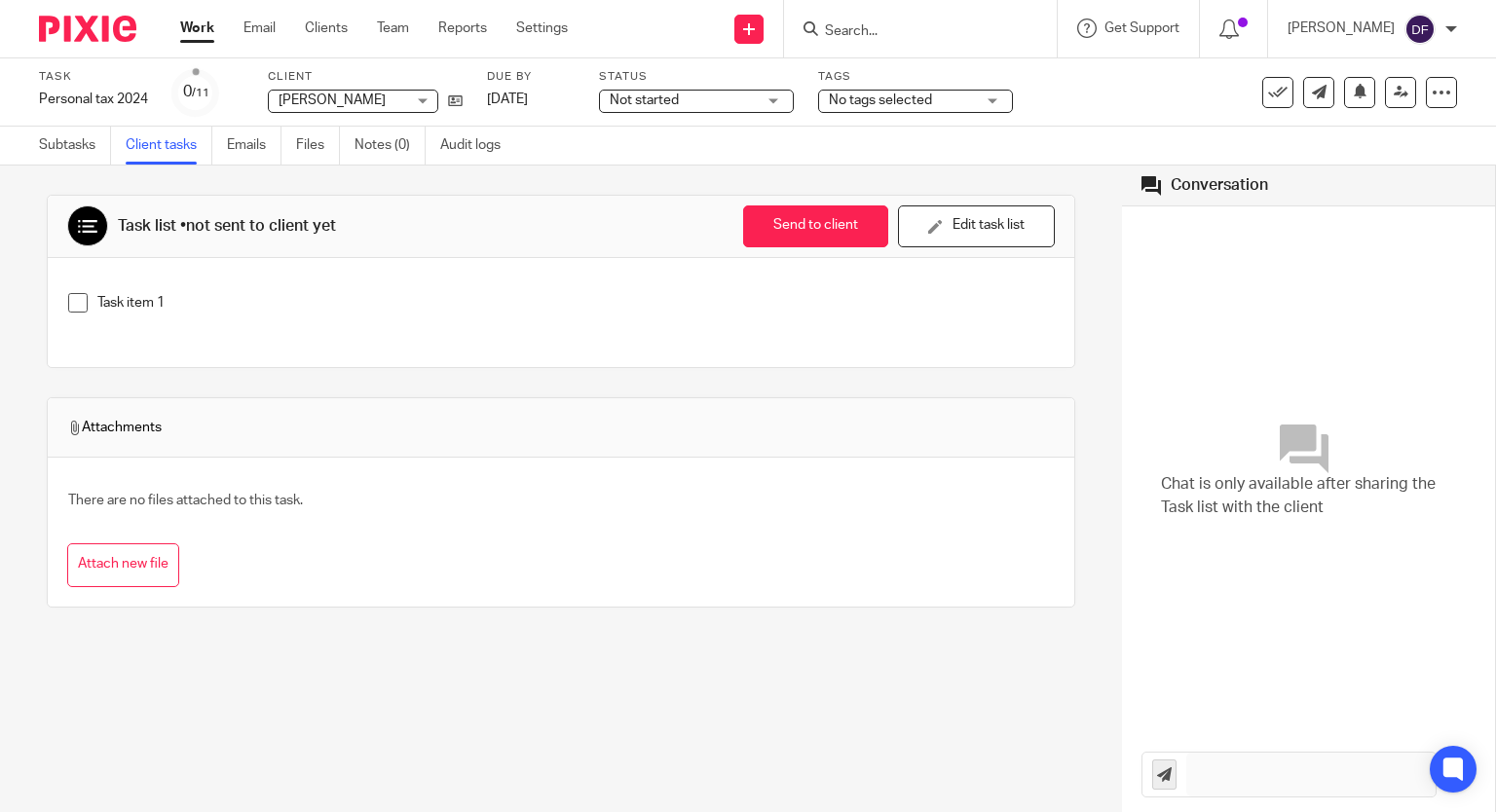
click at [149, 147] on link "Client tasks" at bounding box center [168, 145] width 87 height 38
click at [1269, 102] on icon at bounding box center [1279, 93] width 20 height 20
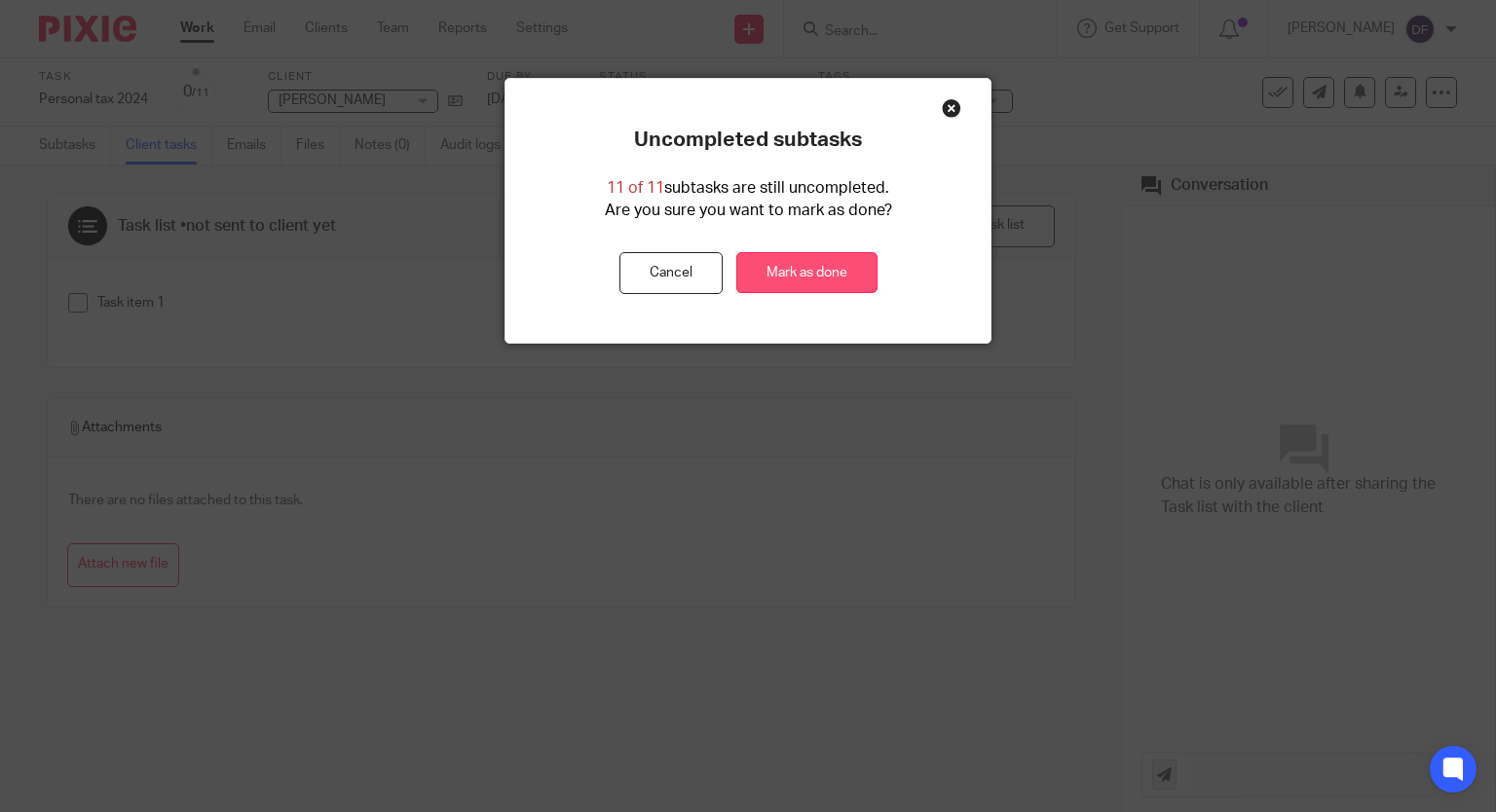
click at [828, 285] on link "Mark as done" at bounding box center [807, 273] width 142 height 42
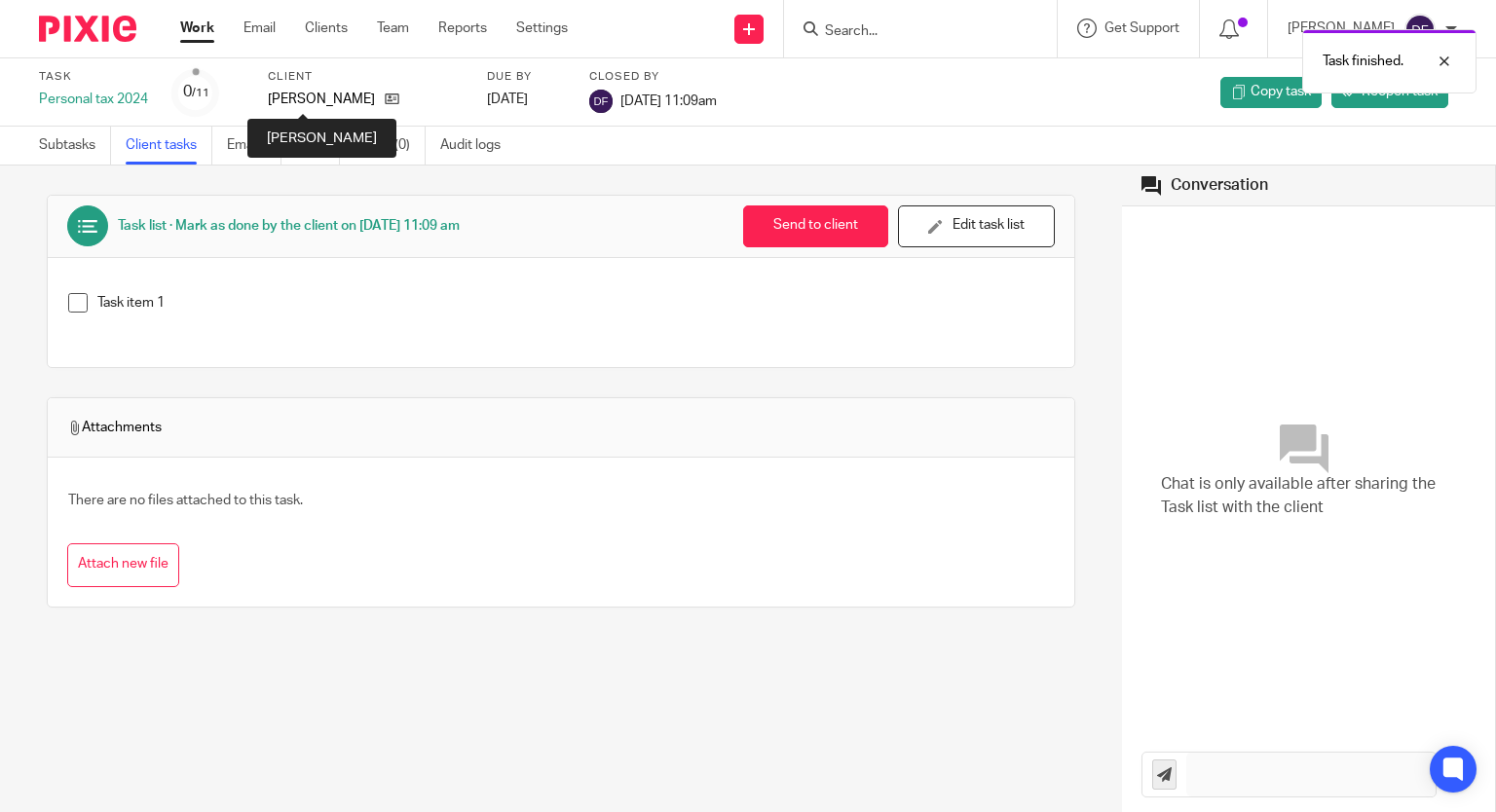
click at [301, 91] on p "[PERSON_NAME]" at bounding box center [322, 100] width 108 height 20
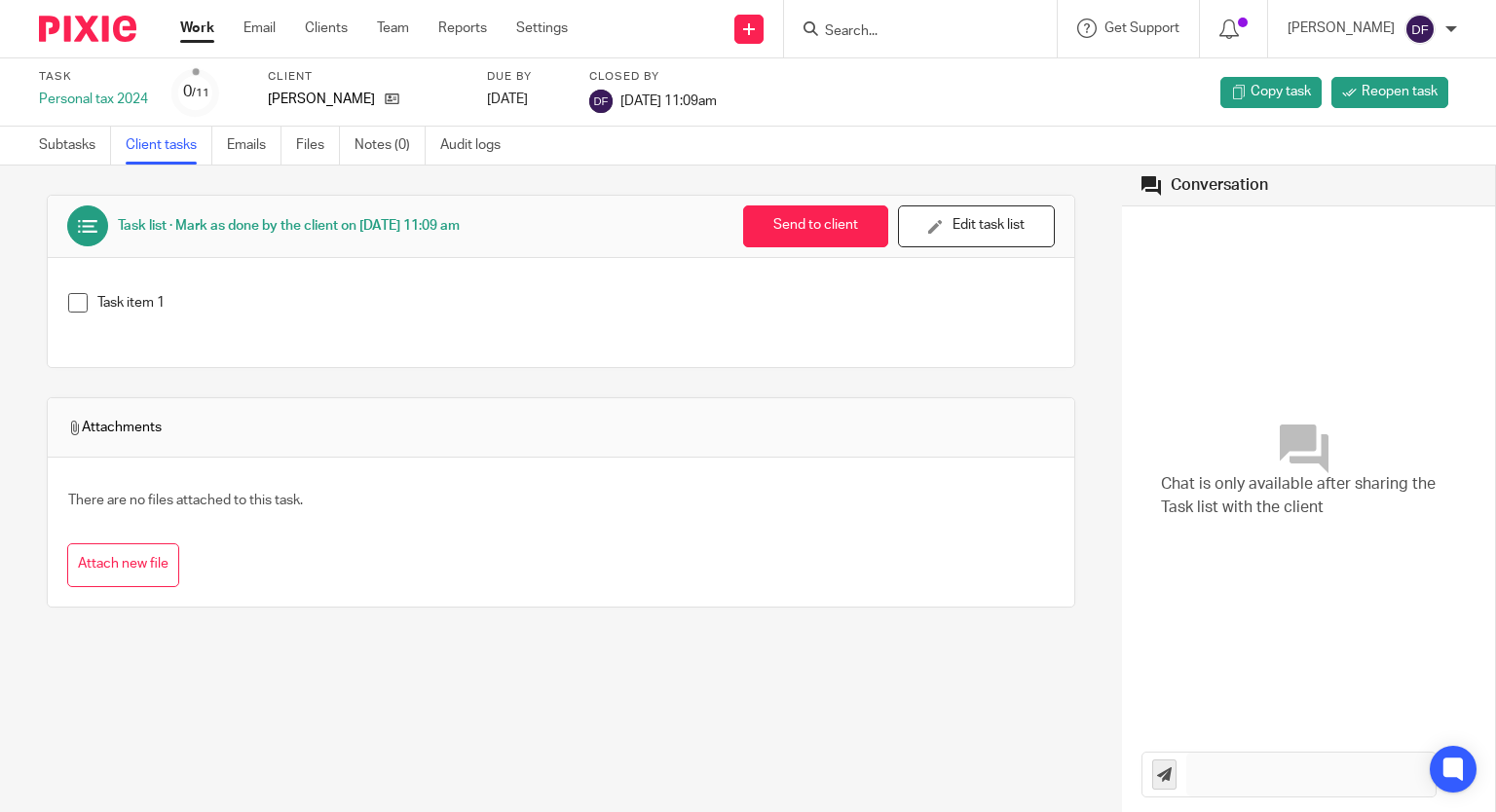
click at [79, 95] on div "Personal tax 2024" at bounding box center [93, 100] width 109 height 20
click at [59, 60] on div "Task Personal tax 2024 0 /11 Client [PERSON_NAME] Due by [DATE] Closed by [DATE…" at bounding box center [748, 93] width 1496 height 68
click at [255, 32] on link "Email" at bounding box center [259, 29] width 32 height 20
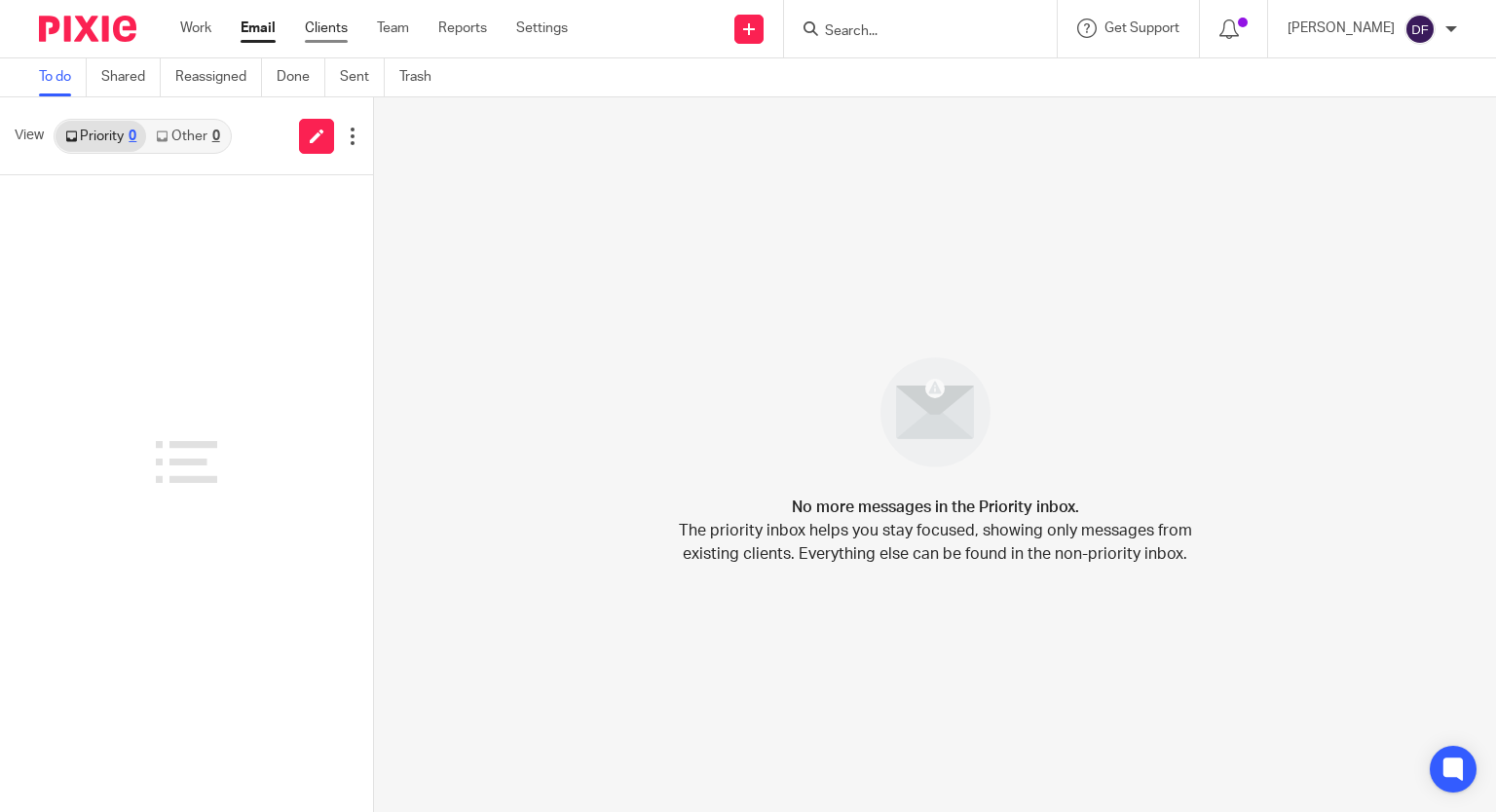
click at [322, 29] on link "Clients" at bounding box center [326, 29] width 43 height 20
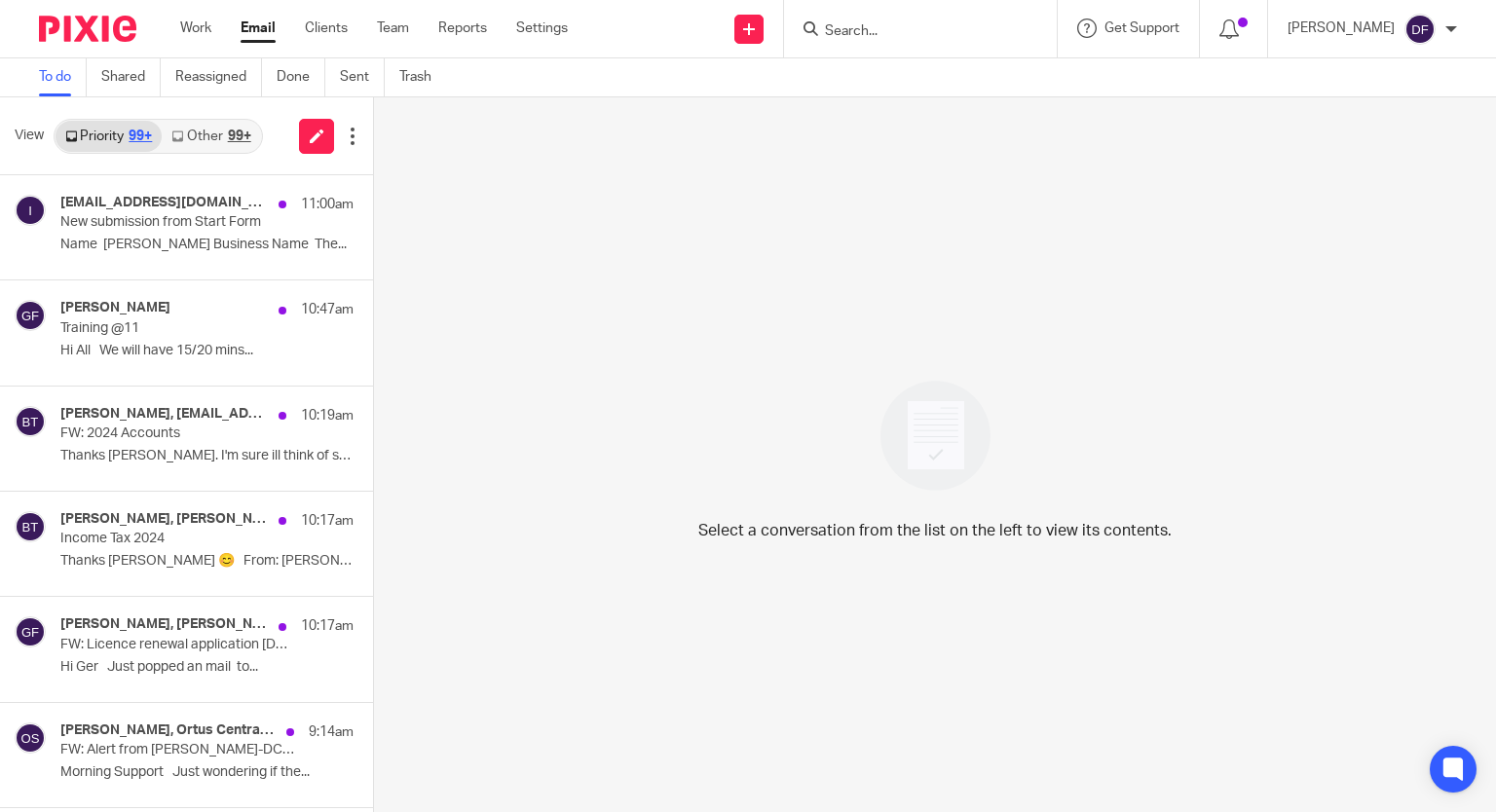
click at [886, 29] on input "Search" at bounding box center [911, 32] width 175 height 18
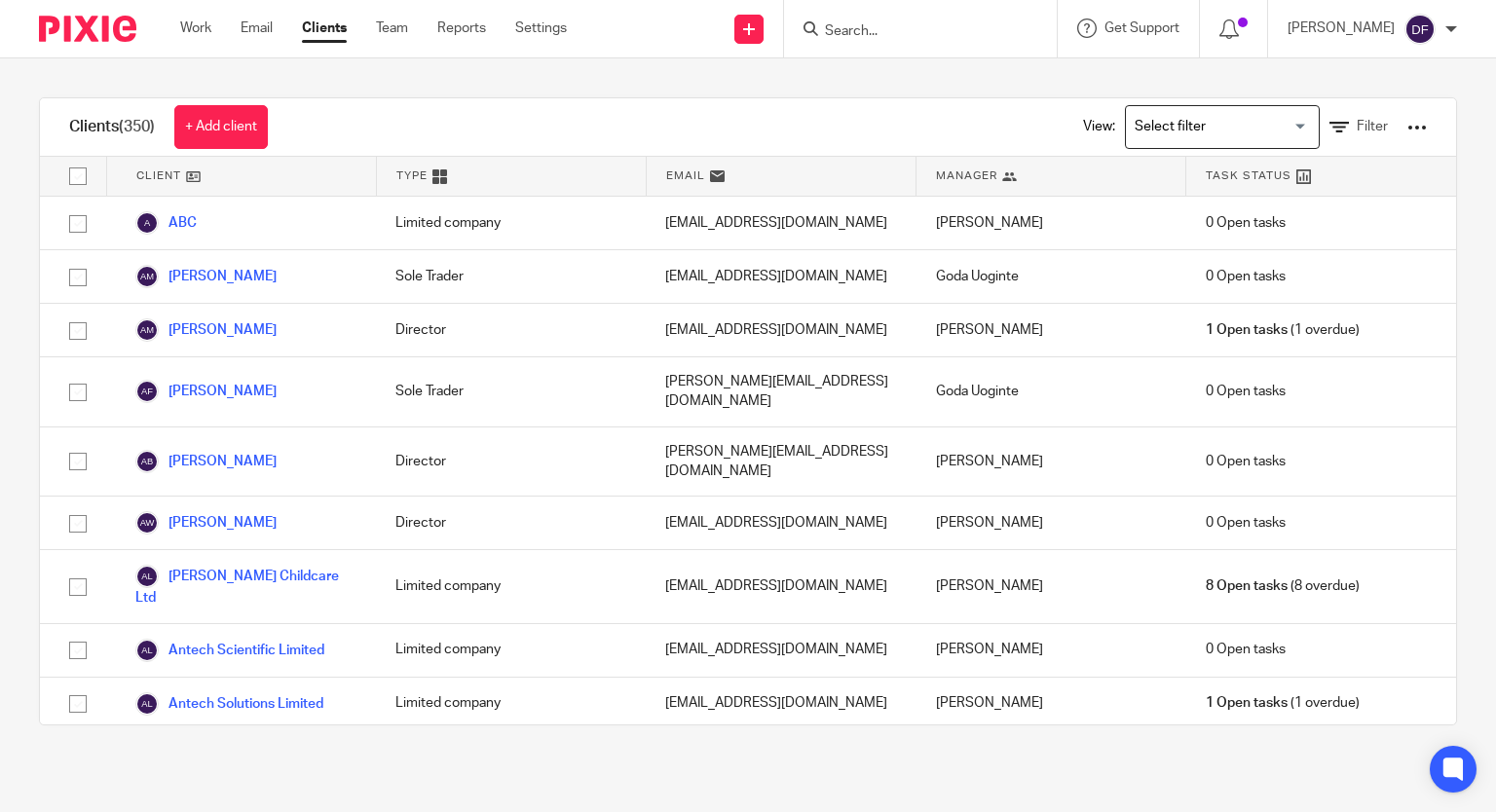
click at [886, 29] on input "Search" at bounding box center [911, 32] width 175 height 18
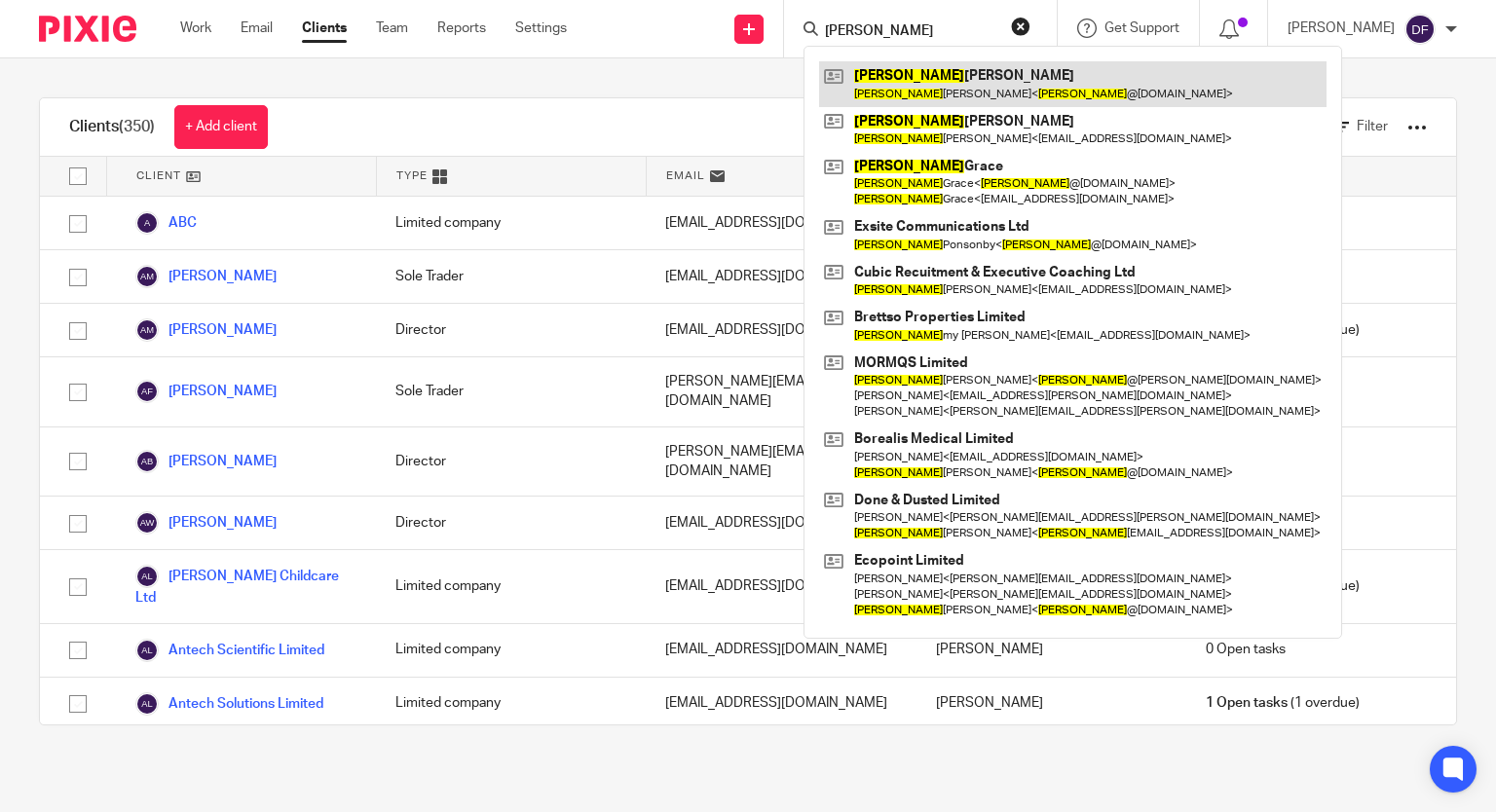
type input "tom"
click at [947, 72] on link at bounding box center [1072, 84] width 507 height 45
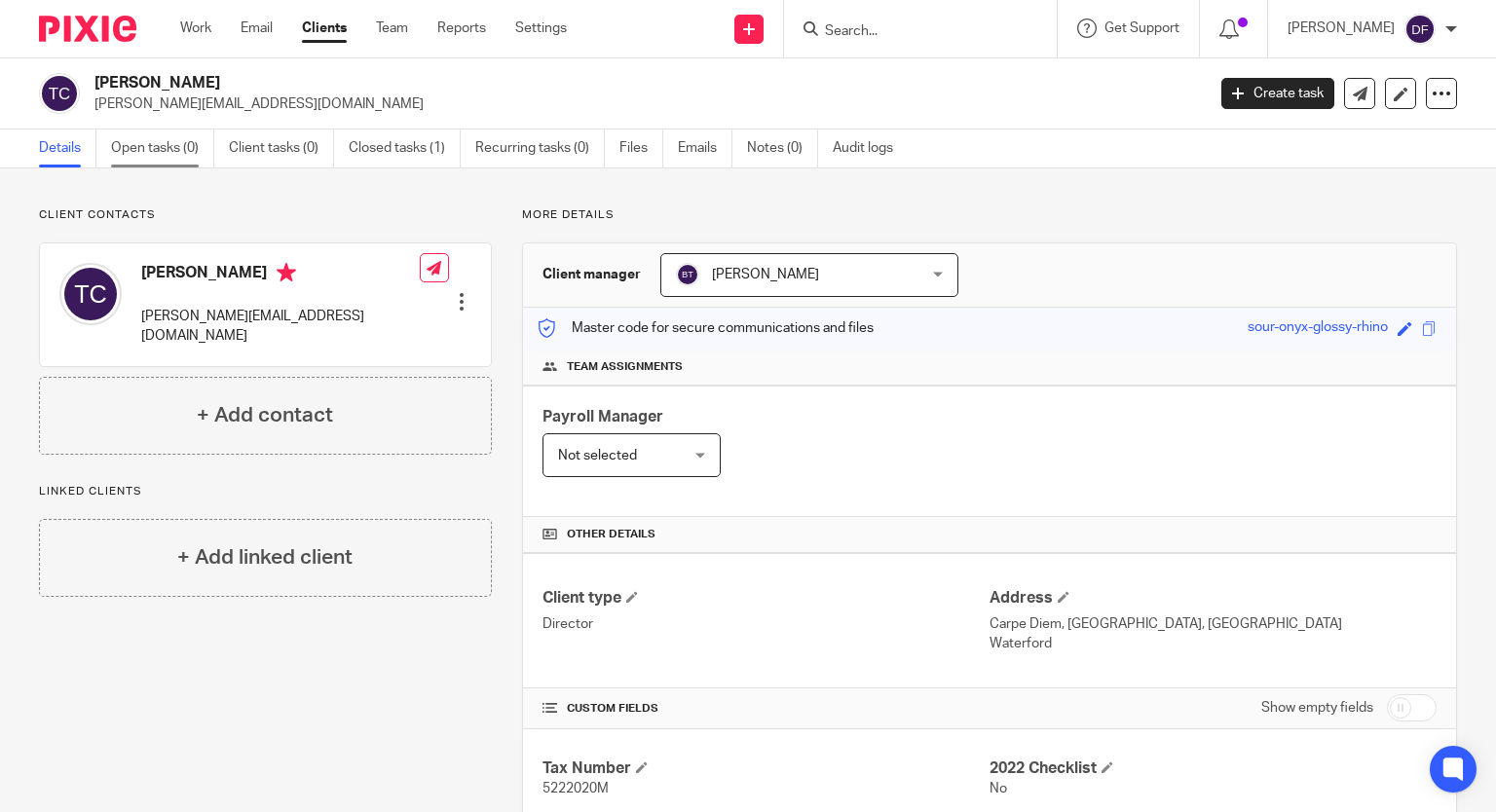
click at [182, 143] on link "Open tasks (0)" at bounding box center [162, 148] width 104 height 38
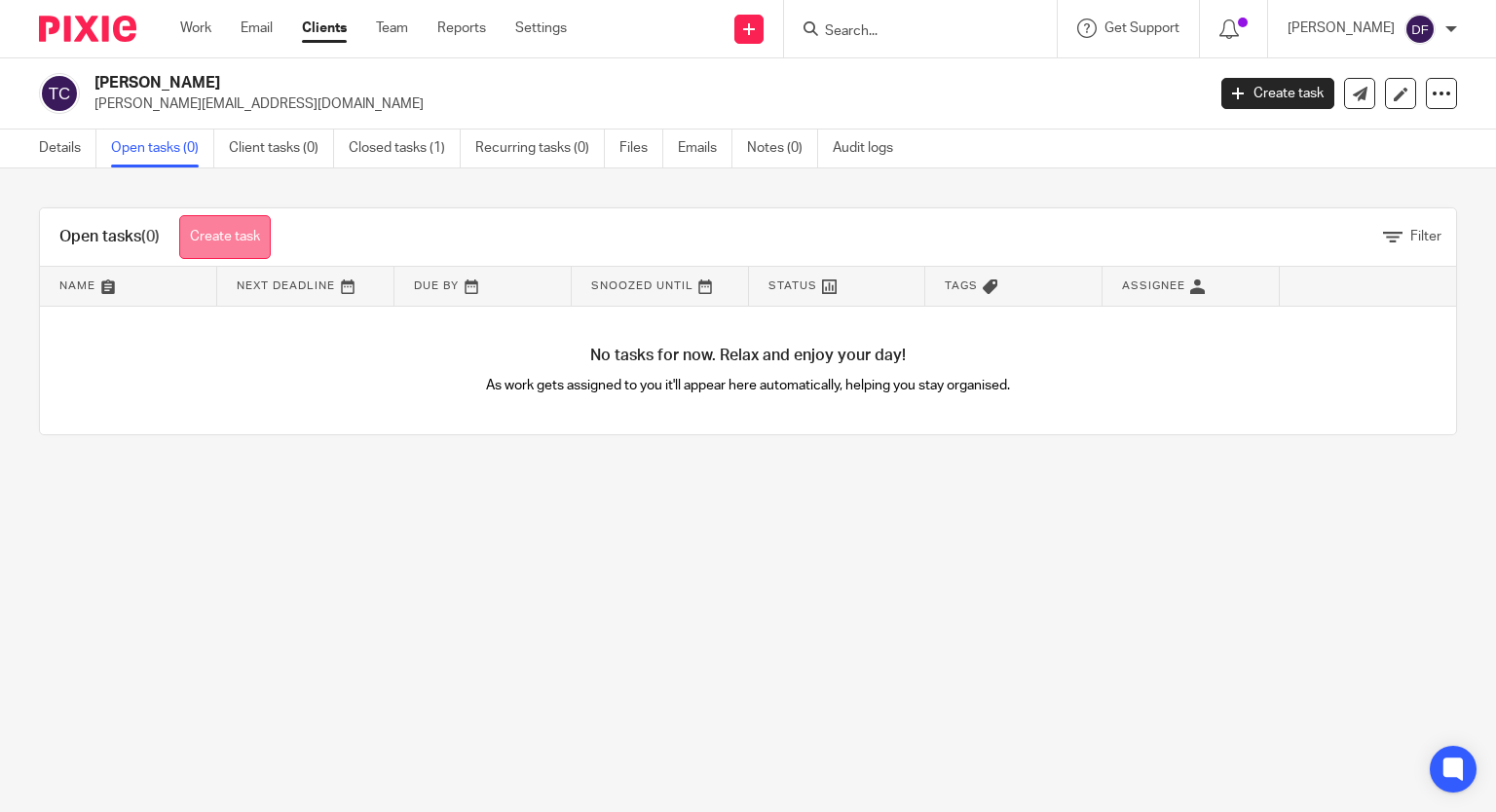
click at [225, 239] on link "Create task" at bounding box center [225, 237] width 92 height 44
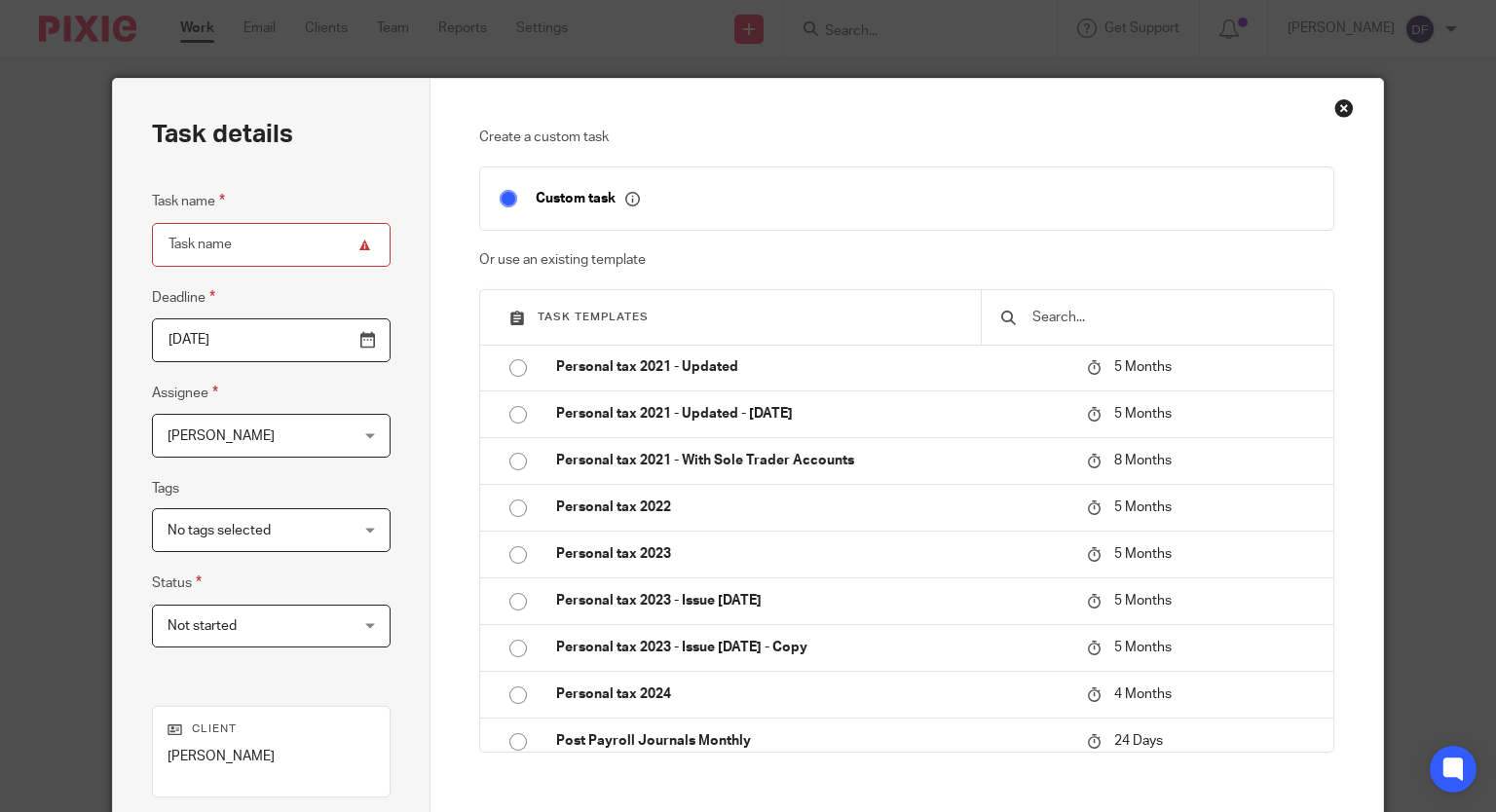
scroll to position [1932, 0]
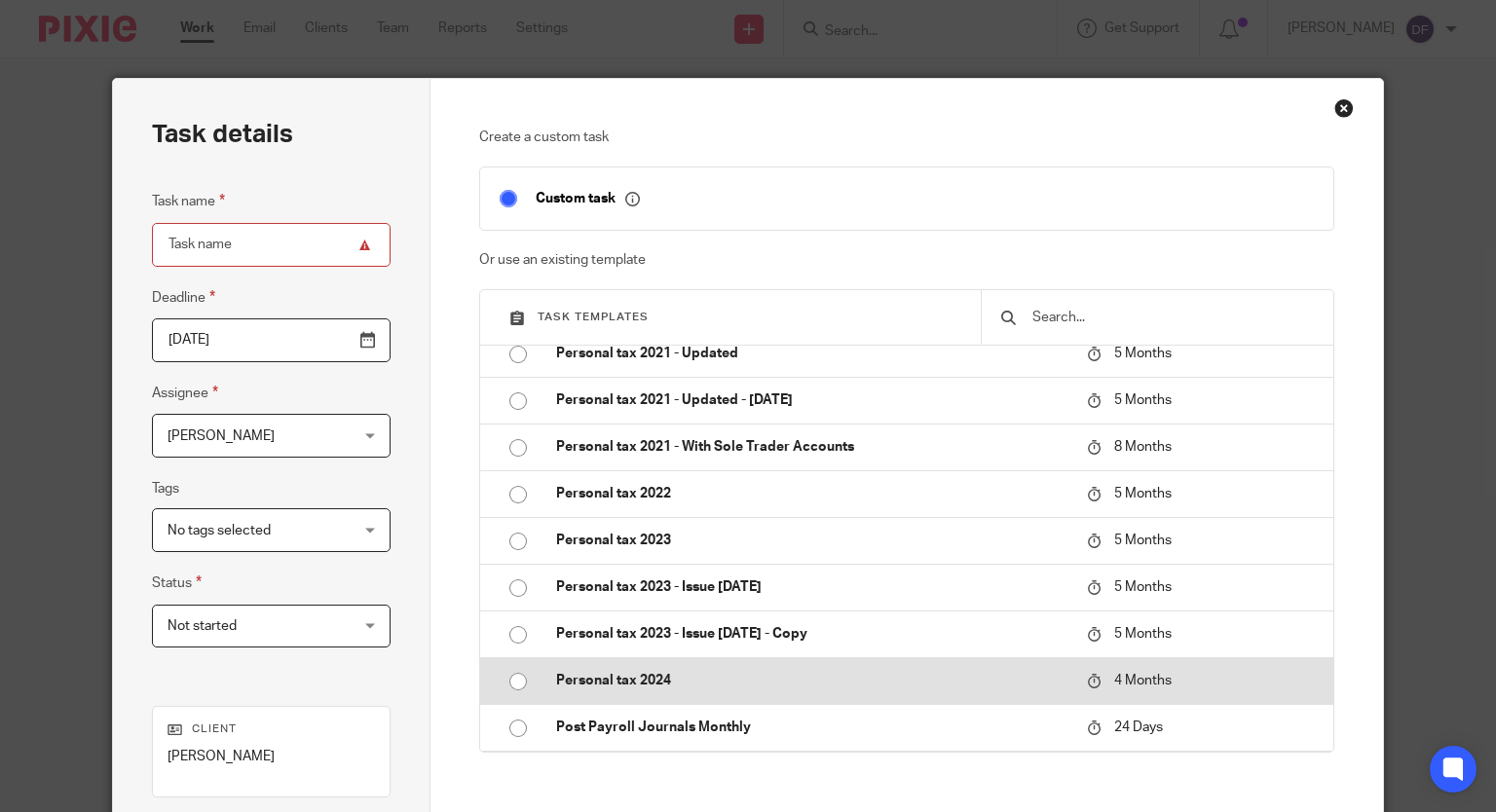
click at [506, 673] on input "radio" at bounding box center [517, 681] width 37 height 37
type input "2025-12-13"
type input "Personal tax 2024"
checkbox input "false"
radio input "false"
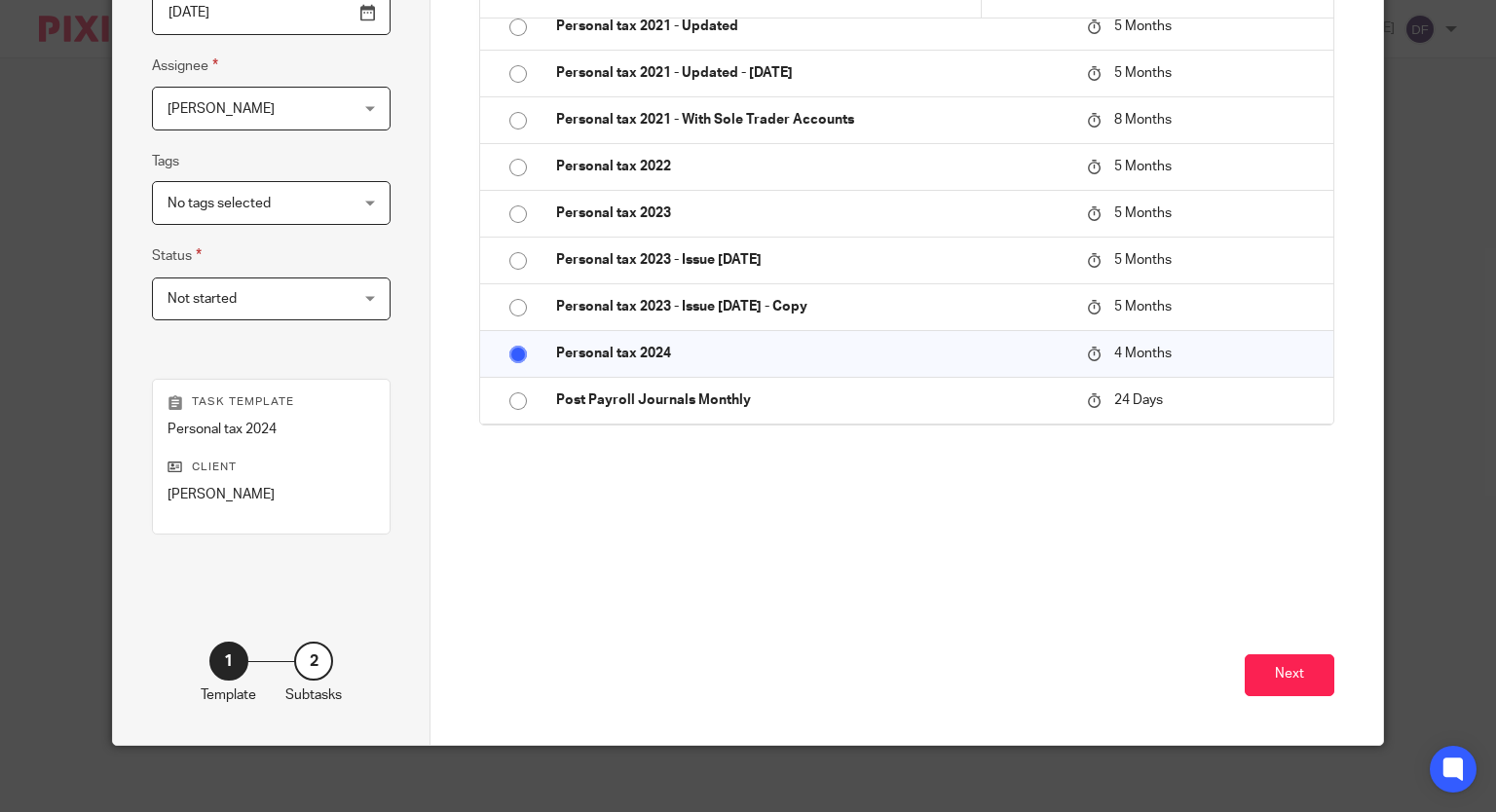
scroll to position [338, 0]
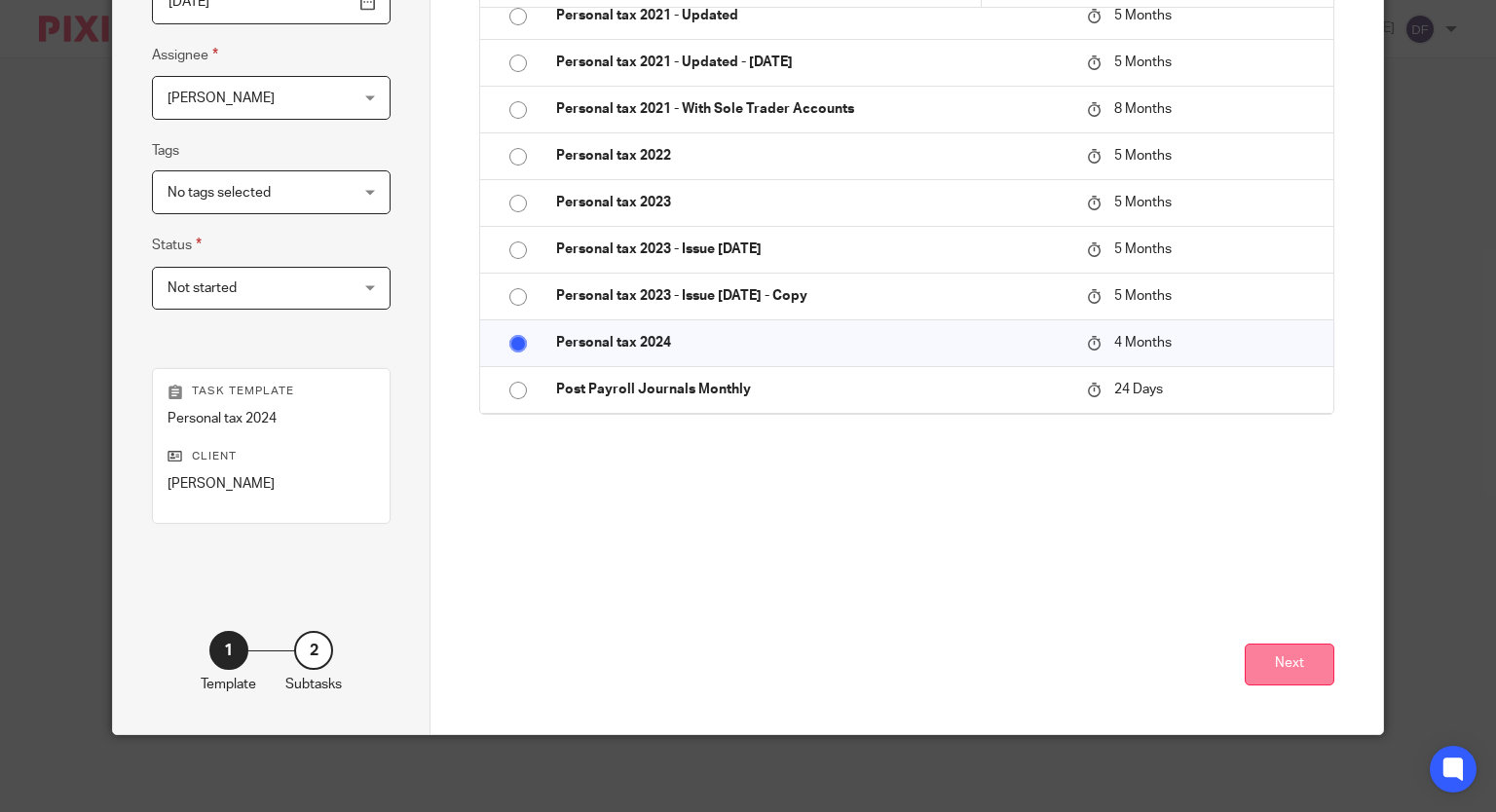
click at [1277, 668] on button "Next" at bounding box center [1290, 665] width 90 height 42
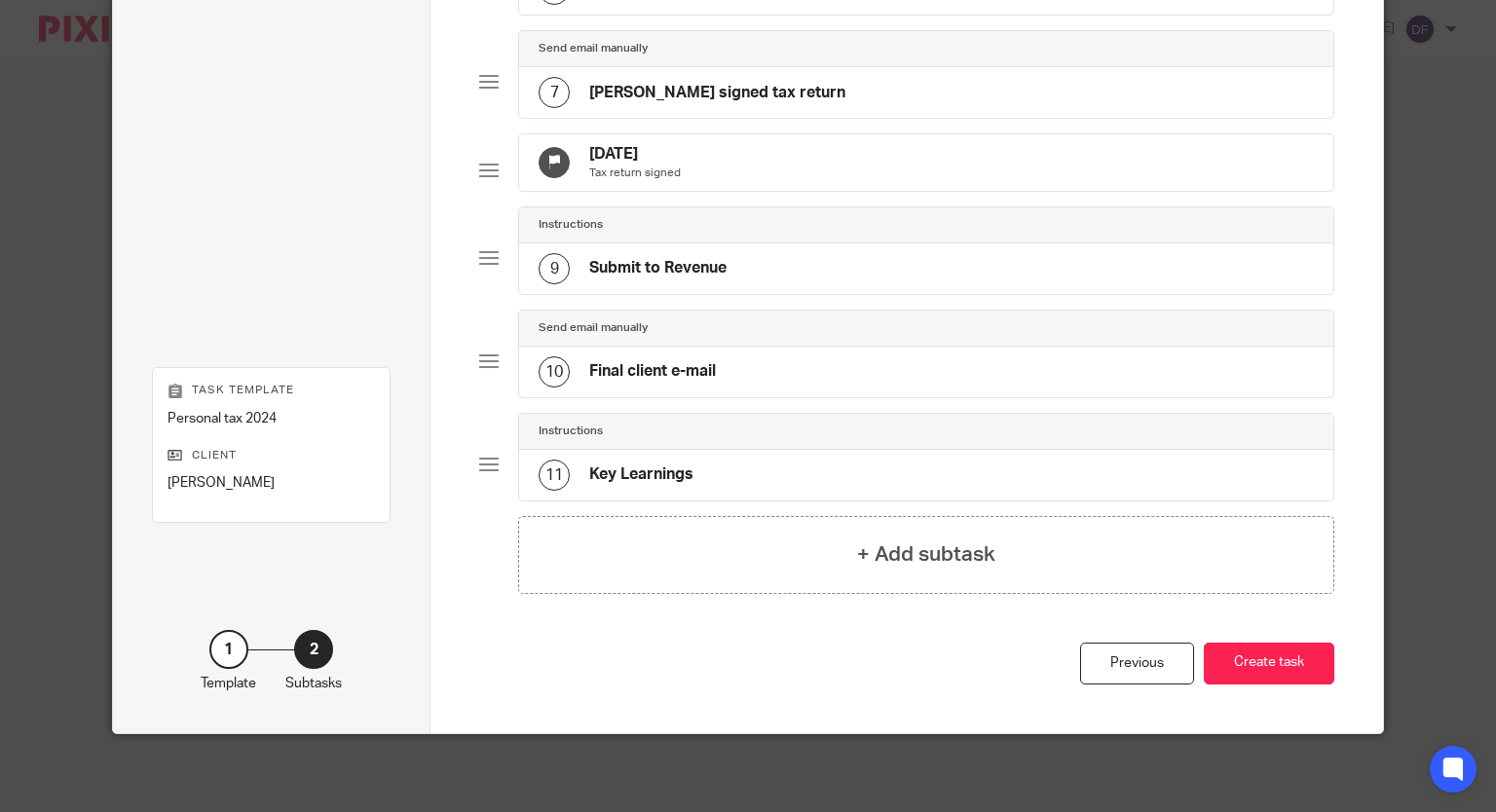
scroll to position [747, 0]
click at [1274, 669] on button "Create task" at bounding box center [1269, 664] width 131 height 42
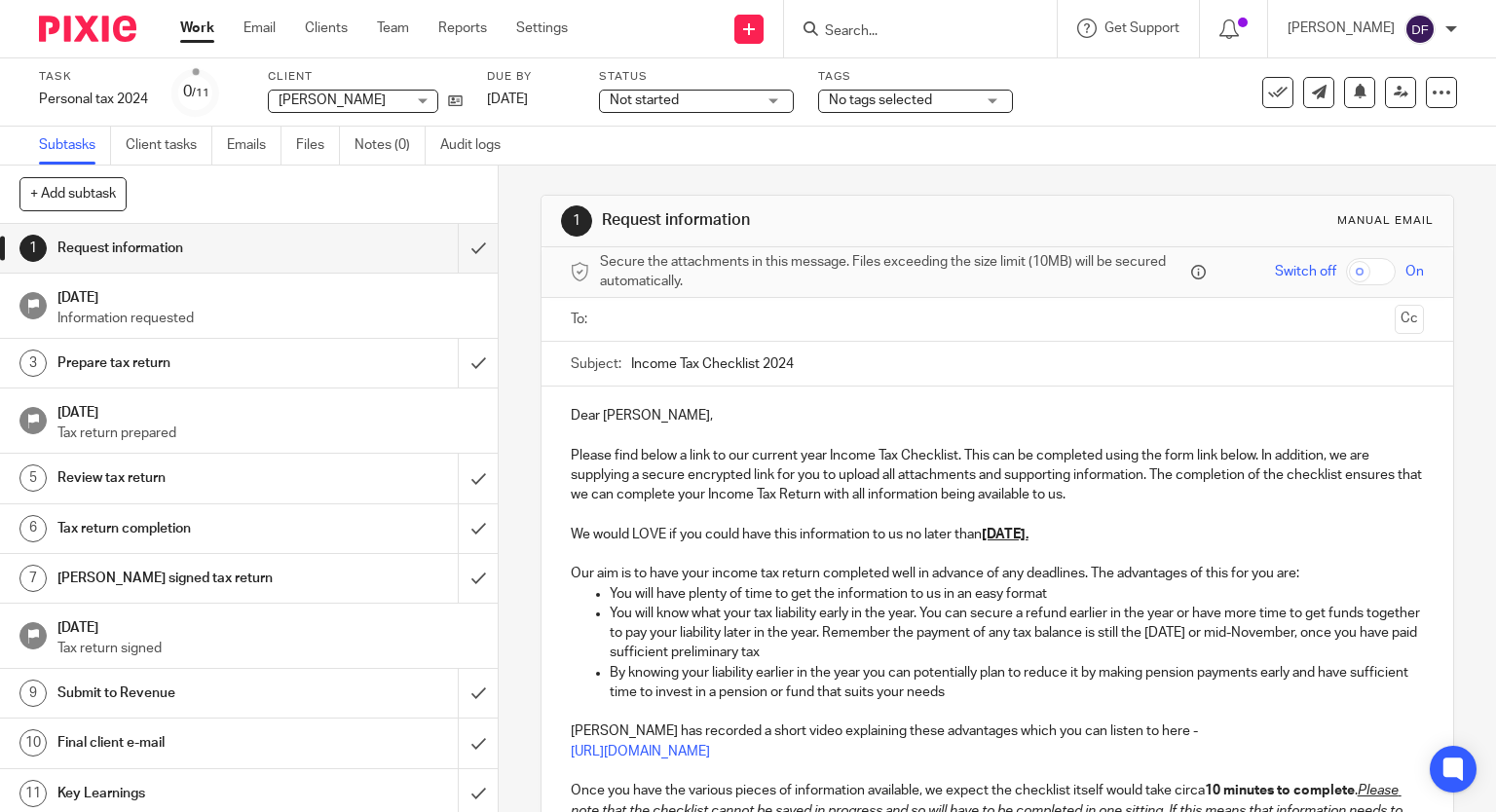
click at [693, 325] on input "text" at bounding box center [997, 320] width 780 height 22
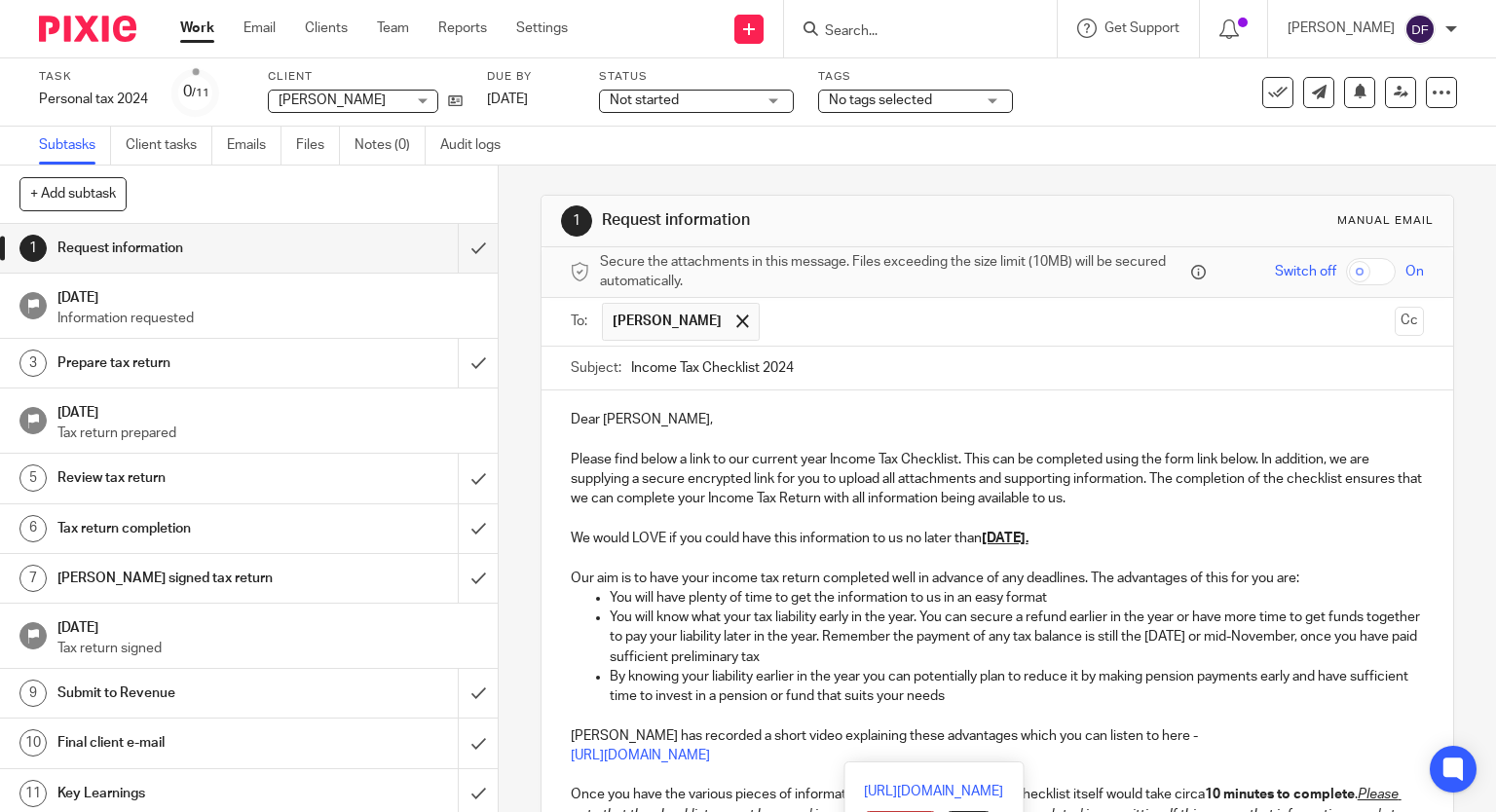
drag, startPoint x: 569, startPoint y: 531, endPoint x: 1317, endPoint y: 744, distance: 777.7
click at [1317, 744] on div "Dear [PERSON_NAME], Please find below a link to our current year Income Tax Che…" at bounding box center [998, 733] width 913 height 685
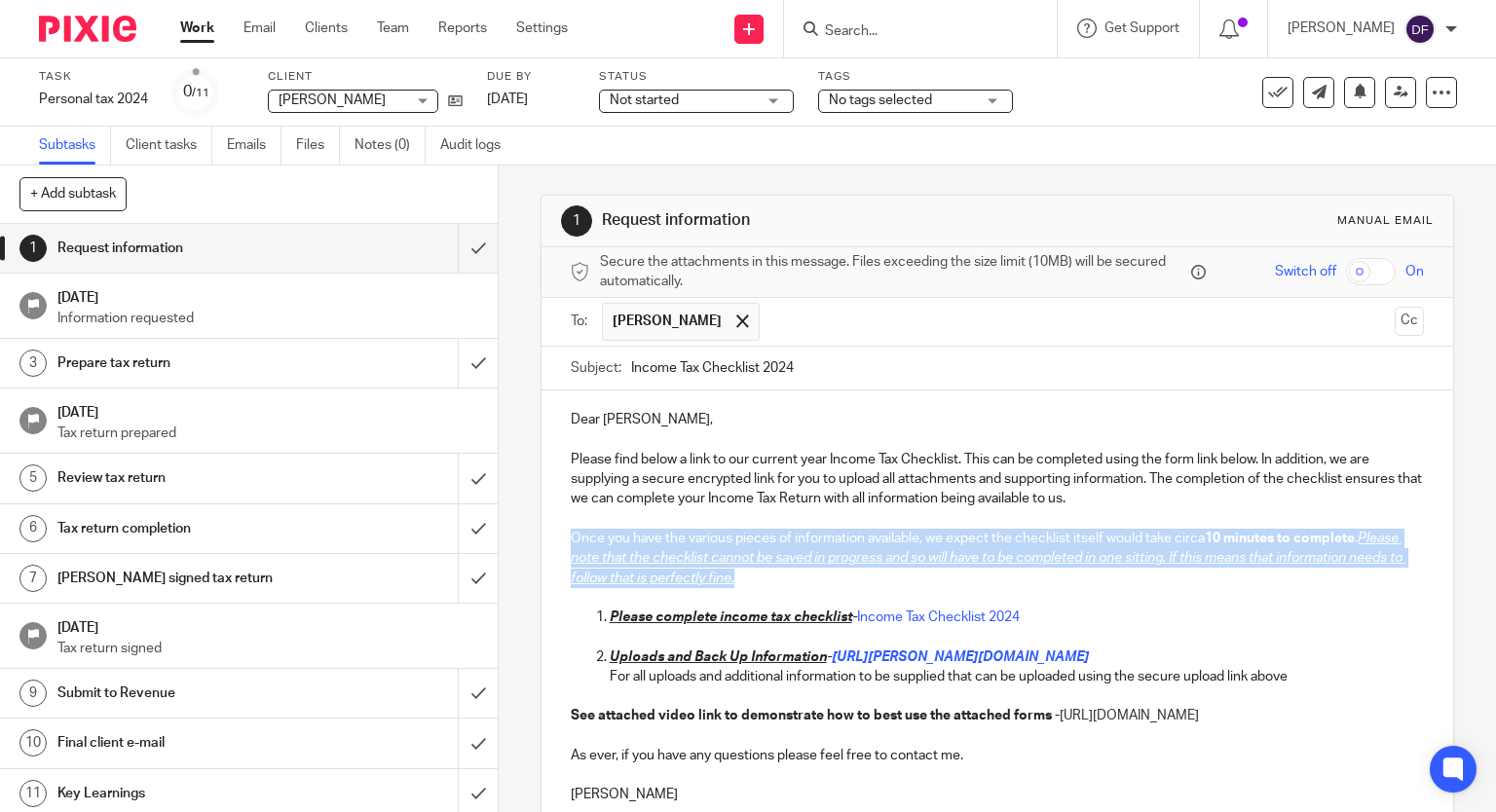
drag, startPoint x: 566, startPoint y: 533, endPoint x: 818, endPoint y: 580, distance: 256.3
click at [818, 580] on p "Once you have the various pieces of information available, we expect the checkl…" at bounding box center [998, 559] width 854 height 60
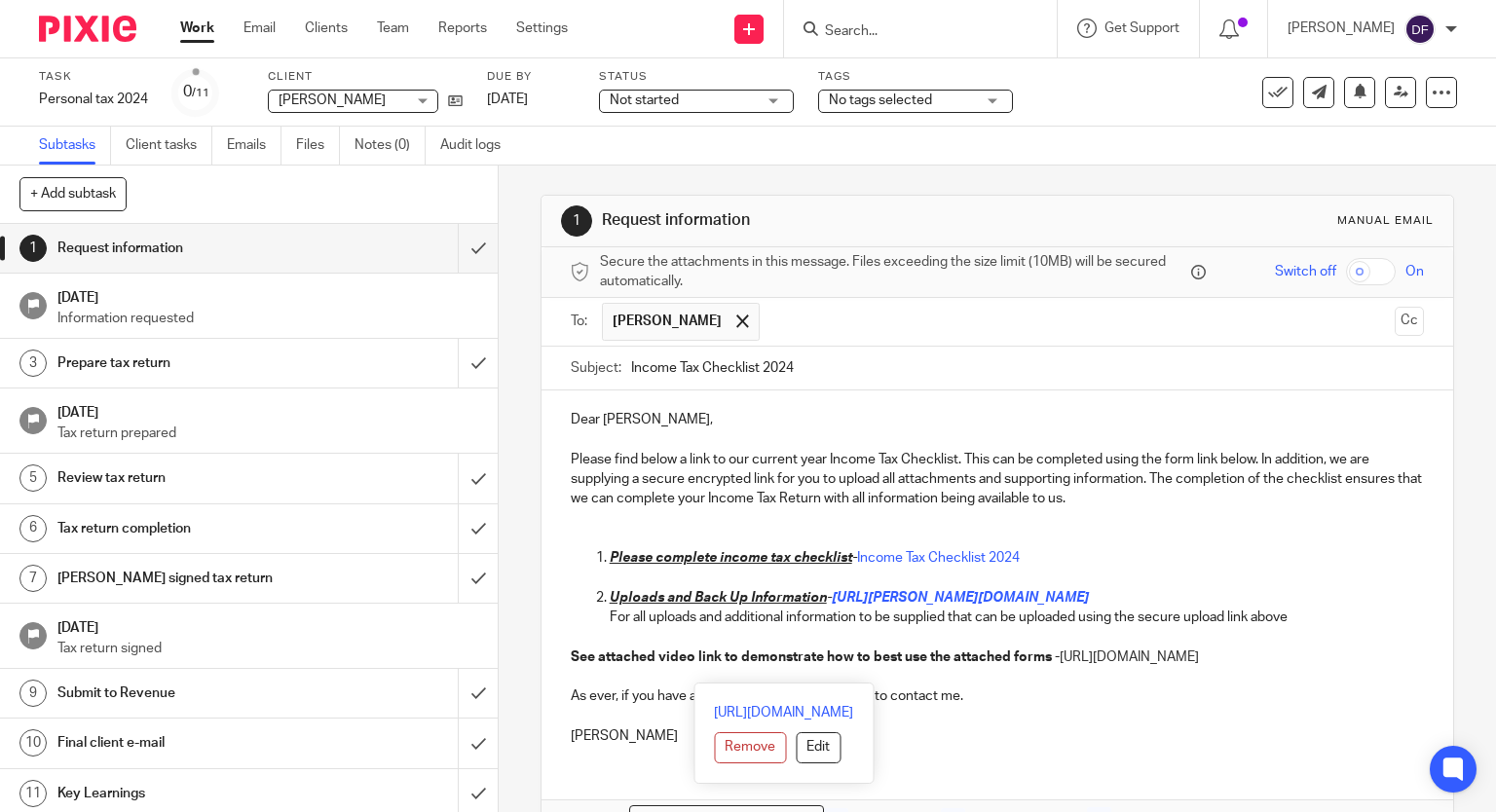
drag, startPoint x: 565, startPoint y: 646, endPoint x: 1065, endPoint y: 679, distance: 501.1
click at [1065, 668] on p "See attached video link to demonstrate how to best use the attached forms - htt…" at bounding box center [998, 658] width 854 height 20
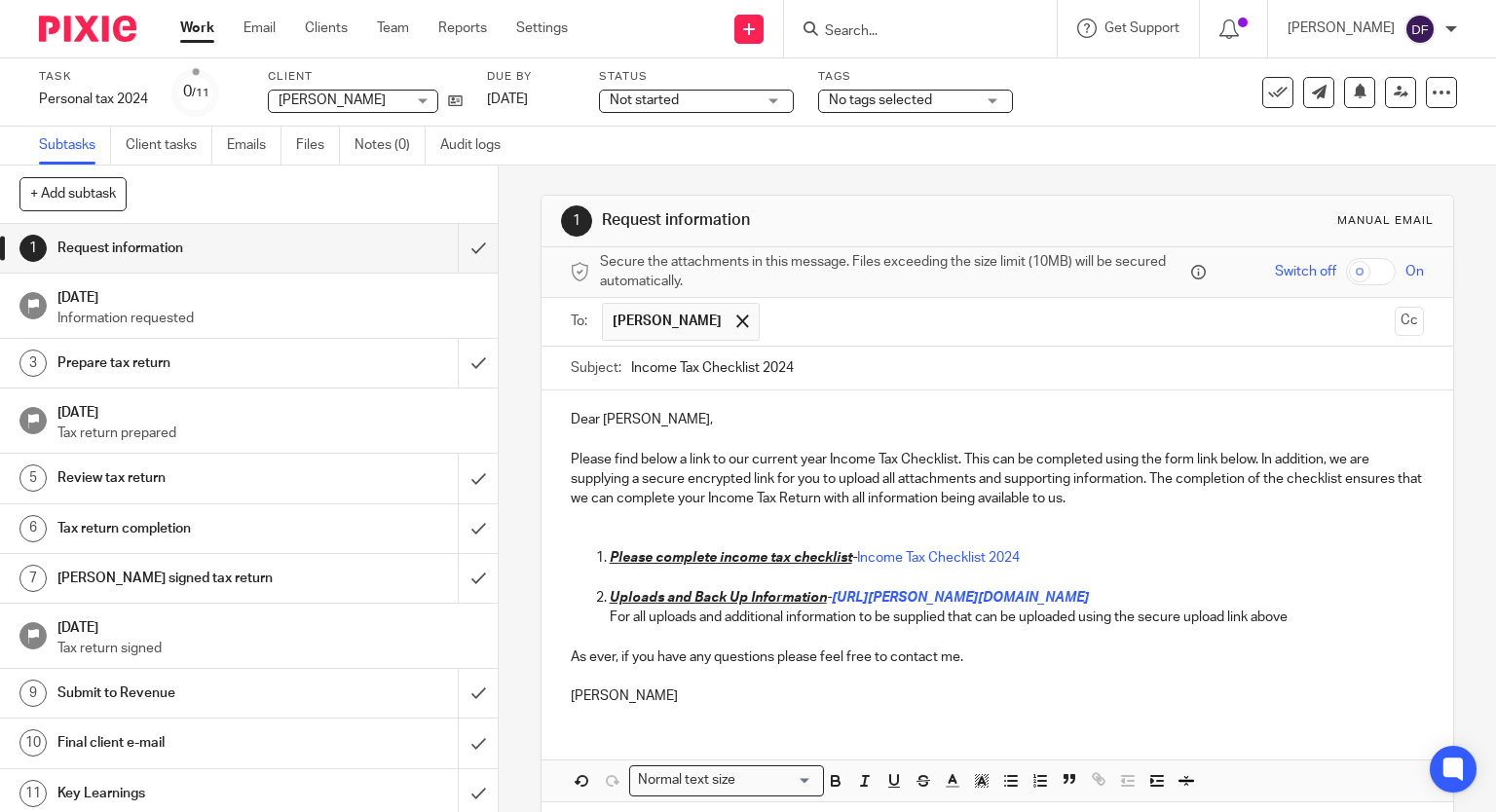
scroll to position [81, 0]
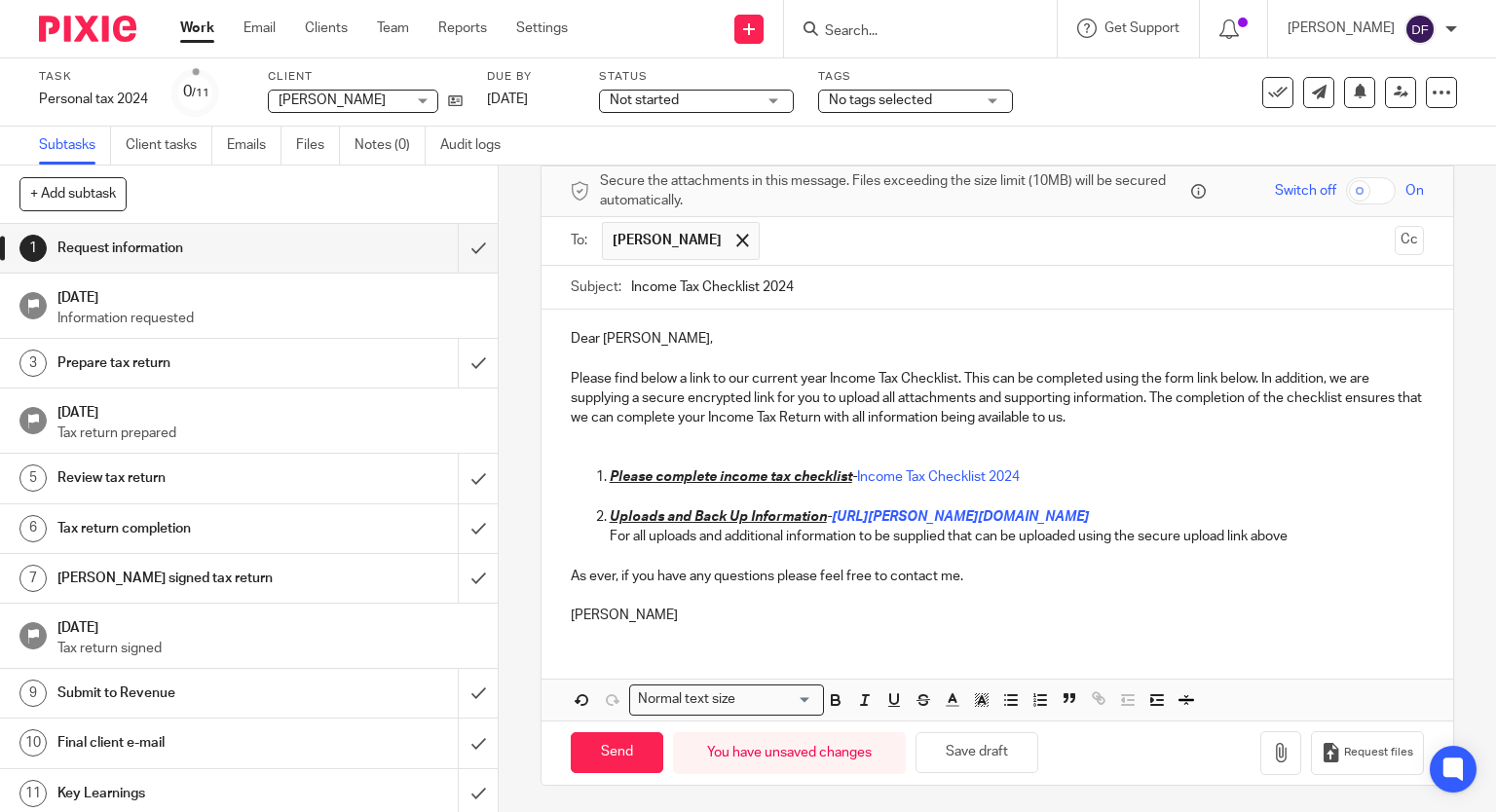
click at [714, 428] on p at bounding box center [998, 438] width 854 height 20
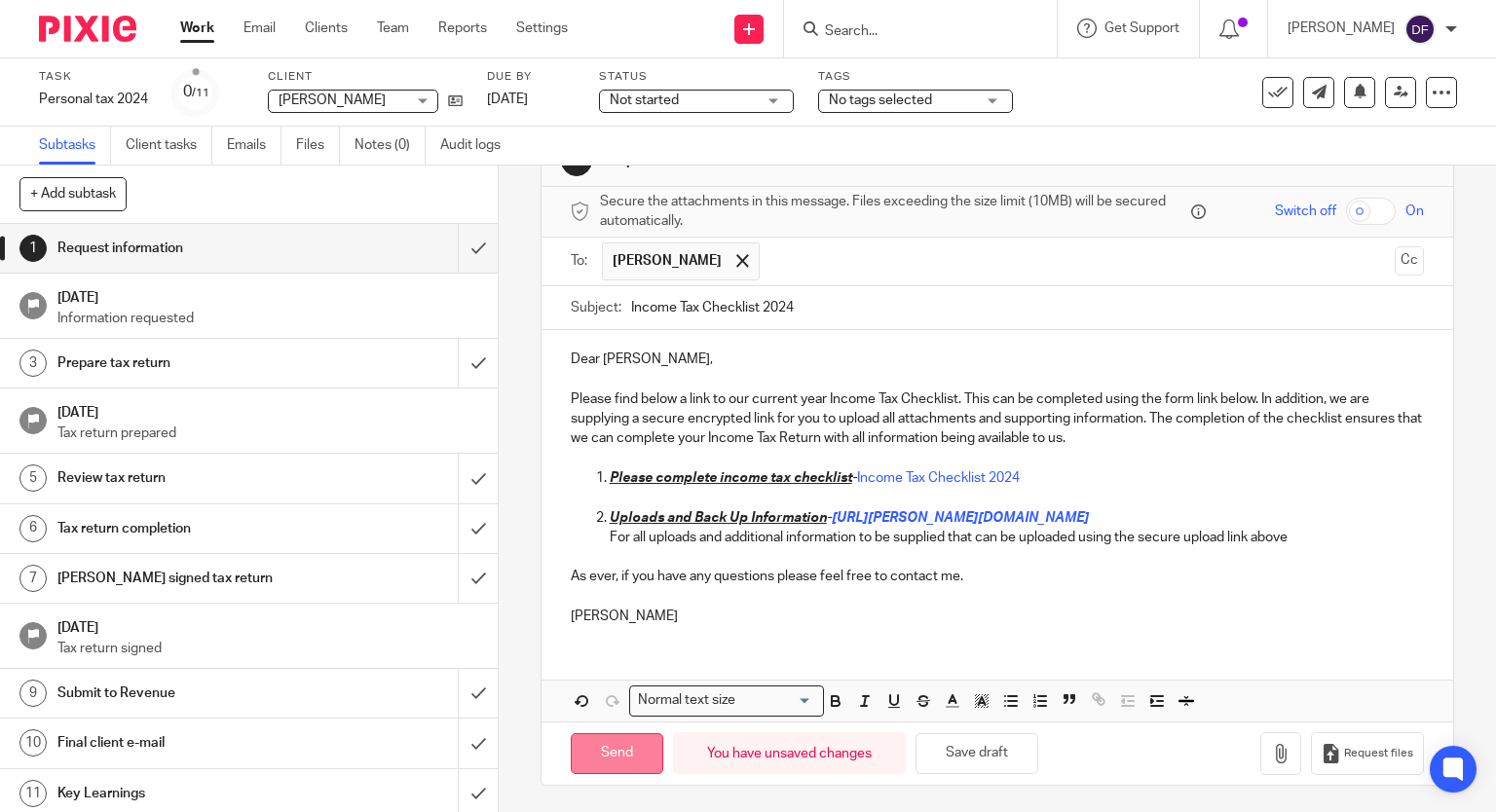
click at [651, 738] on input "Send" at bounding box center [617, 754] width 93 height 42
type input "Sent"
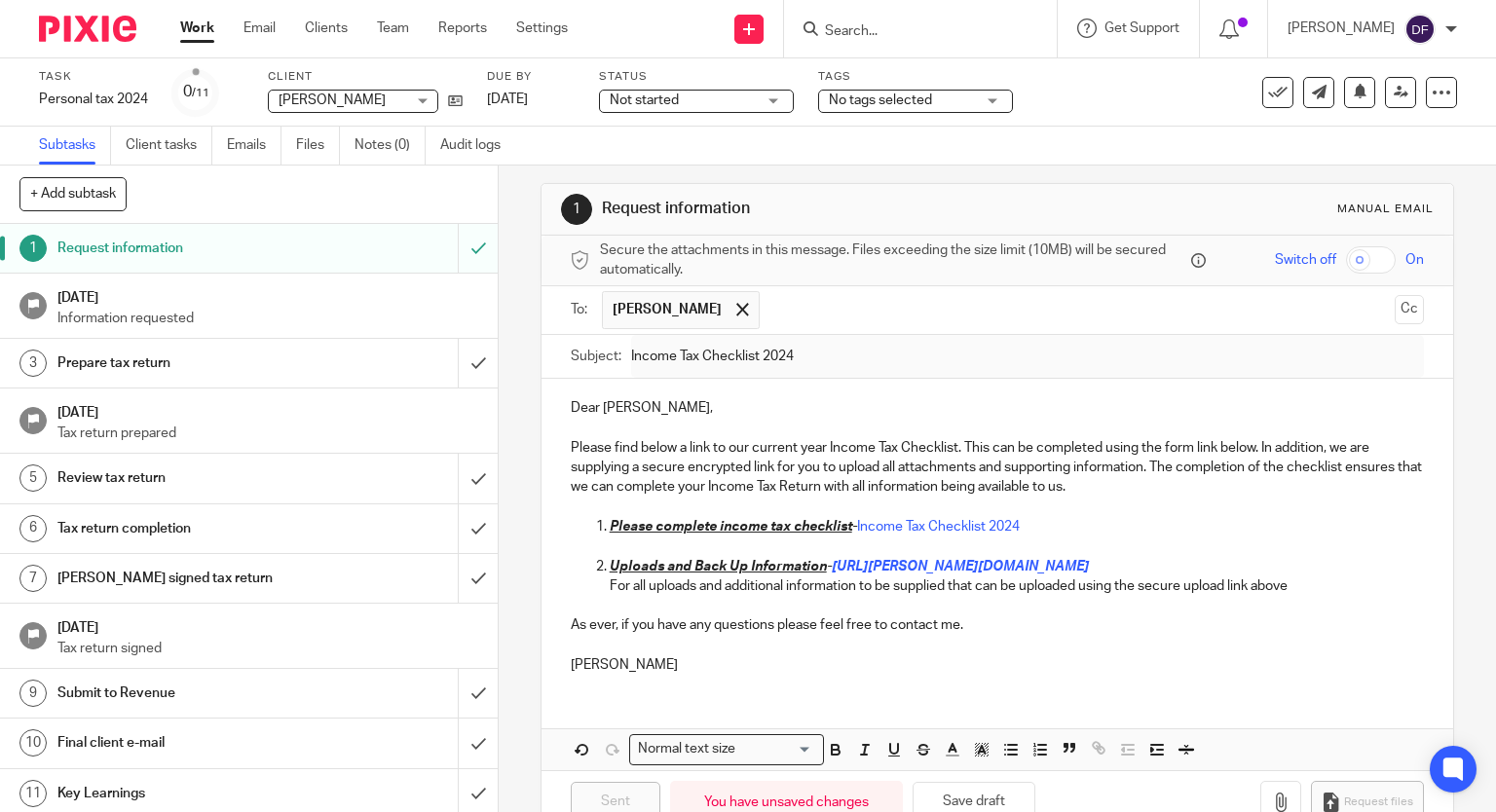
scroll to position [0, 0]
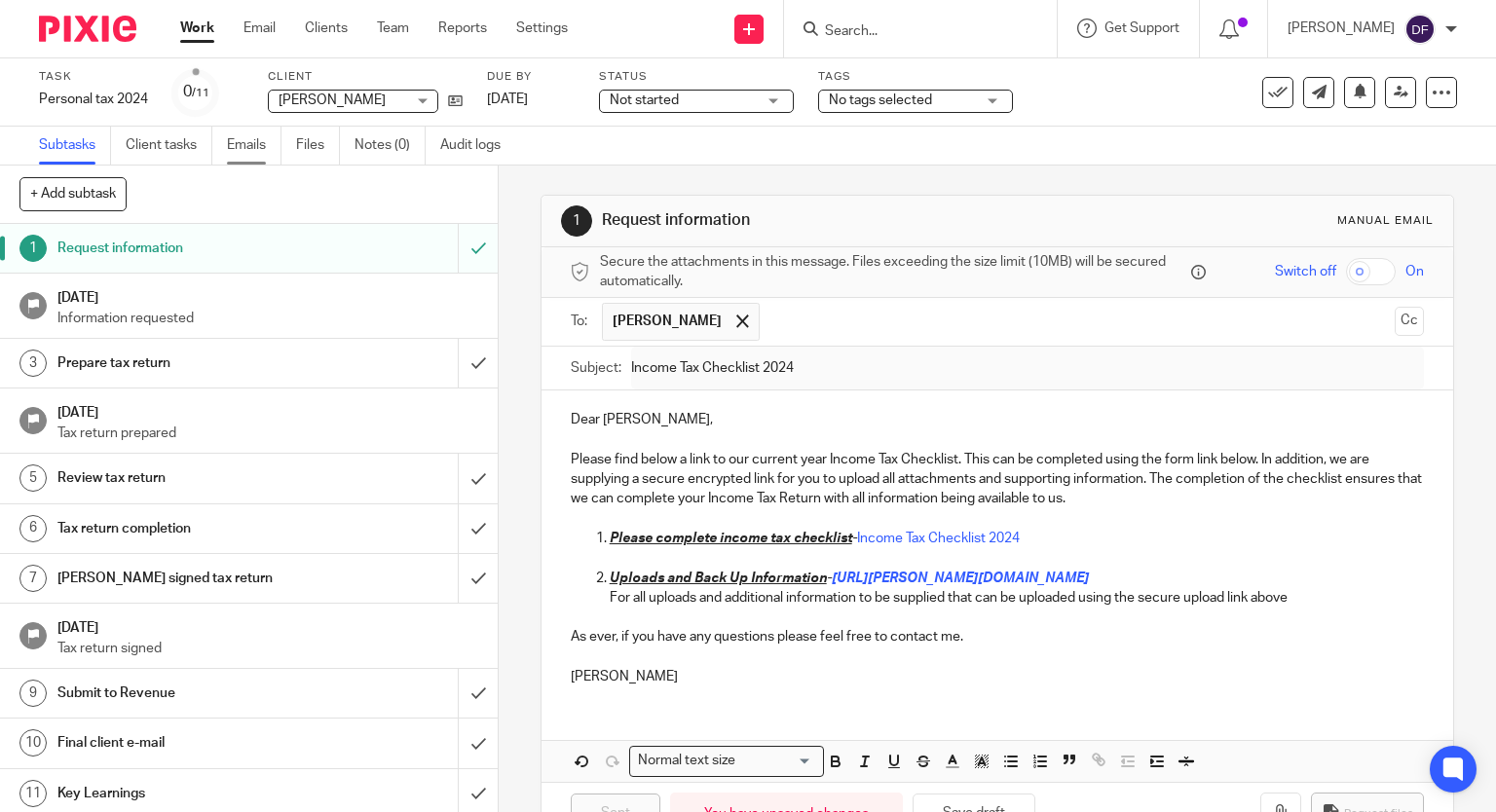
click at [246, 157] on link "Emails" at bounding box center [254, 145] width 55 height 38
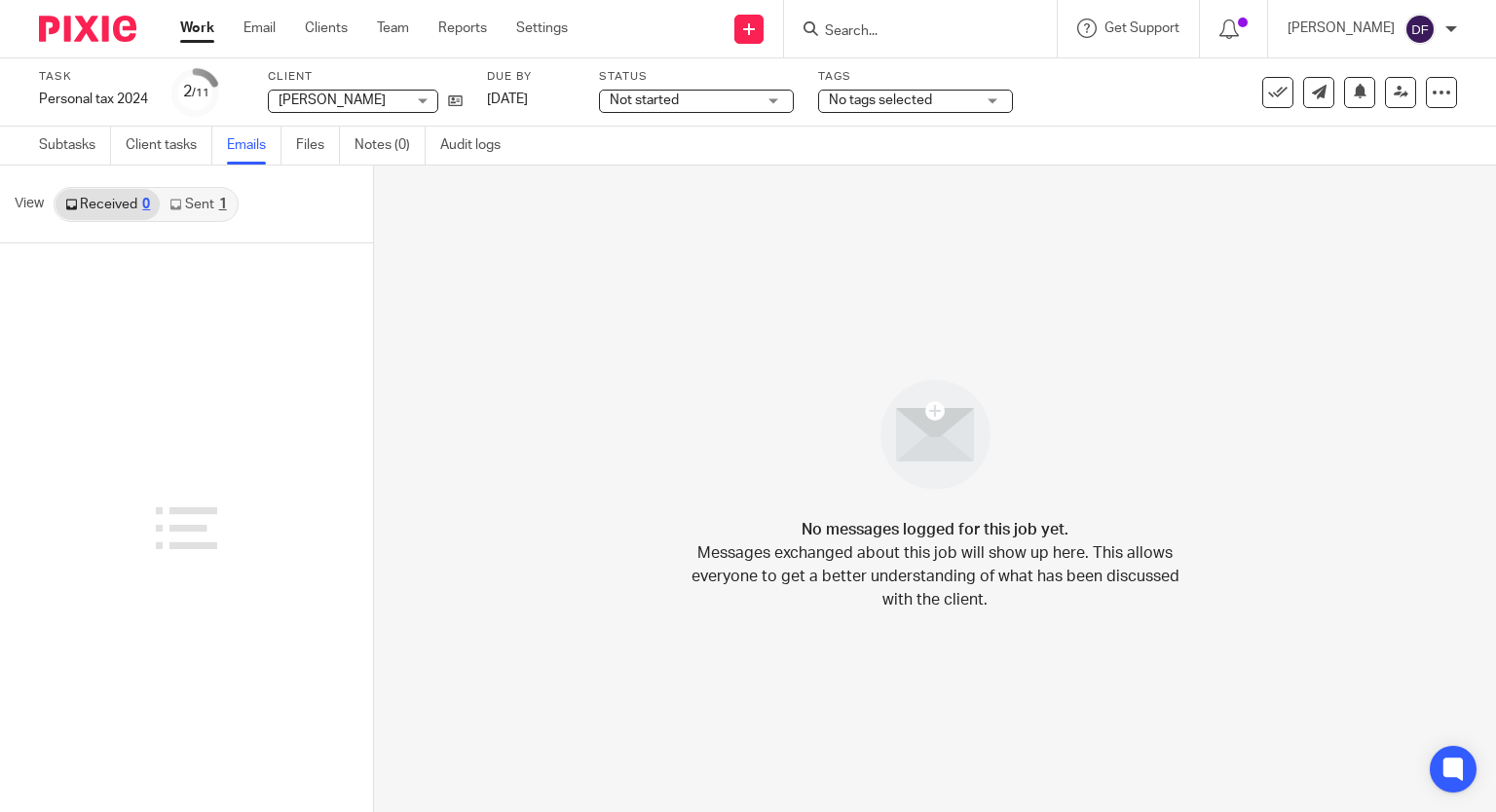
click at [196, 197] on link "Sent 1" at bounding box center [197, 204] width 76 height 31
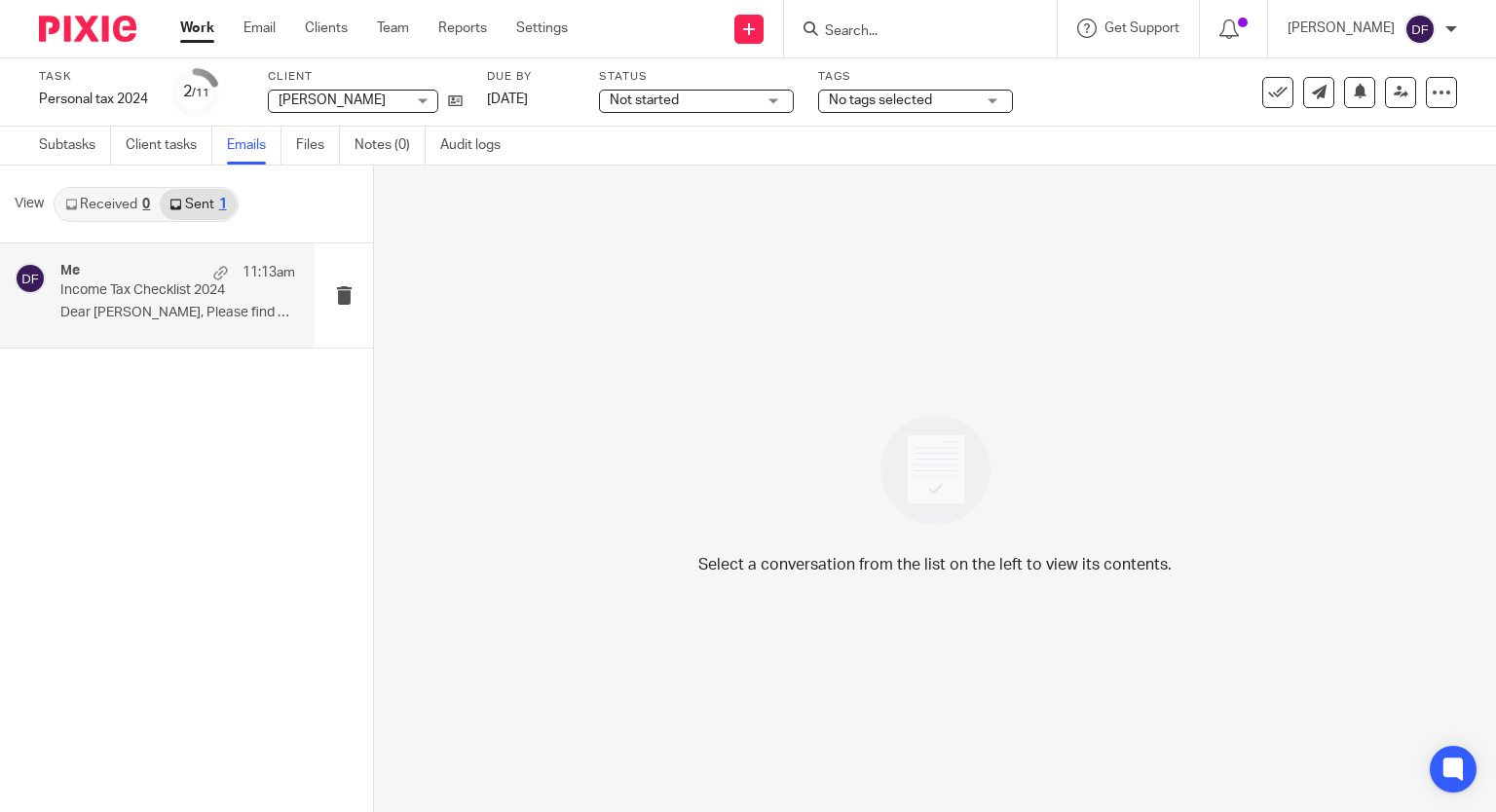
click at [167, 292] on p "Income Tax Checklist 2024" at bounding box center [154, 290] width 188 height 17
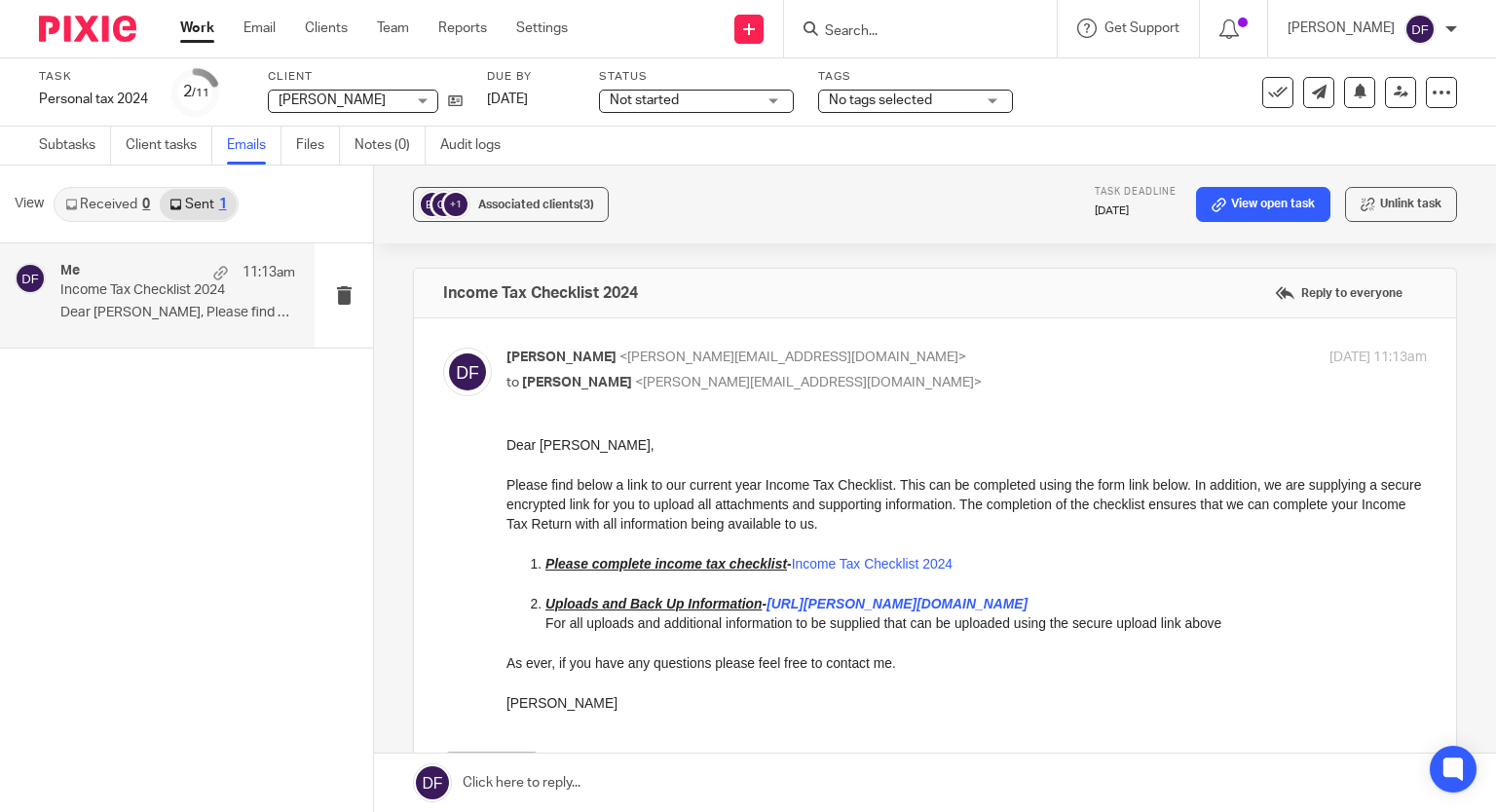
click at [924, 28] on input "Search" at bounding box center [911, 32] width 175 height 18
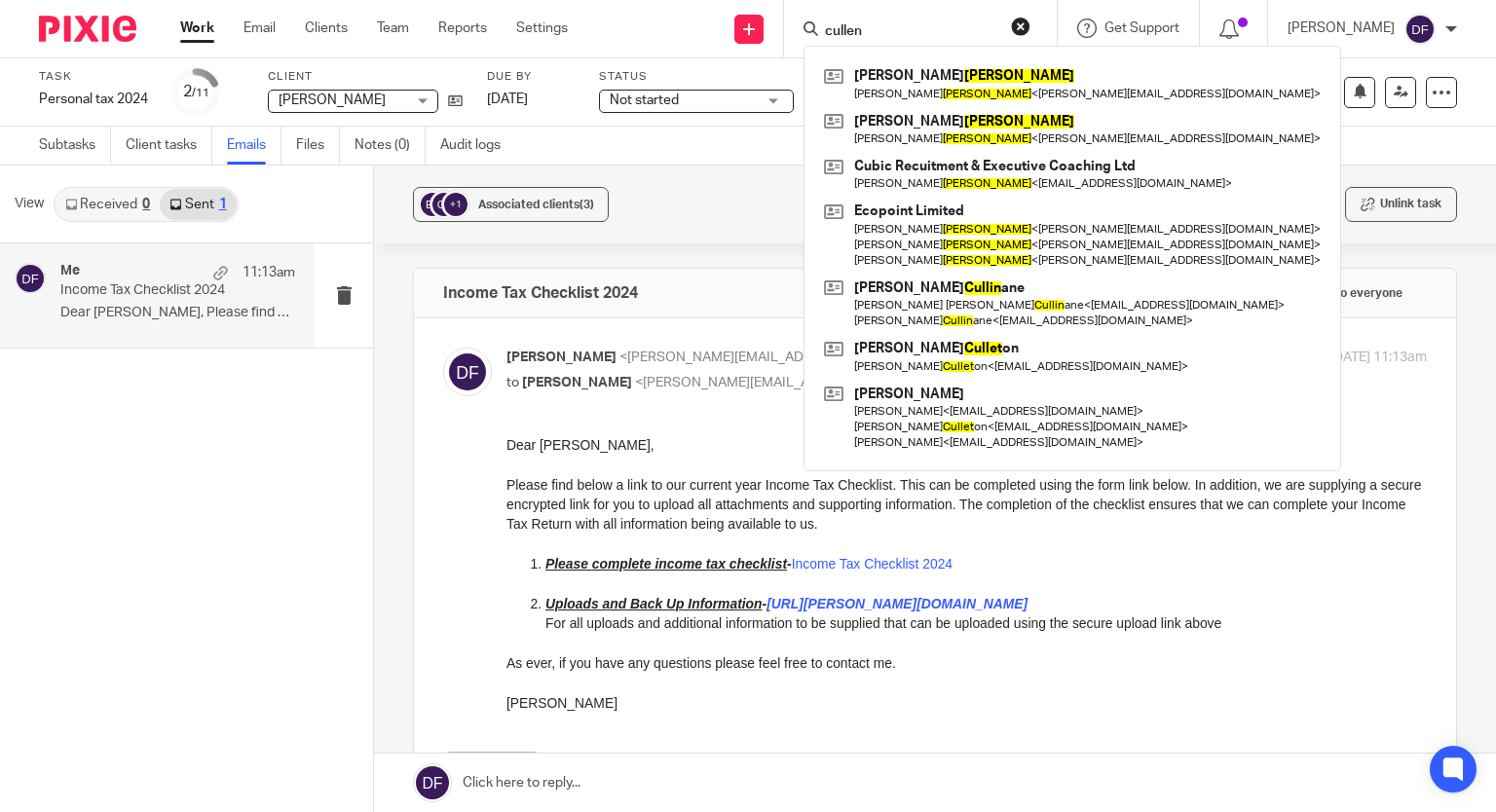
type input "cullen"
